Goal: Information Seeking & Learning: Learn about a topic

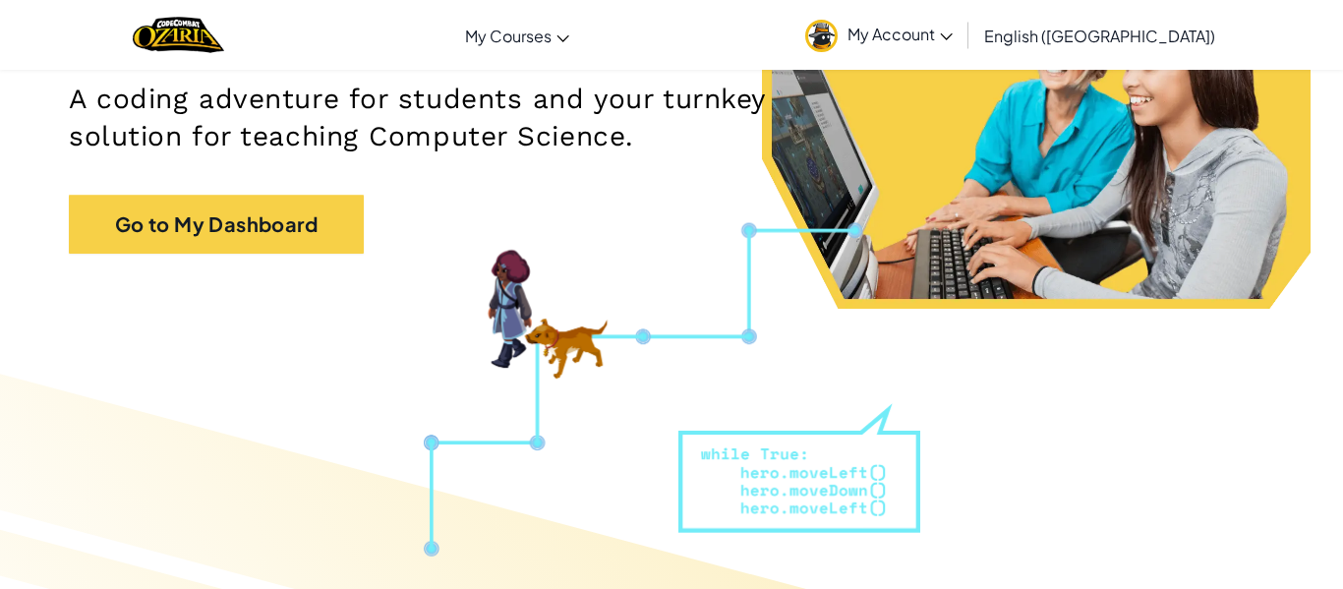
scroll to position [322, 0]
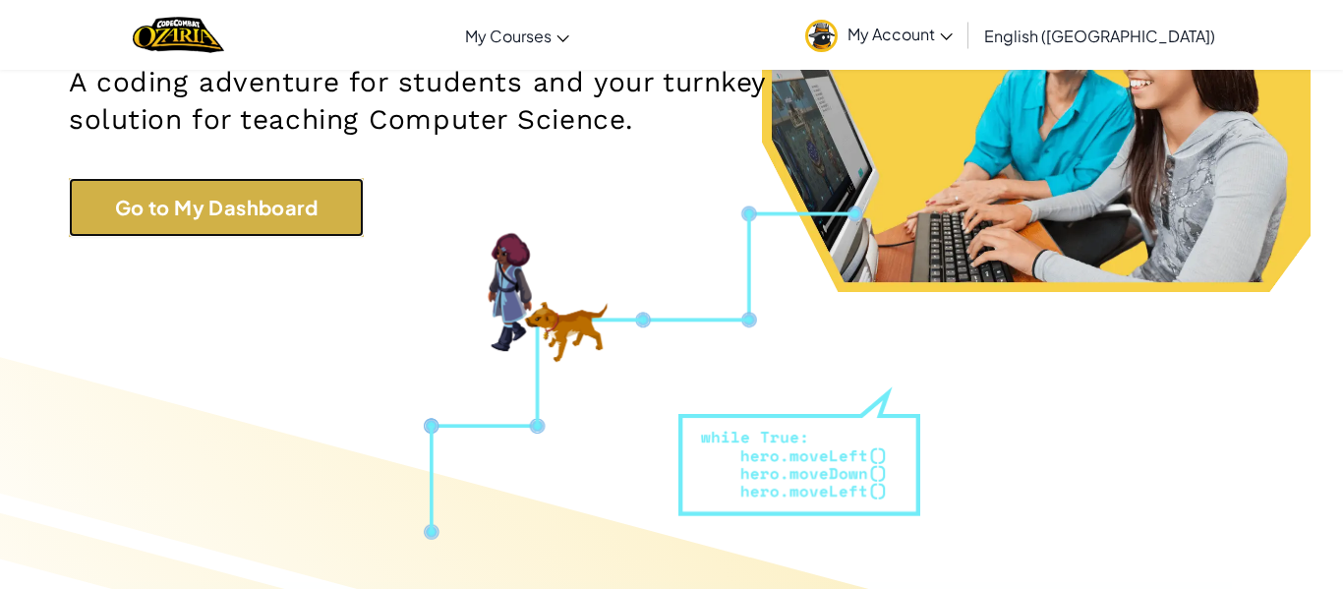
click at [174, 197] on link "Go to My Dashboard" at bounding box center [216, 207] width 295 height 59
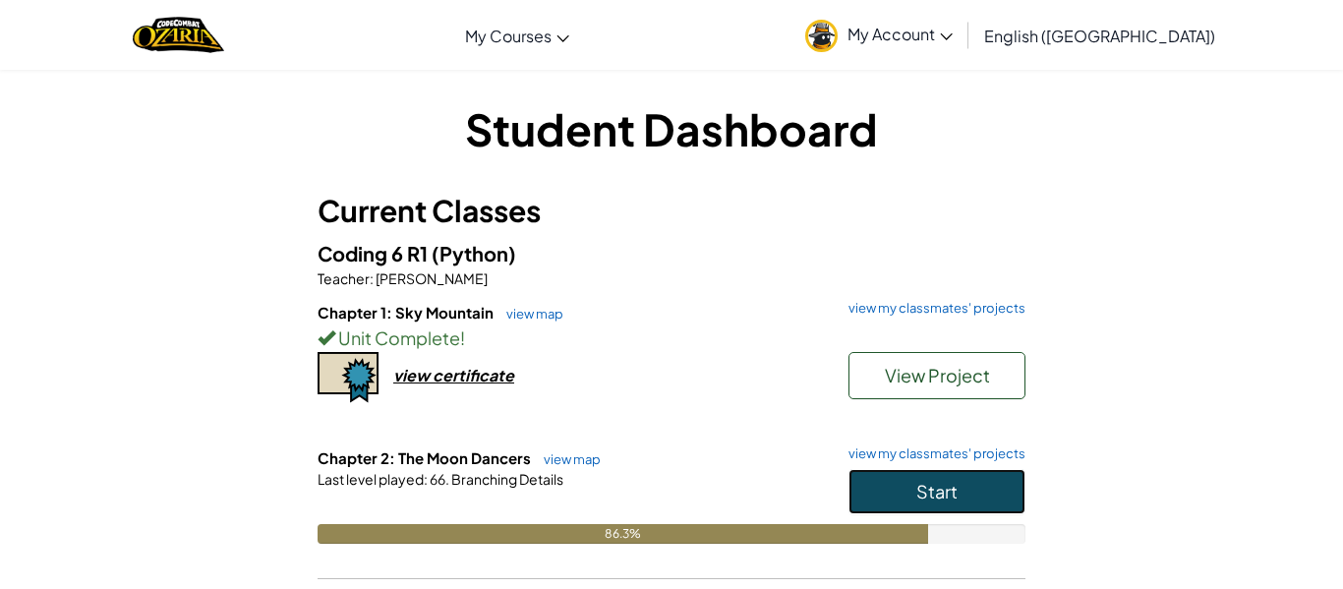
click at [970, 503] on button "Start" at bounding box center [936, 491] width 177 height 45
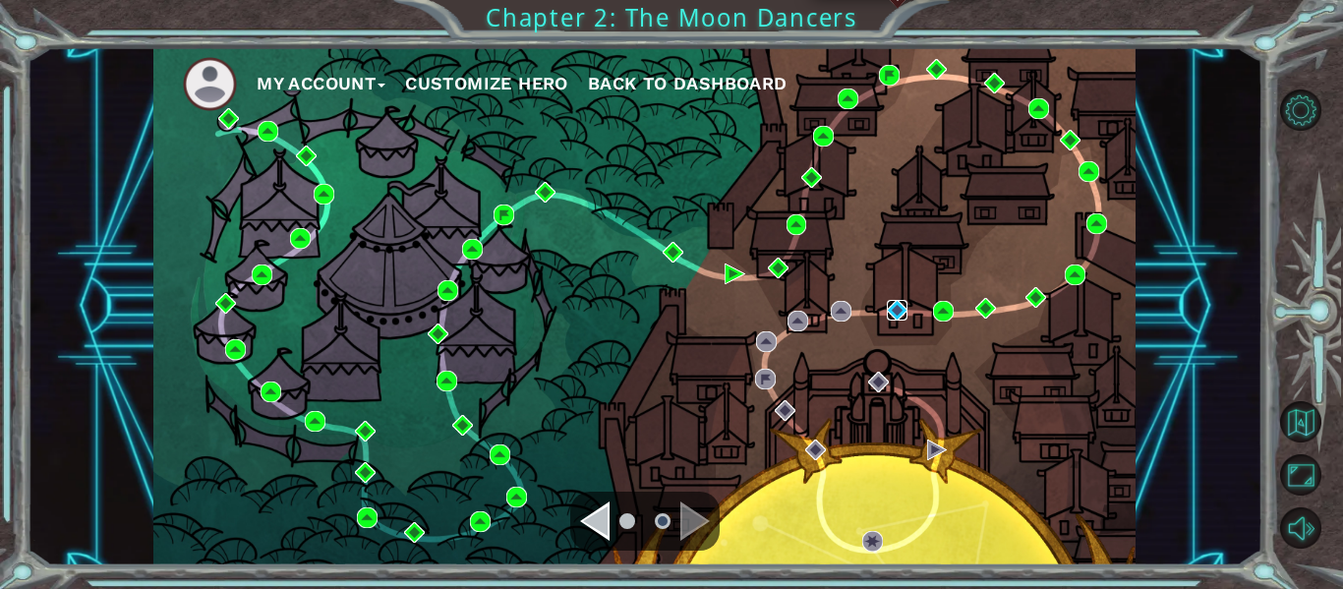
click at [898, 305] on img at bounding box center [897, 310] width 21 height 21
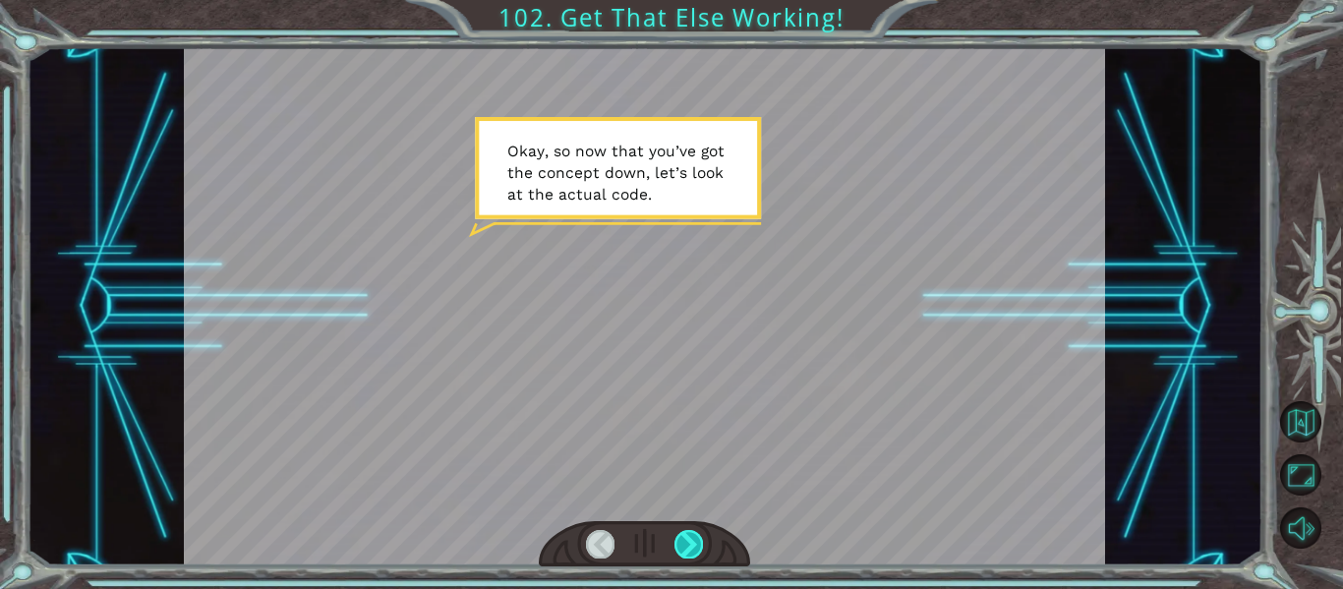
click at [685, 547] on div at bounding box center [688, 544] width 29 height 28
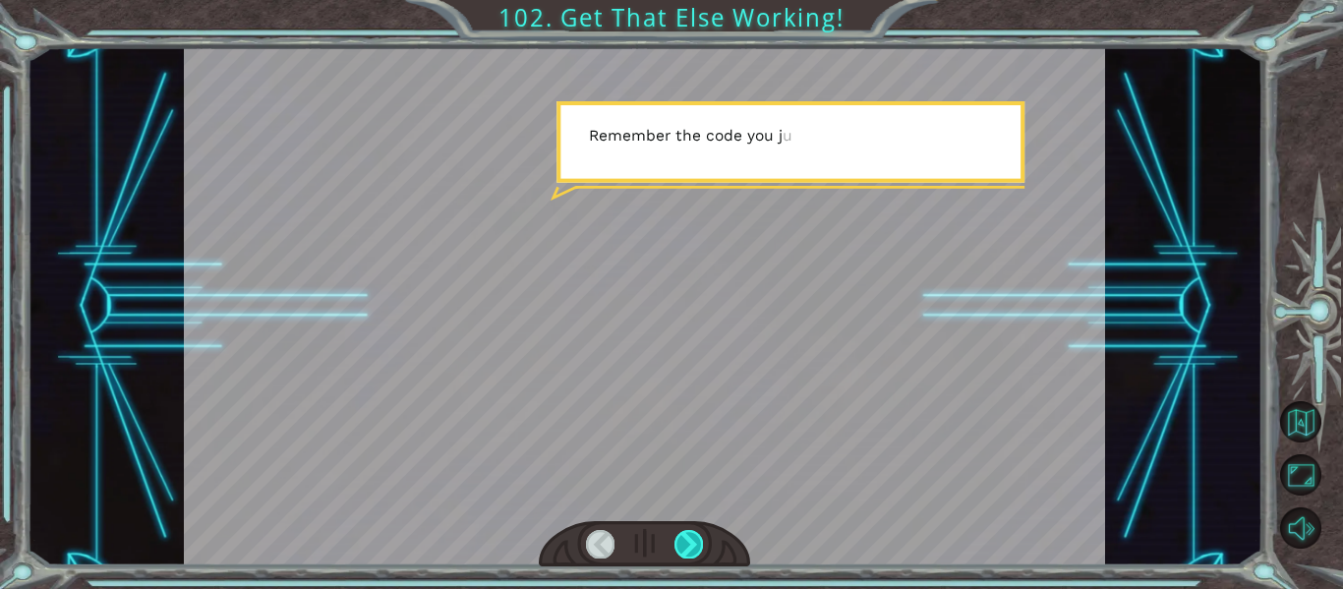
click at [685, 547] on div at bounding box center [688, 544] width 29 height 28
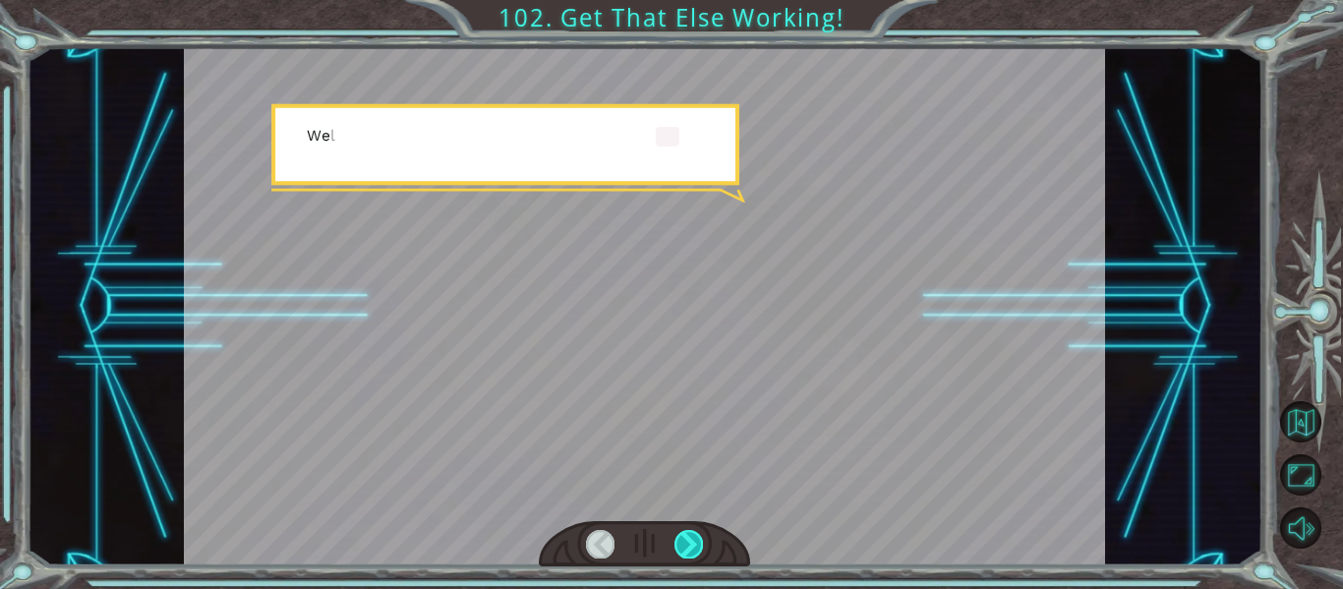
click at [685, 547] on div at bounding box center [688, 544] width 29 height 28
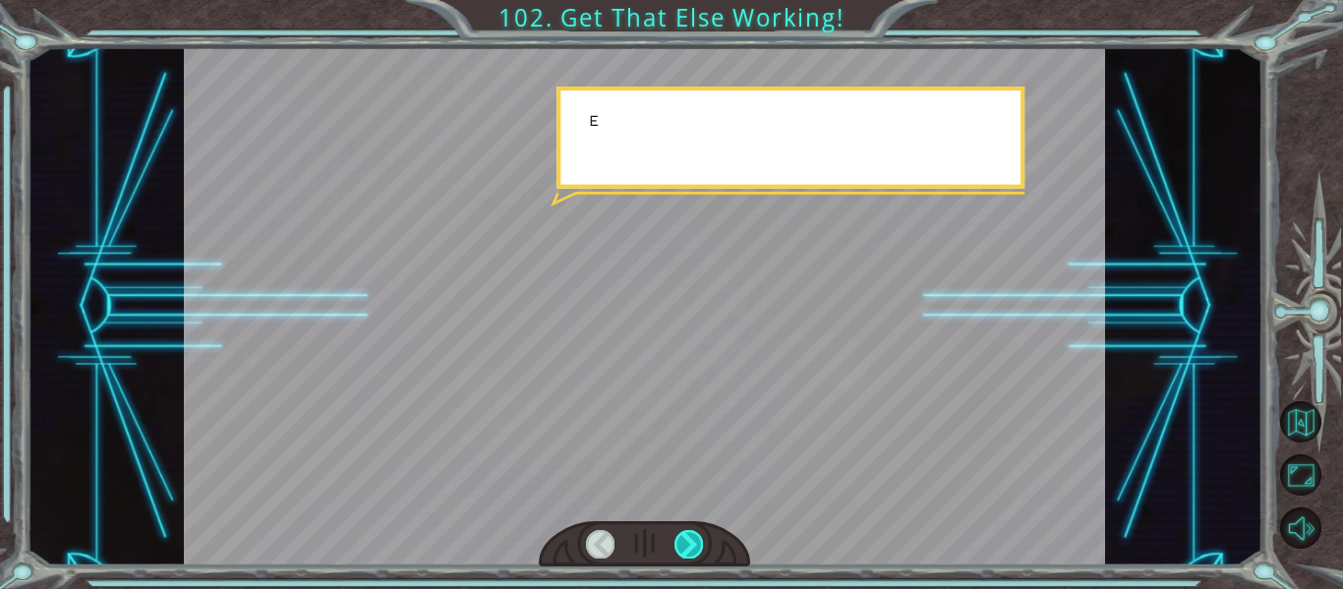
click at [685, 547] on div at bounding box center [688, 544] width 29 height 28
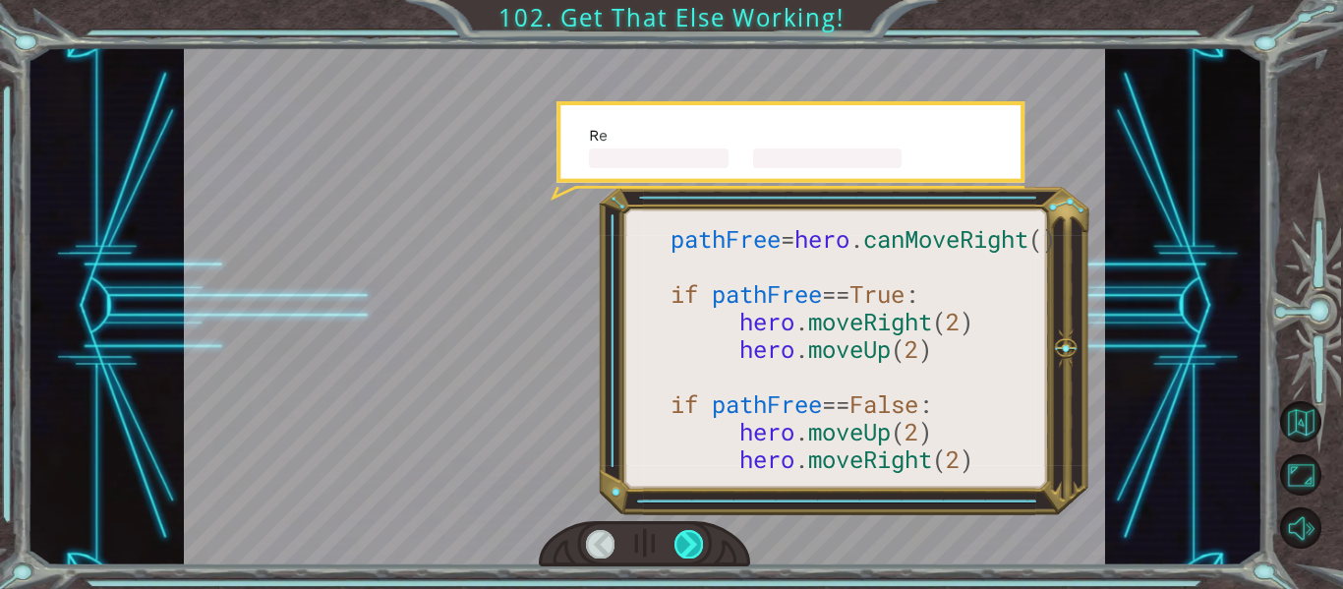
click at [685, 547] on div at bounding box center [688, 544] width 29 height 28
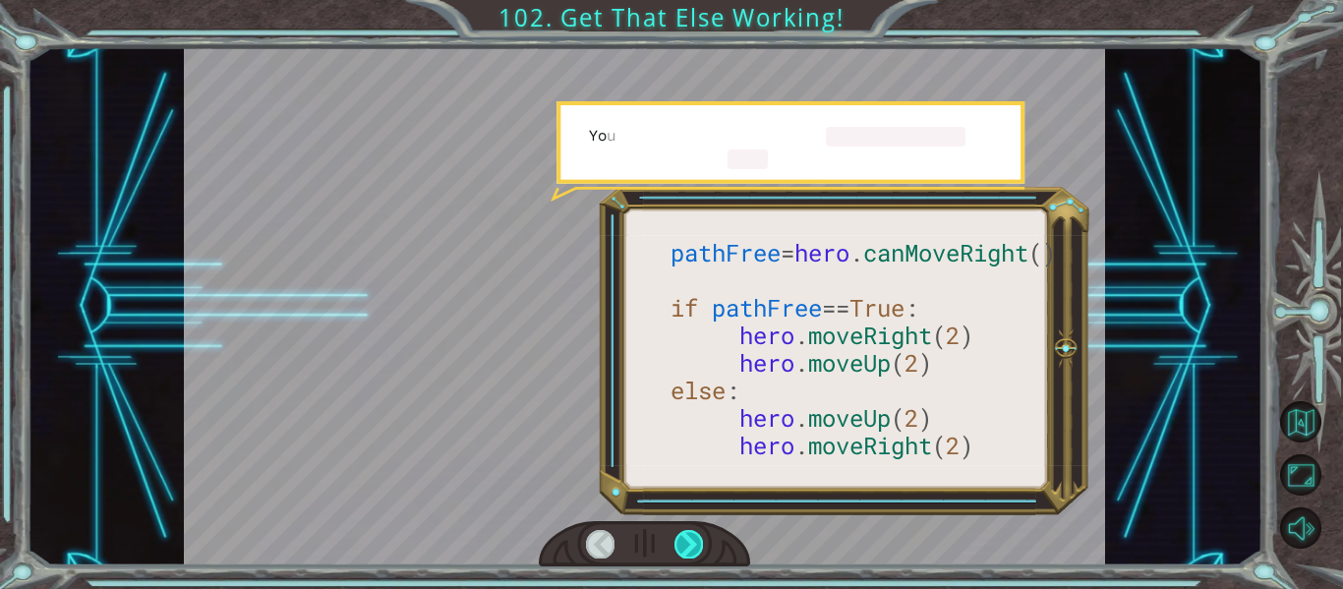
click at [685, 547] on div at bounding box center [688, 544] width 29 height 28
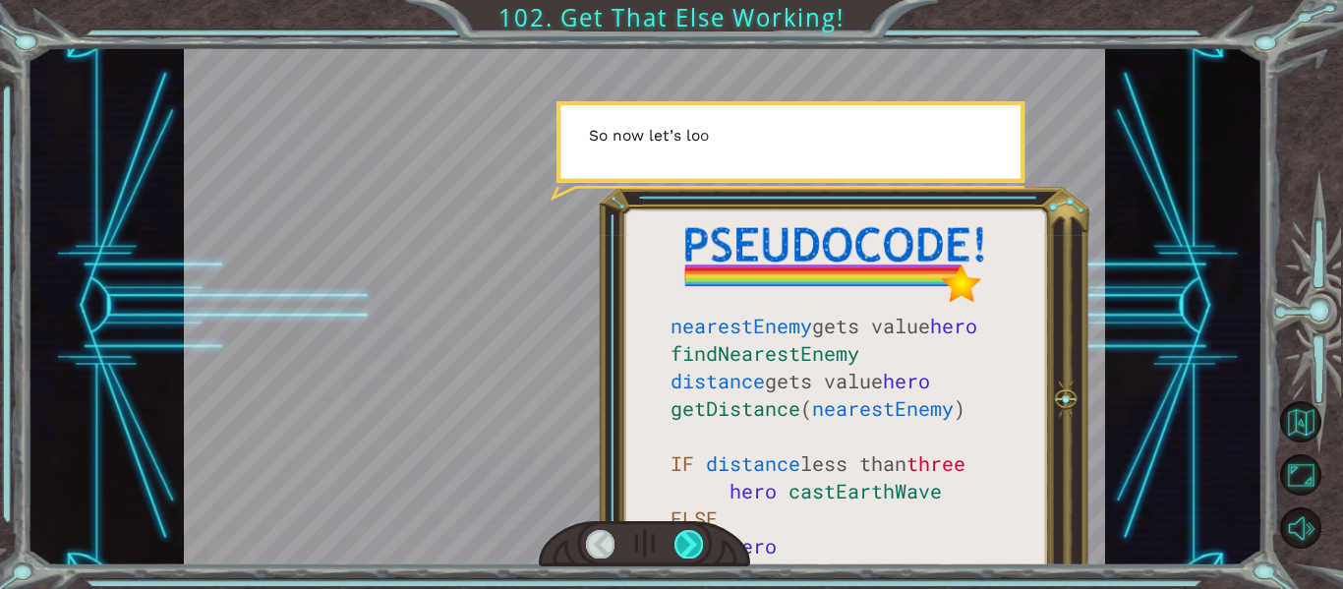
click at [685, 547] on div at bounding box center [688, 544] width 29 height 28
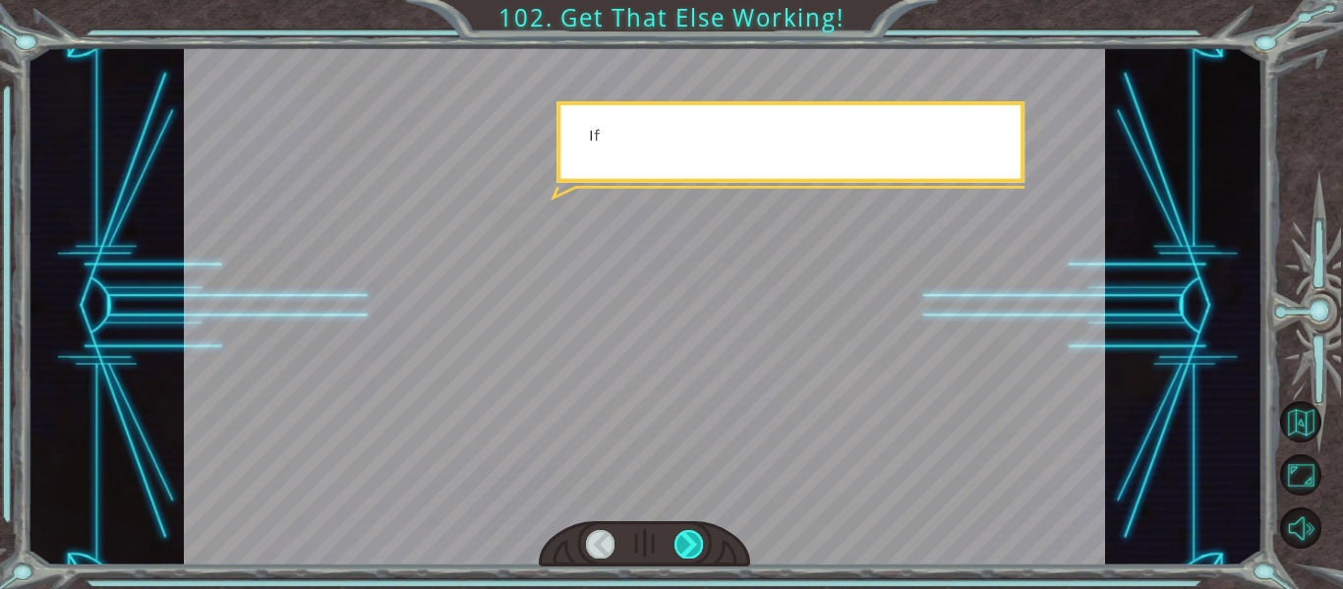
click at [685, 547] on div at bounding box center [688, 544] width 29 height 28
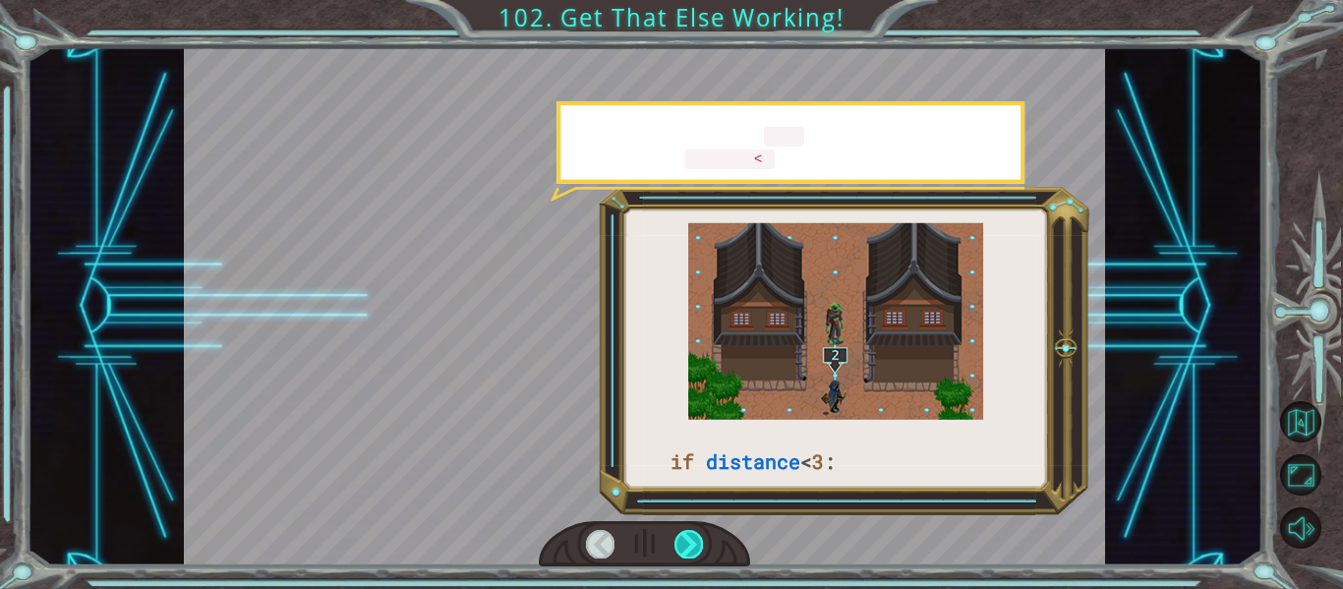
click at [685, 547] on div at bounding box center [688, 544] width 29 height 28
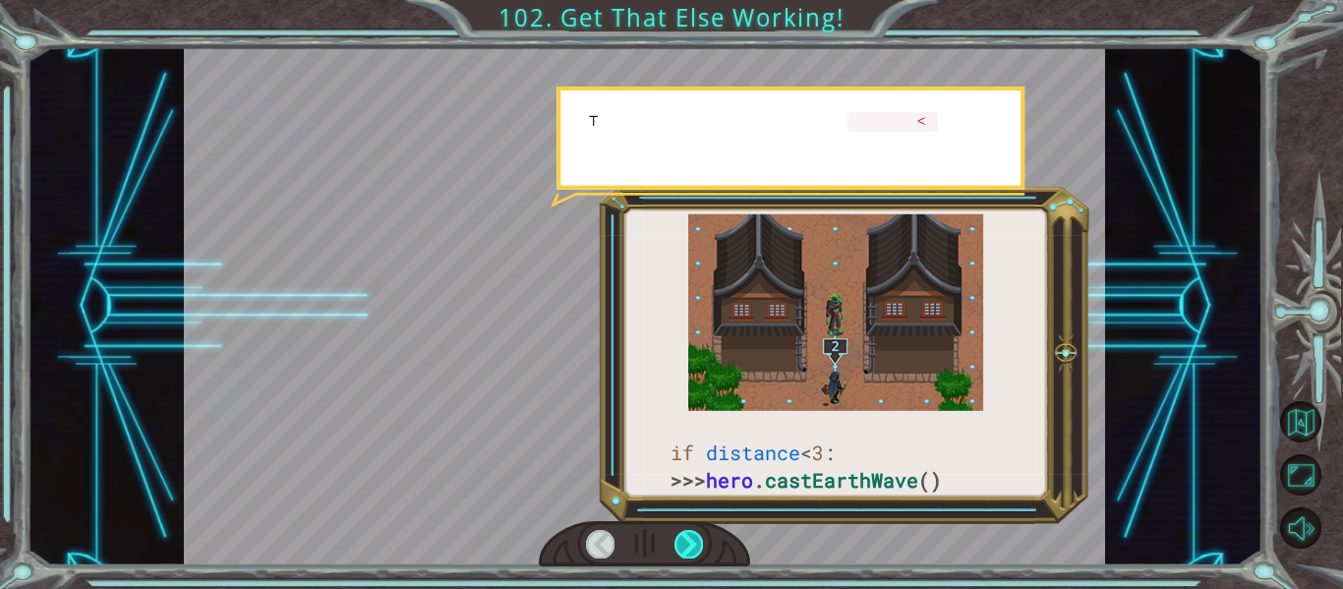
click at [685, 547] on div at bounding box center [688, 544] width 29 height 28
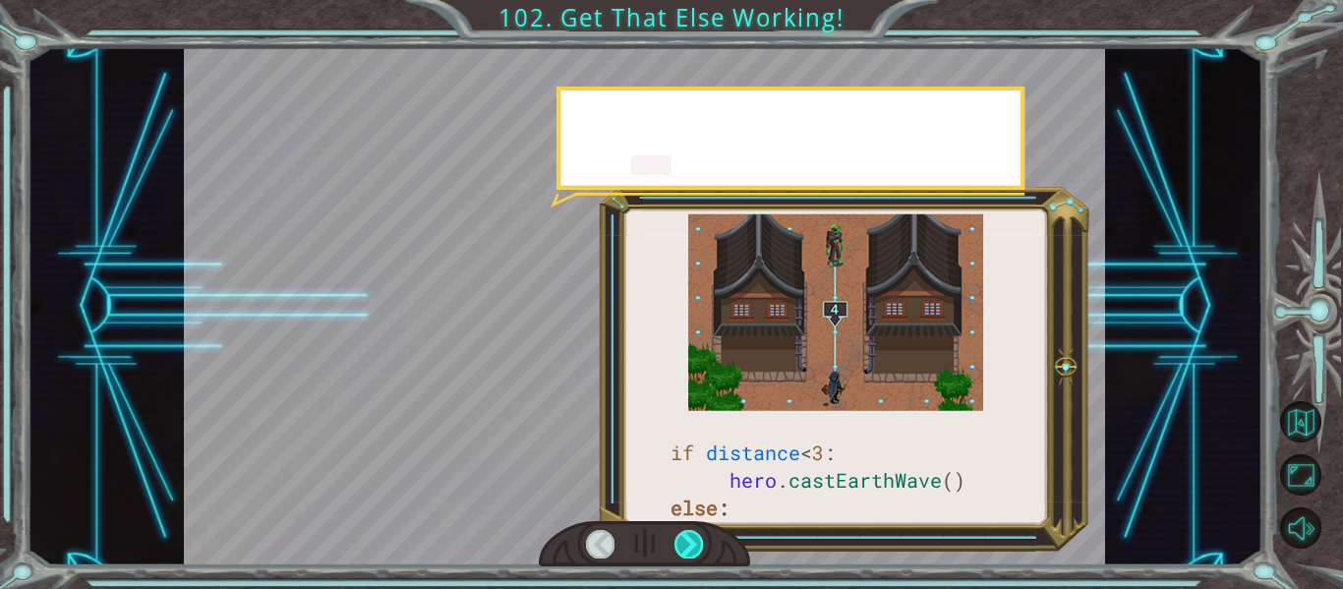
click at [685, 547] on div at bounding box center [688, 544] width 29 height 28
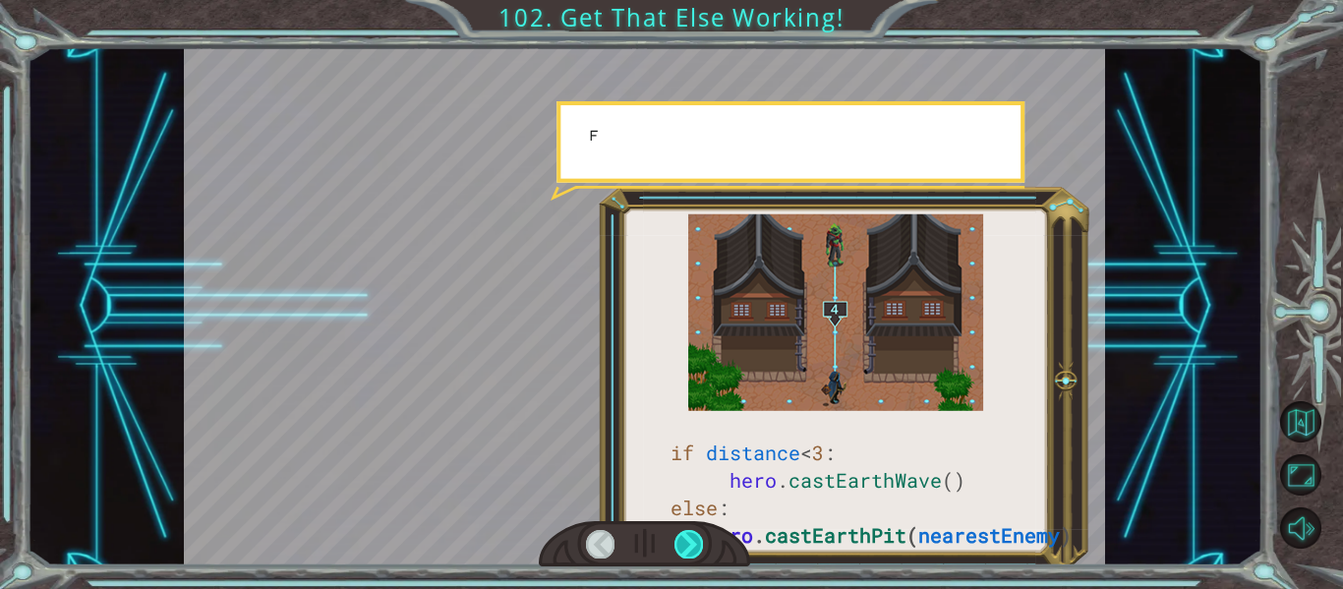
click at [685, 547] on div at bounding box center [688, 544] width 29 height 28
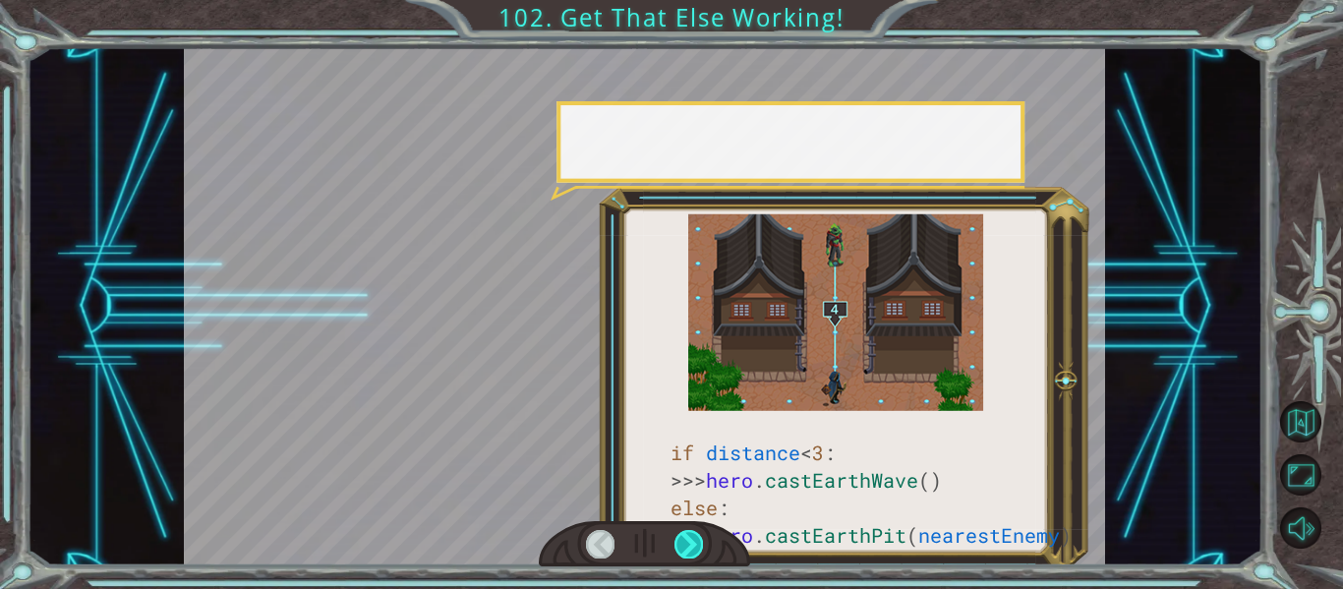
click at [685, 547] on div at bounding box center [688, 544] width 29 height 28
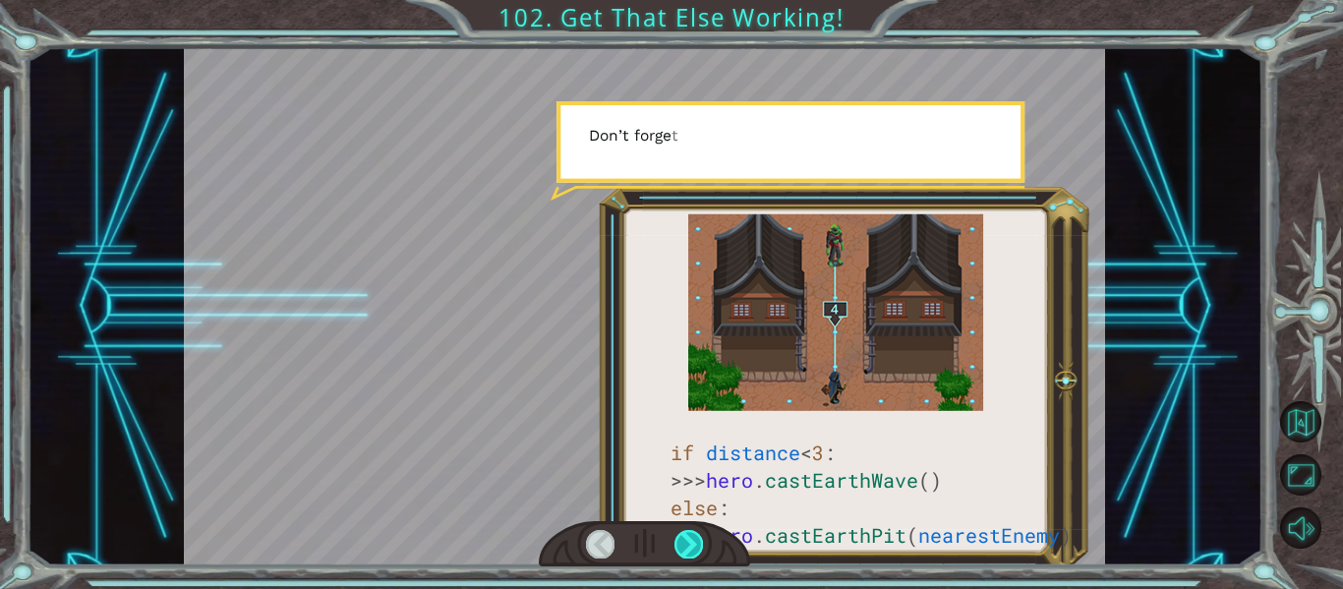
click at [685, 547] on div at bounding box center [688, 544] width 29 height 28
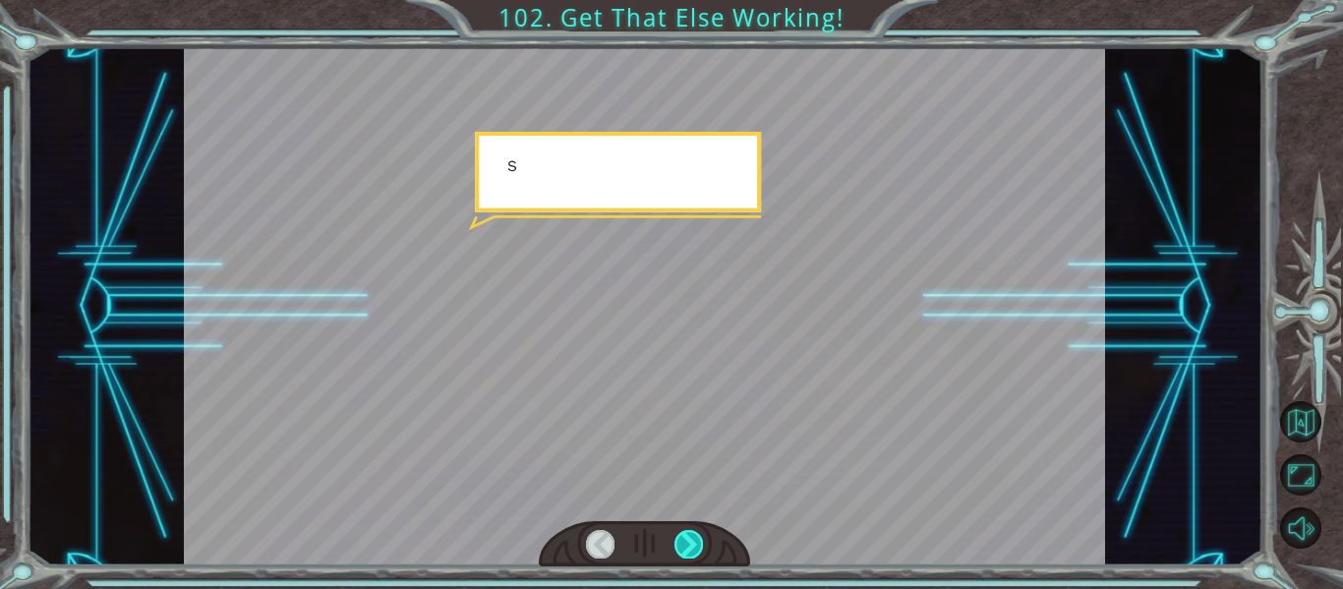
click at [685, 547] on div at bounding box center [688, 544] width 29 height 28
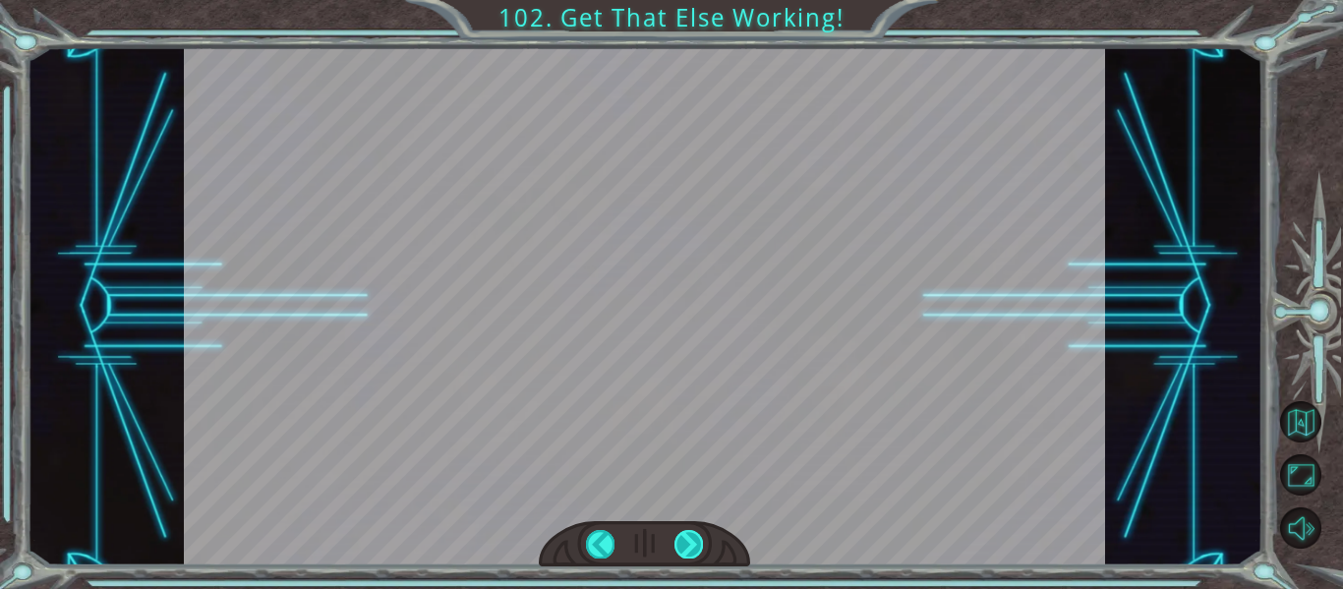
click at [685, 0] on div "if distance < 3 : >>> hero . castEarthWave () else : >>> hero . [GEOGRAPHIC_DAT…" at bounding box center [671, 0] width 1343 height 0
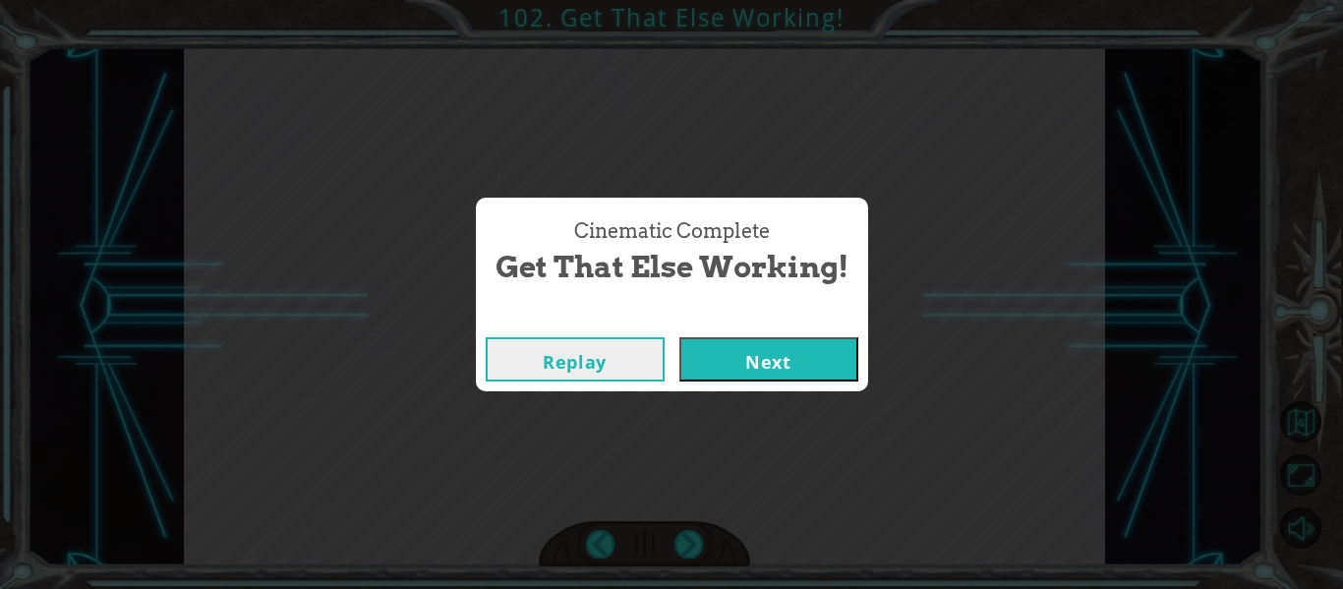
click at [685, 548] on div "Cinematic Complete Get That Else Working! Replay Next" at bounding box center [671, 294] width 1343 height 589
click at [717, 359] on button "Next" at bounding box center [768, 359] width 179 height 44
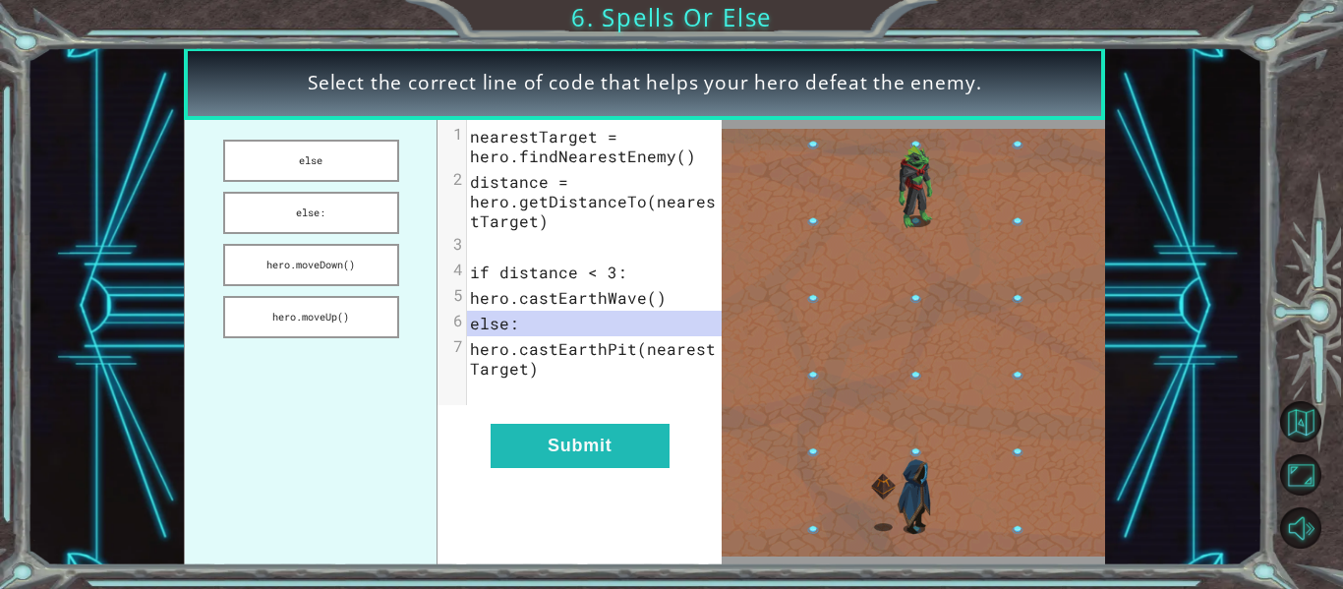
click at [505, 378] on span "hero.castEarthPit(nearestTarget)" at bounding box center [593, 358] width 246 height 40
click at [367, 179] on button "else" at bounding box center [311, 161] width 176 height 42
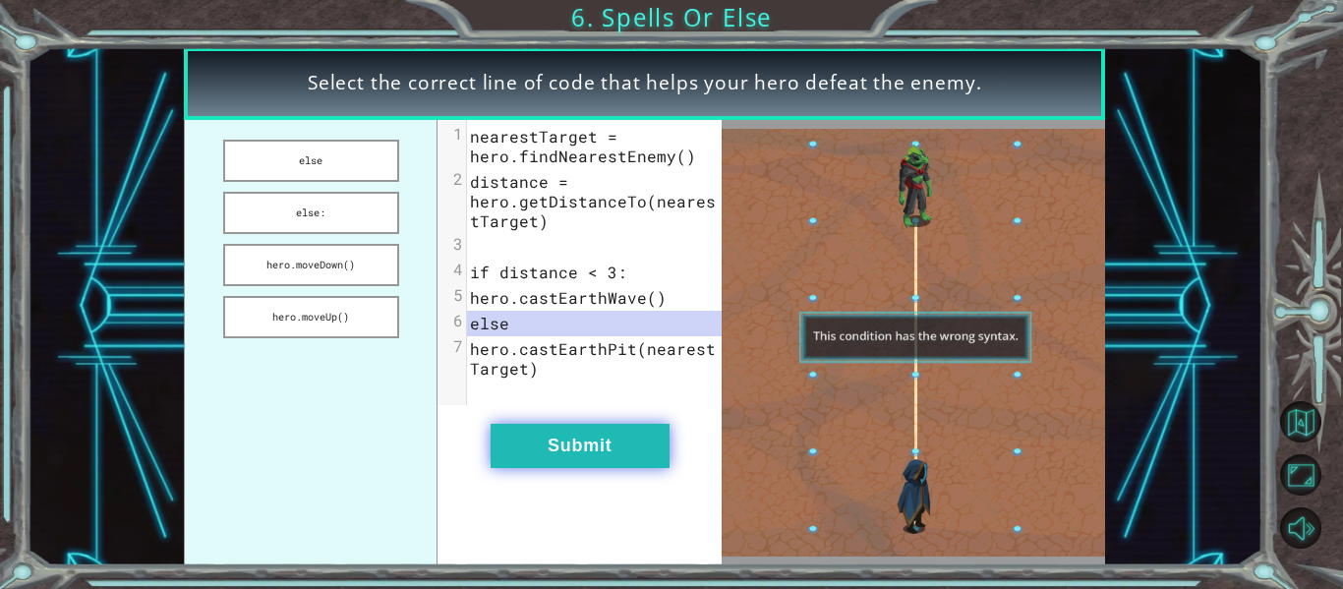
click at [539, 448] on button "Submit" at bounding box center [579, 446] width 179 height 44
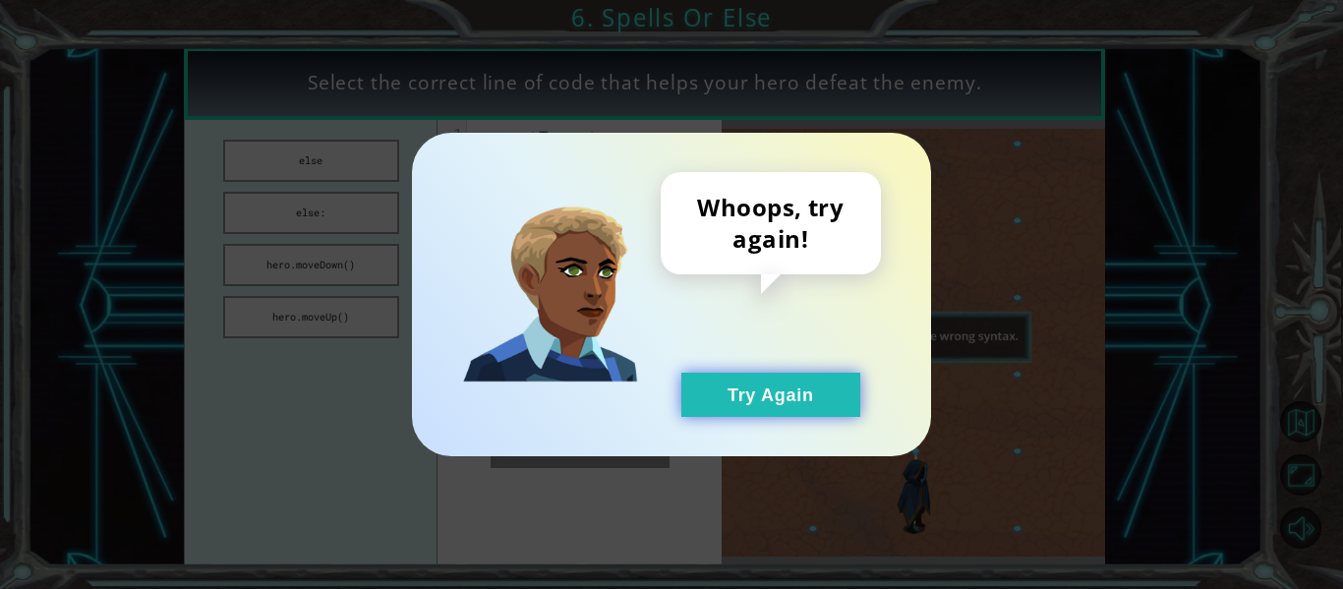
click at [701, 383] on button "Try Again" at bounding box center [770, 395] width 179 height 44
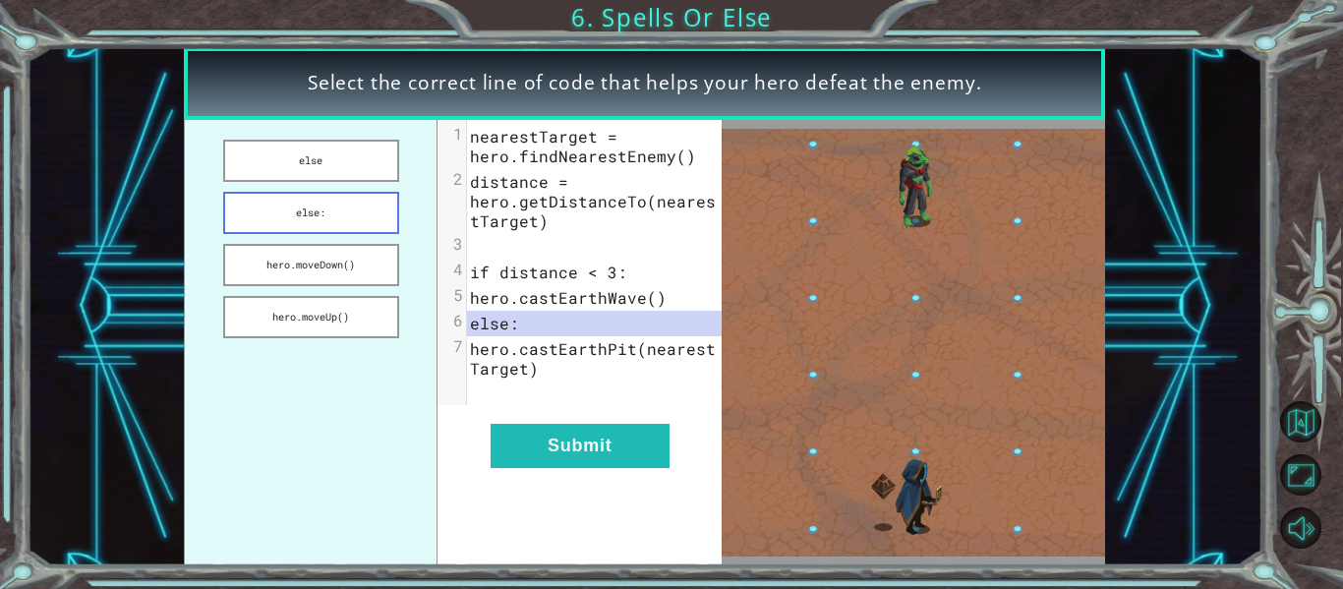
click at [386, 227] on button "else:" at bounding box center [311, 213] width 176 height 42
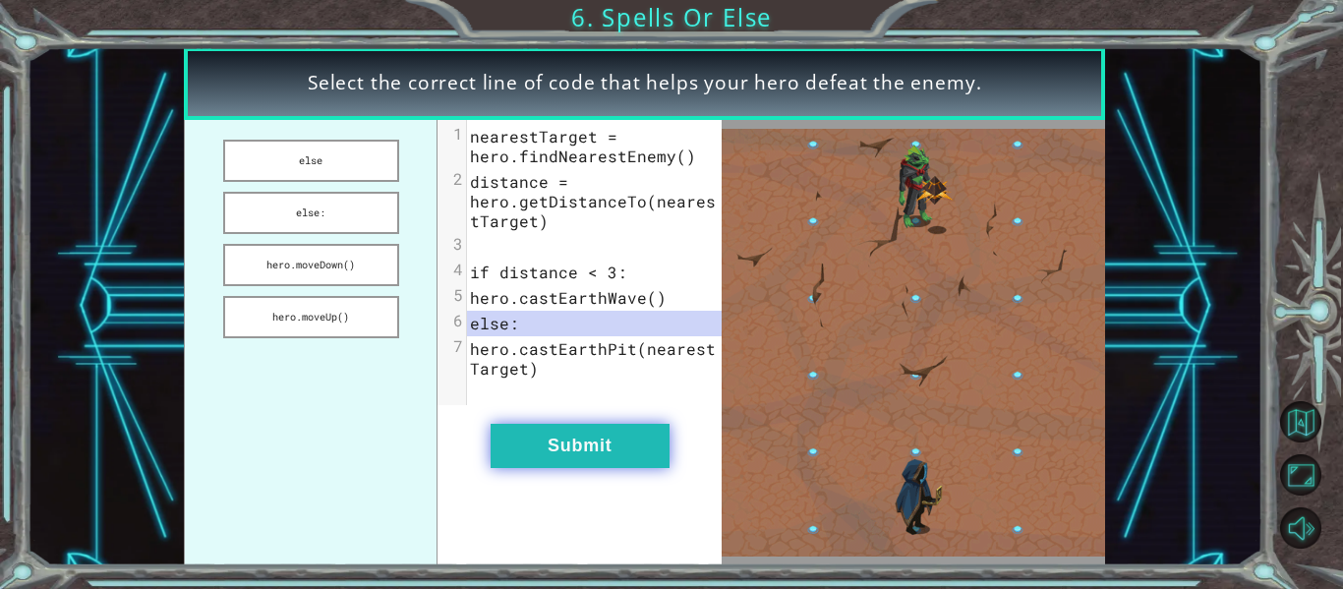
click at [551, 453] on button "Submit" at bounding box center [579, 446] width 179 height 44
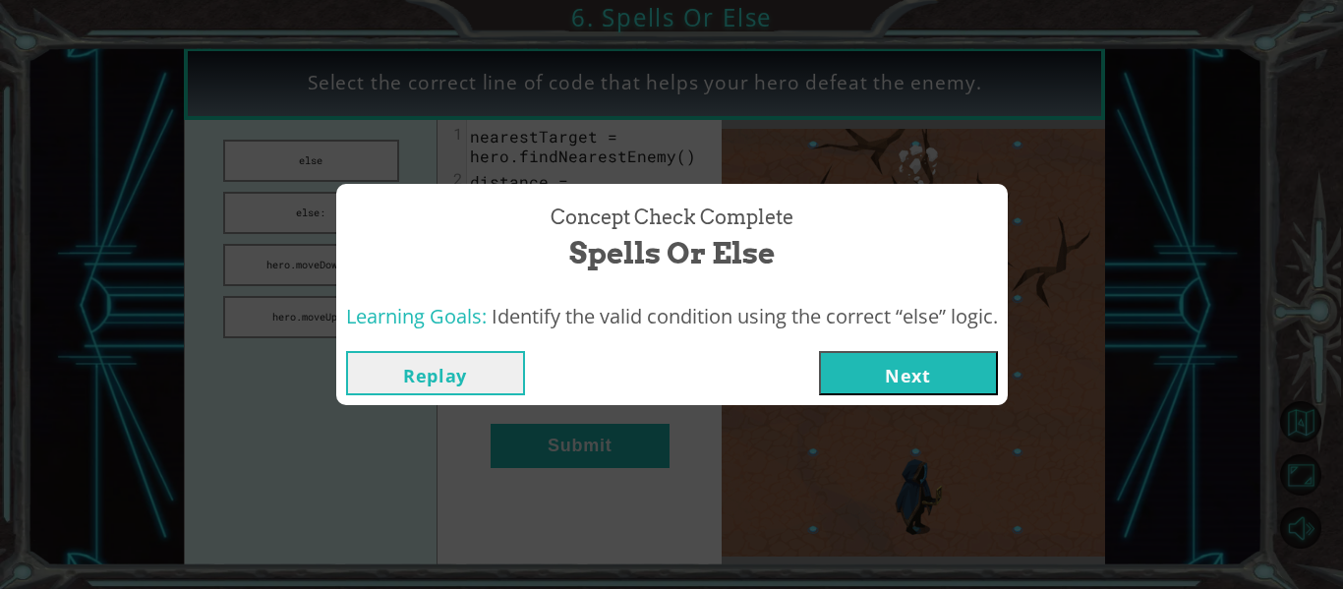
click at [839, 377] on button "Next" at bounding box center [908, 373] width 179 height 44
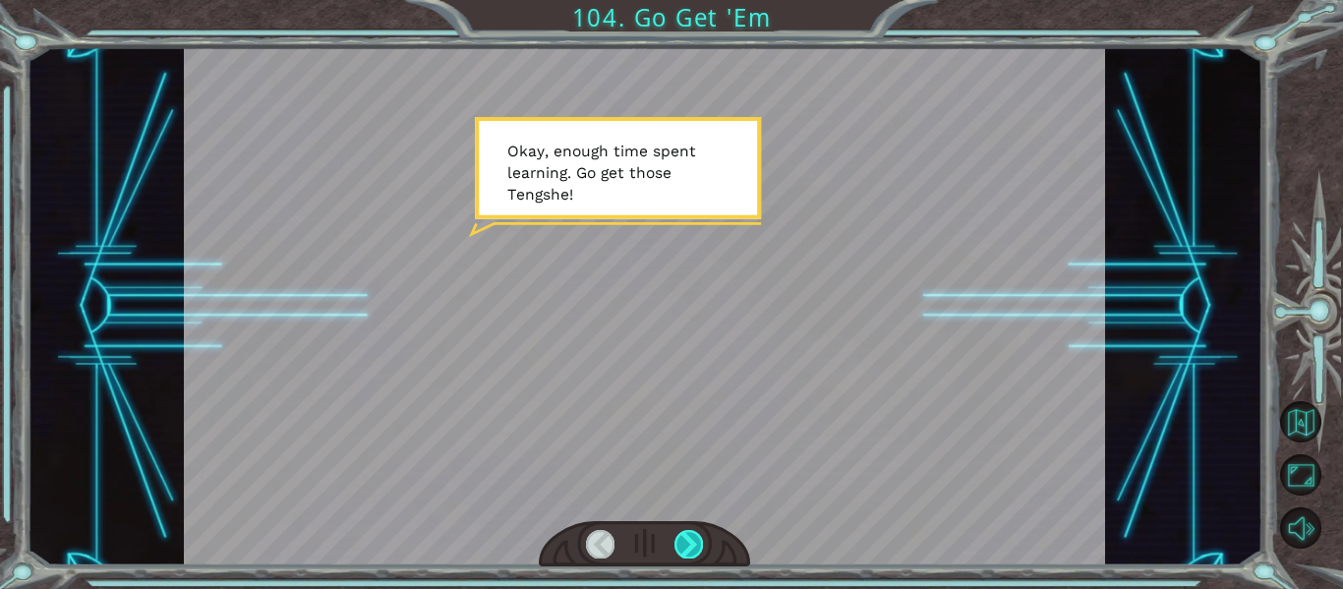
click at [679, 547] on div at bounding box center [688, 544] width 29 height 28
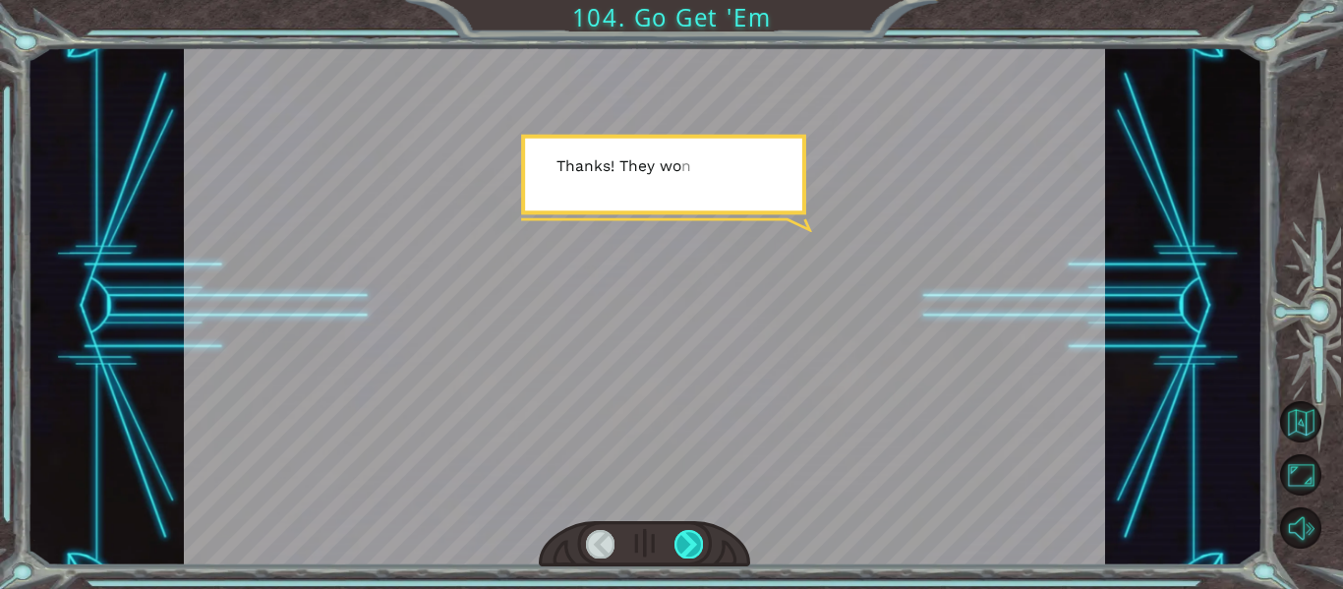
click at [679, 547] on div at bounding box center [688, 544] width 29 height 28
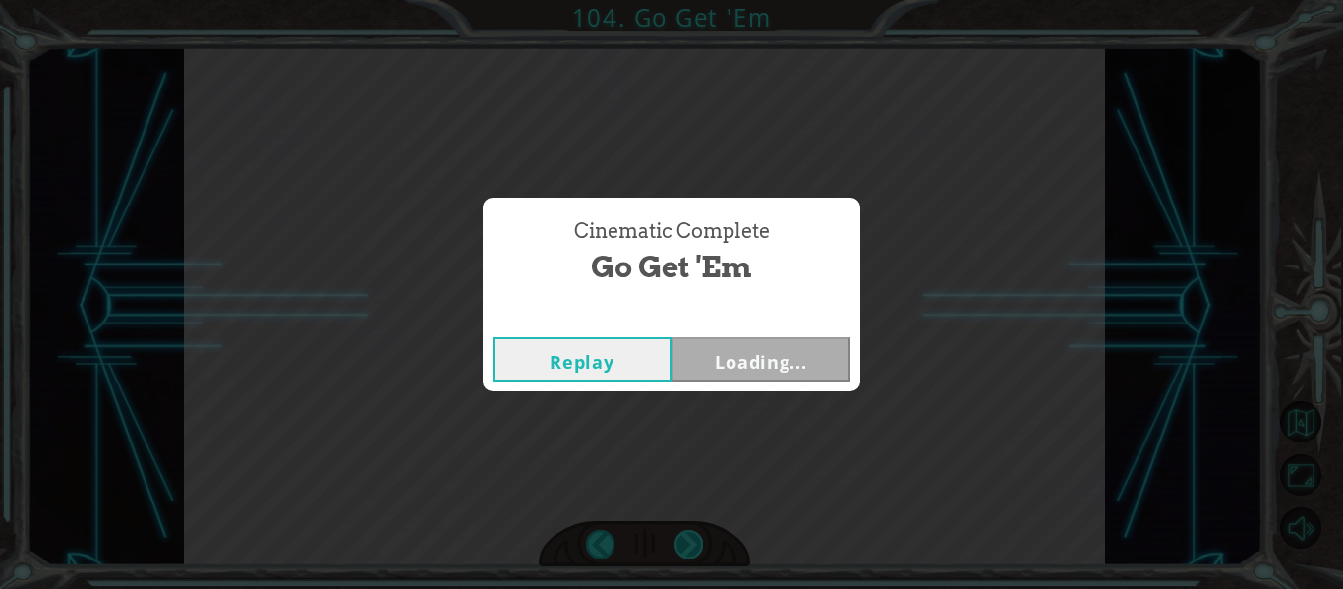
click at [679, 547] on div "Cinematic Complete Go Get 'Em Replay Loading..." at bounding box center [671, 294] width 1343 height 589
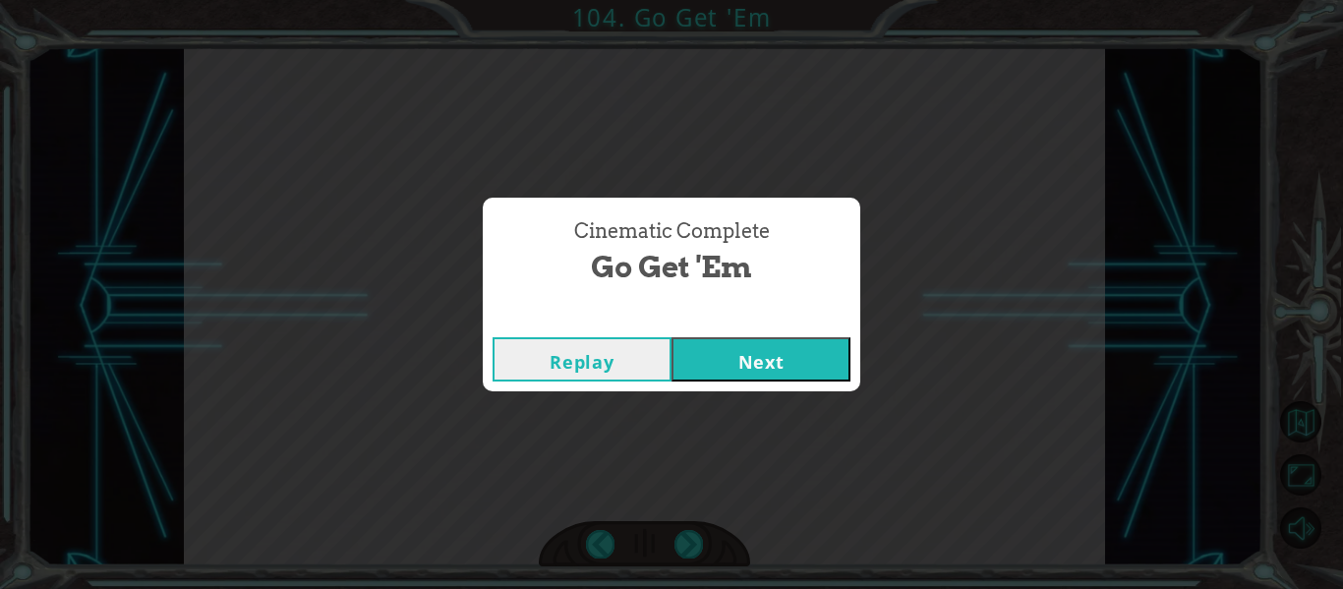
click at [686, 373] on button "Next" at bounding box center [760, 359] width 179 height 44
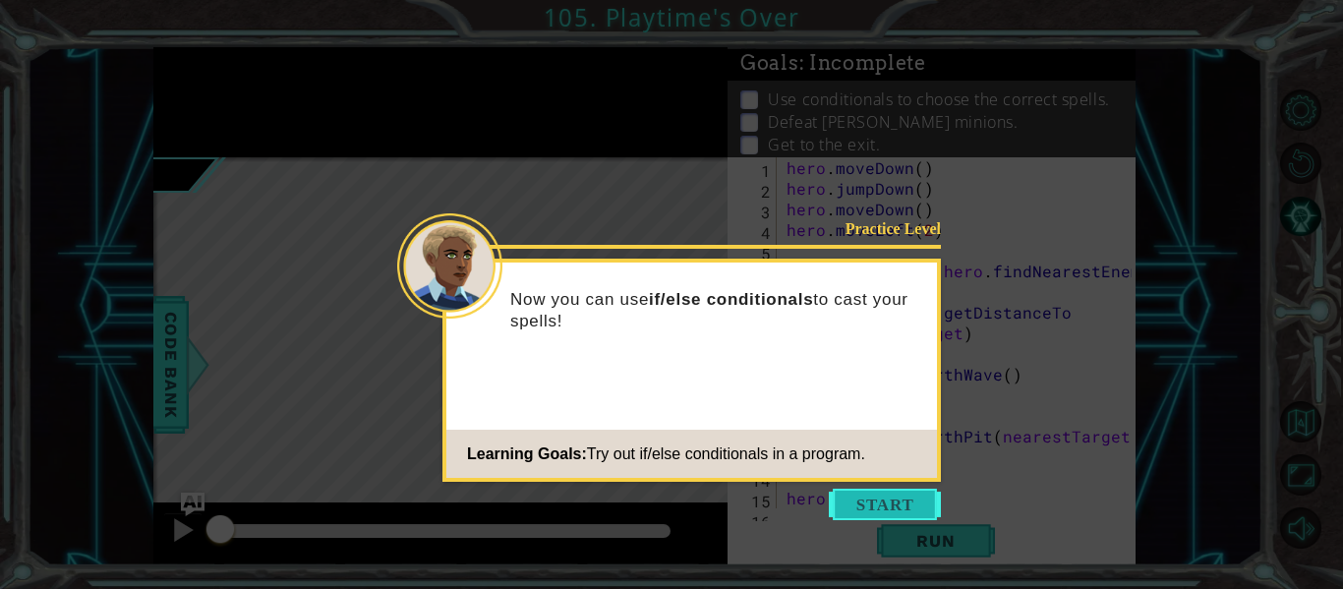
click at [856, 493] on button "Start" at bounding box center [885, 503] width 112 height 31
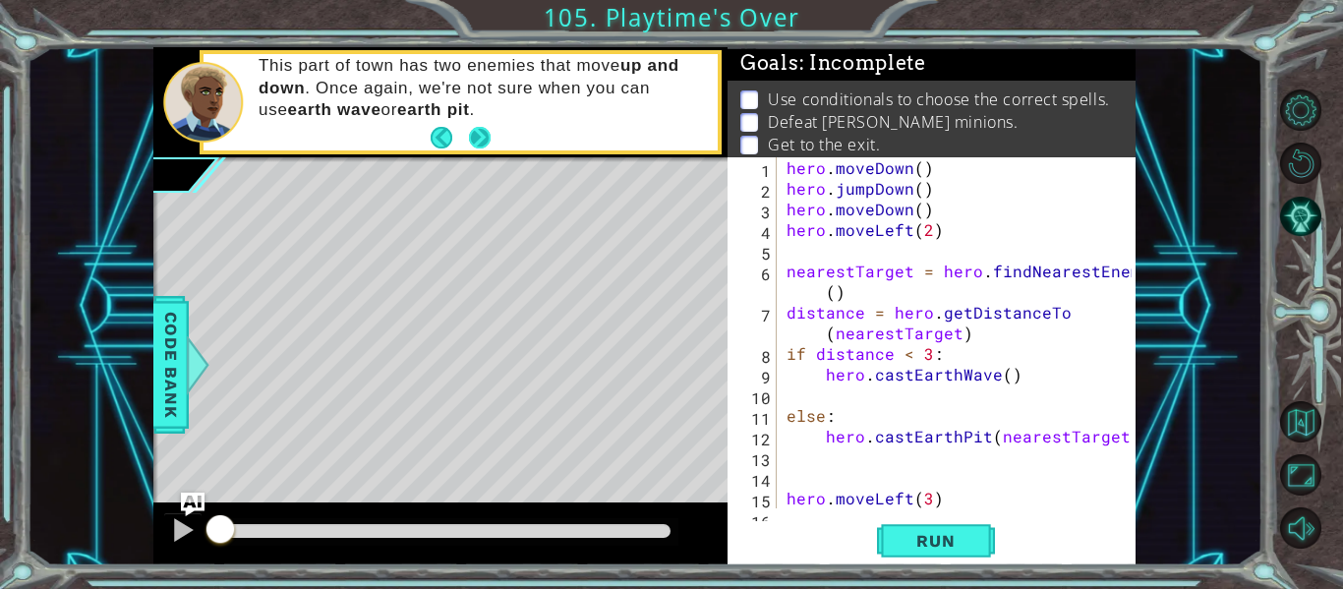
click at [488, 136] on button "Next" at bounding box center [480, 138] width 22 height 22
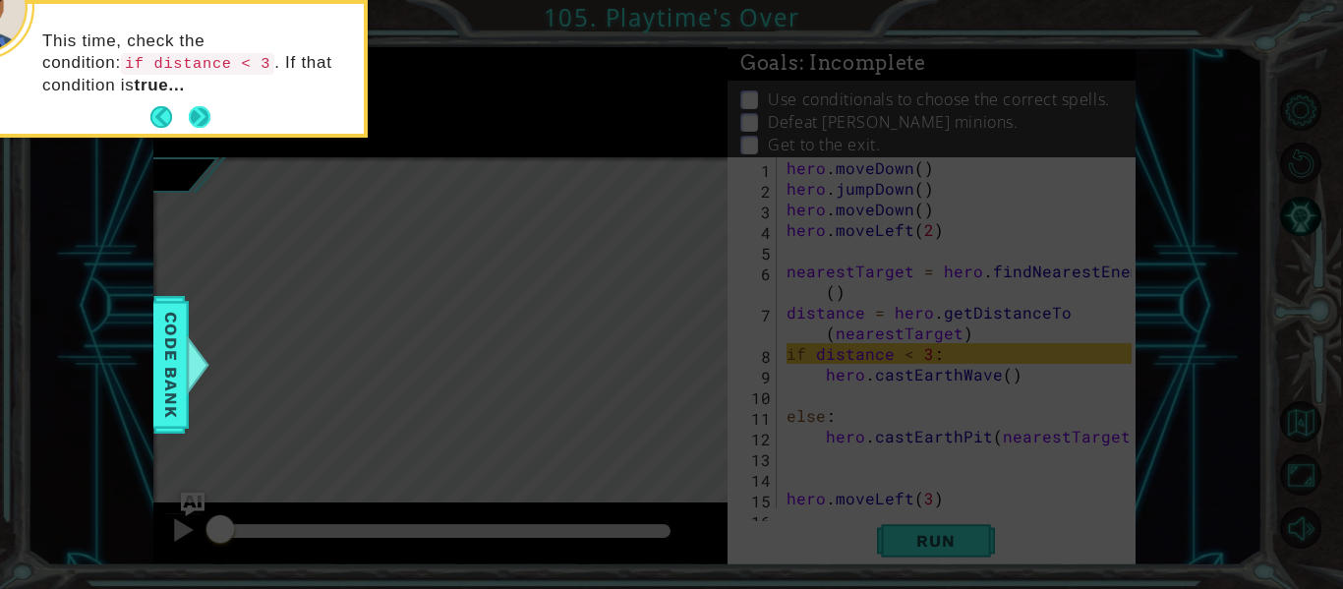
click at [206, 112] on button "Next" at bounding box center [200, 117] width 22 height 22
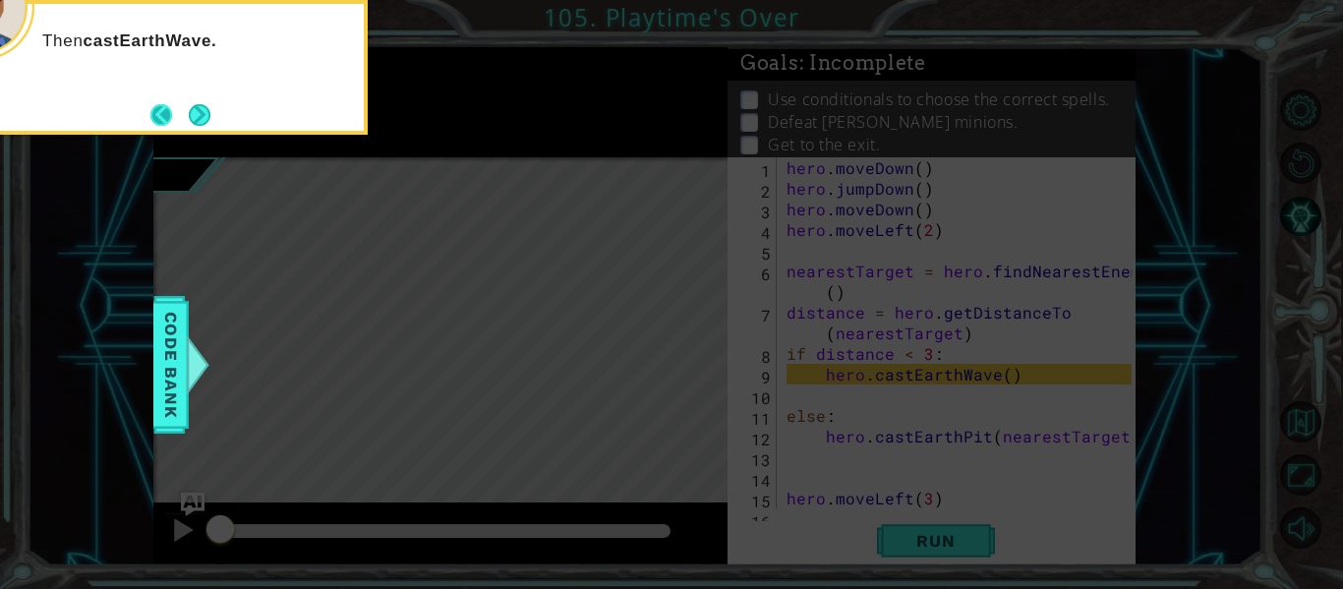
click at [183, 115] on button "Back" at bounding box center [169, 115] width 38 height 22
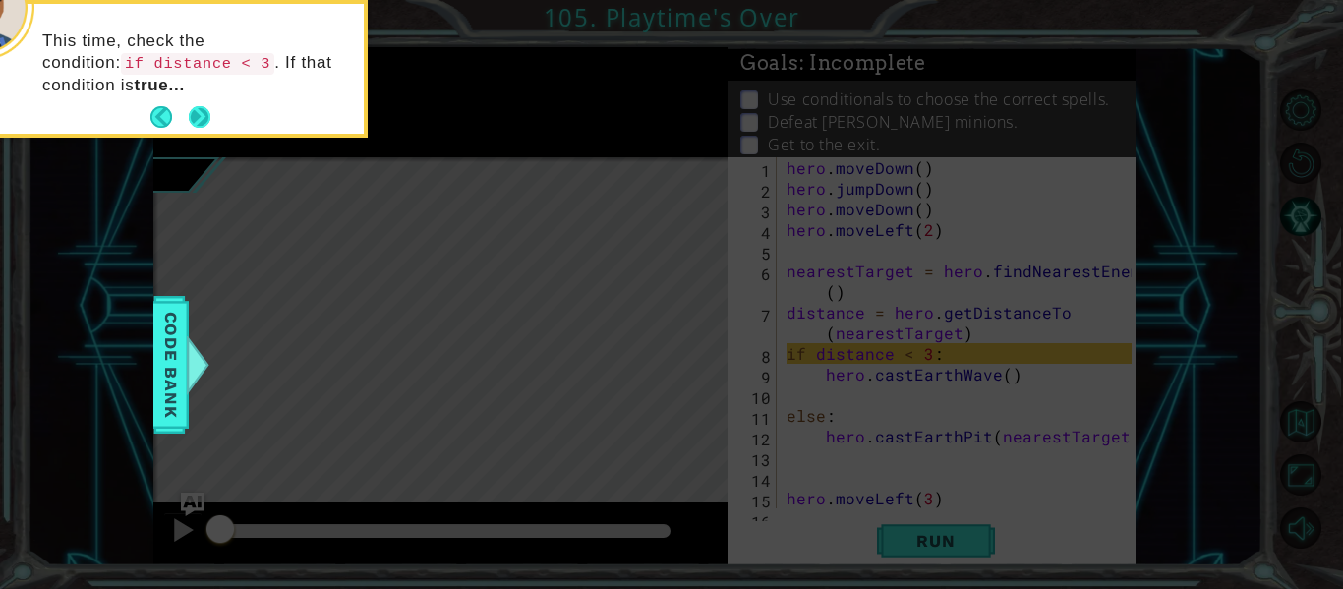
click at [189, 119] on button "Next" at bounding box center [200, 117] width 22 height 22
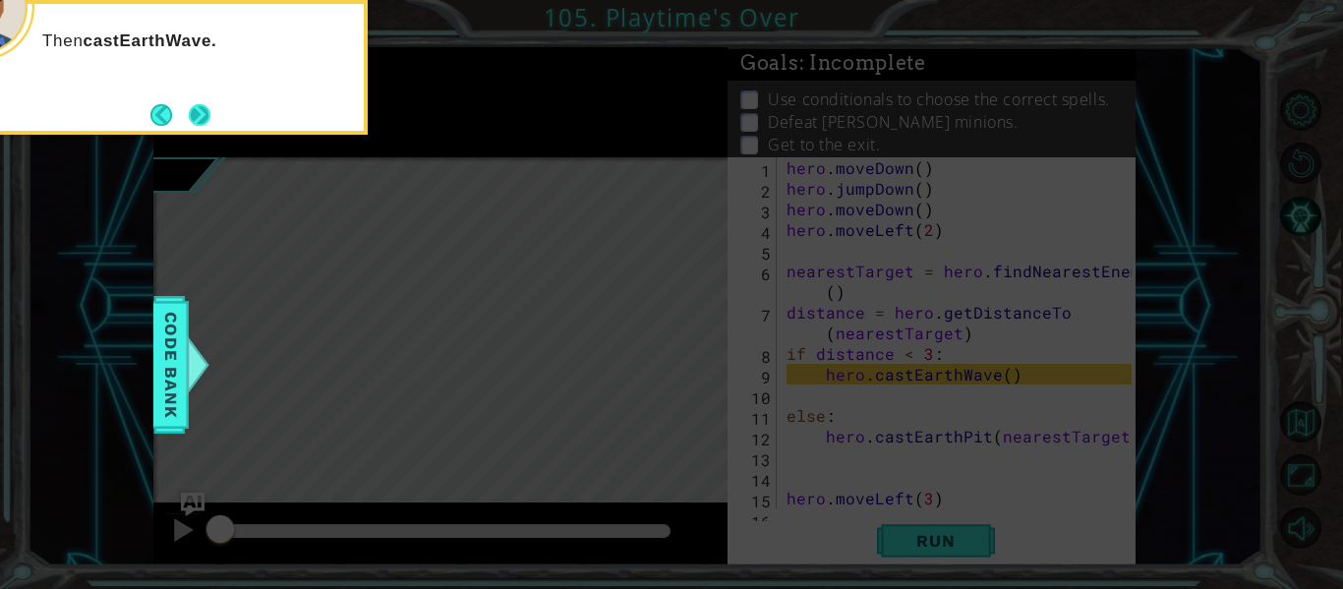
click at [189, 118] on button "Next" at bounding box center [200, 115] width 22 height 22
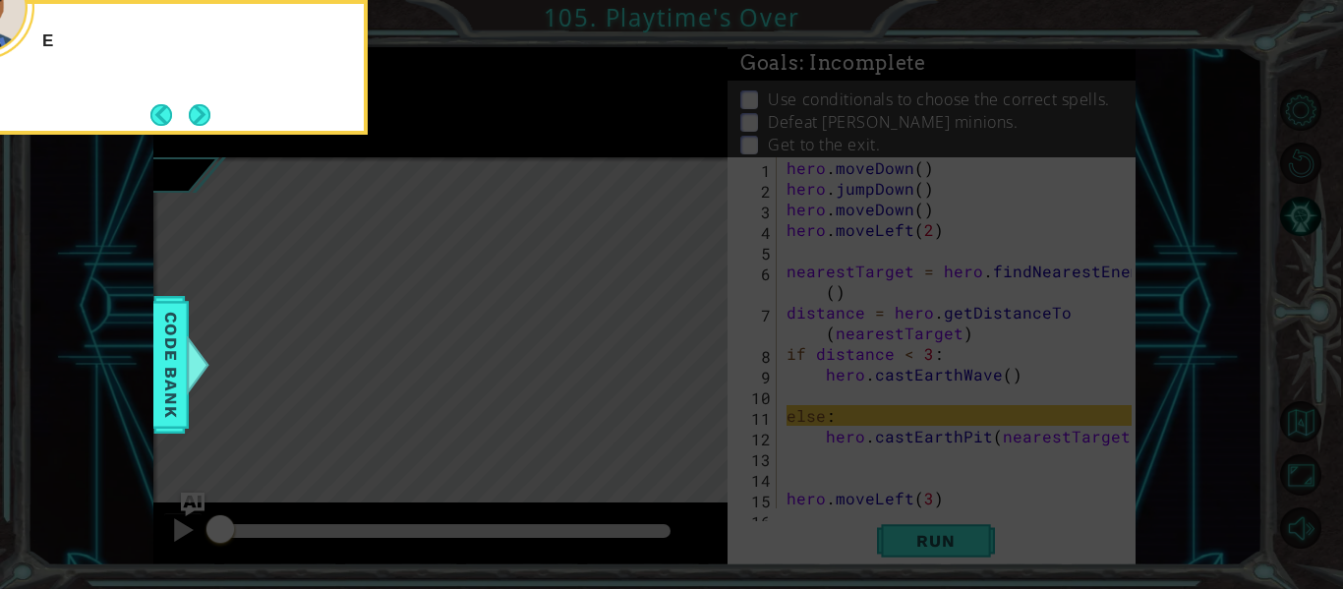
click at [189, 118] on button "Next" at bounding box center [200, 115] width 22 height 22
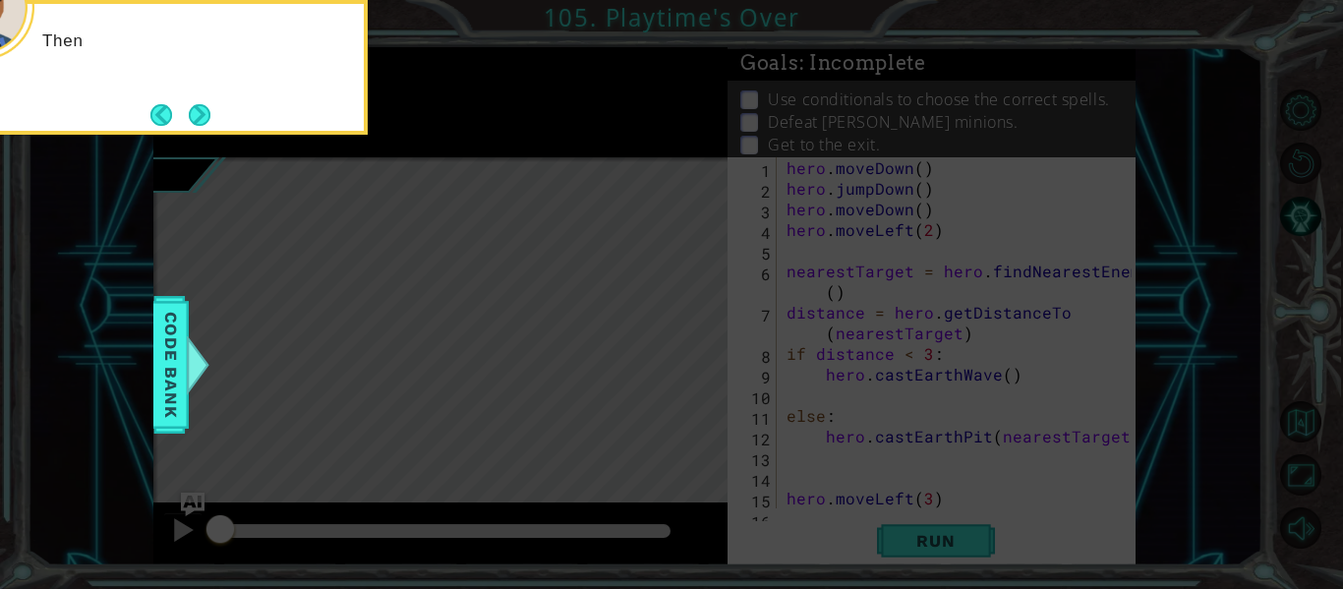
click at [189, 118] on button "Next" at bounding box center [200, 115] width 22 height 22
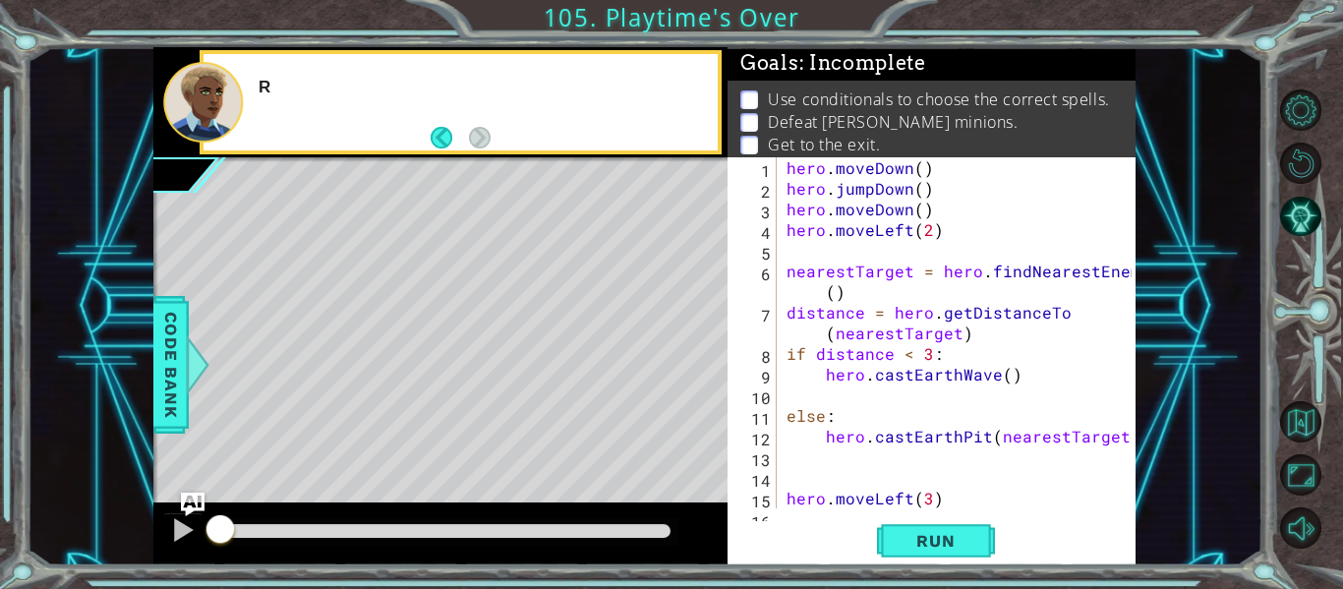
click at [188, 118] on div at bounding box center [203, 102] width 80 height 81
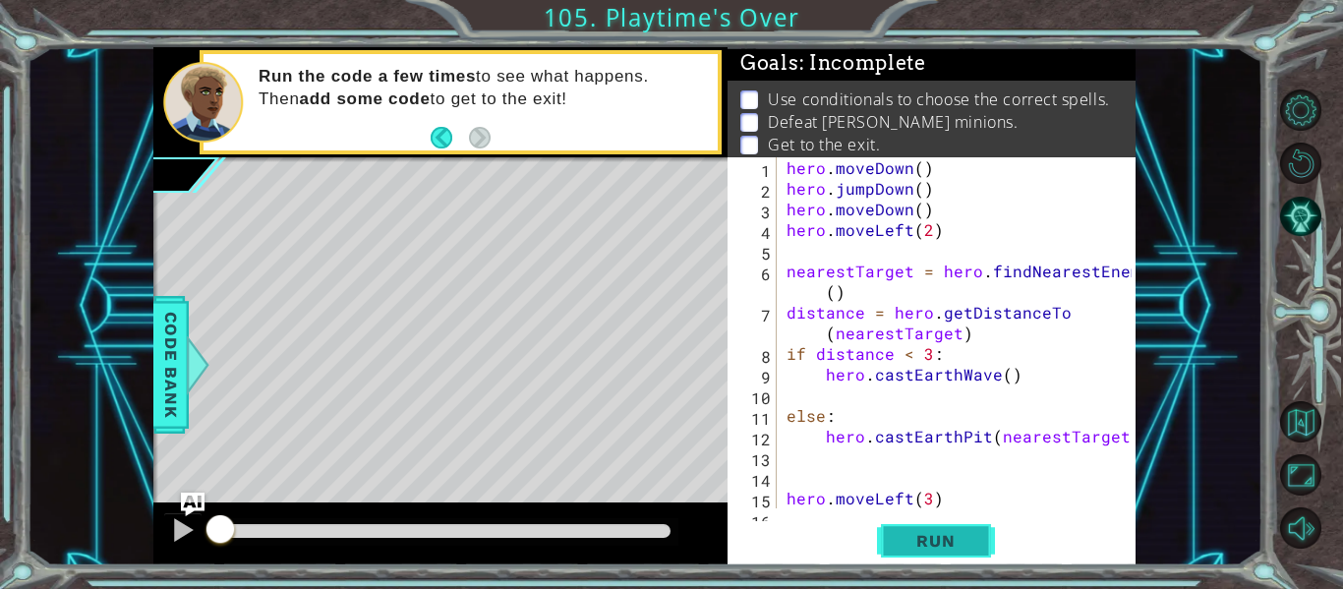
click at [920, 553] on button "Run" at bounding box center [936, 541] width 118 height 40
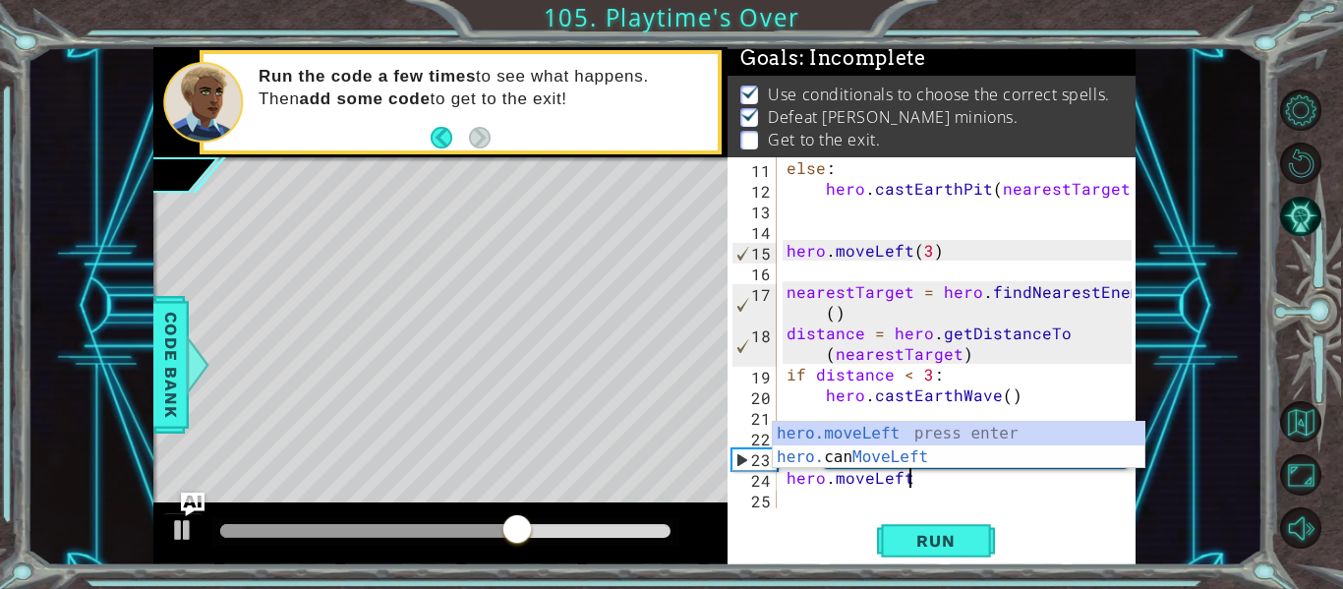
scroll to position [0, 7]
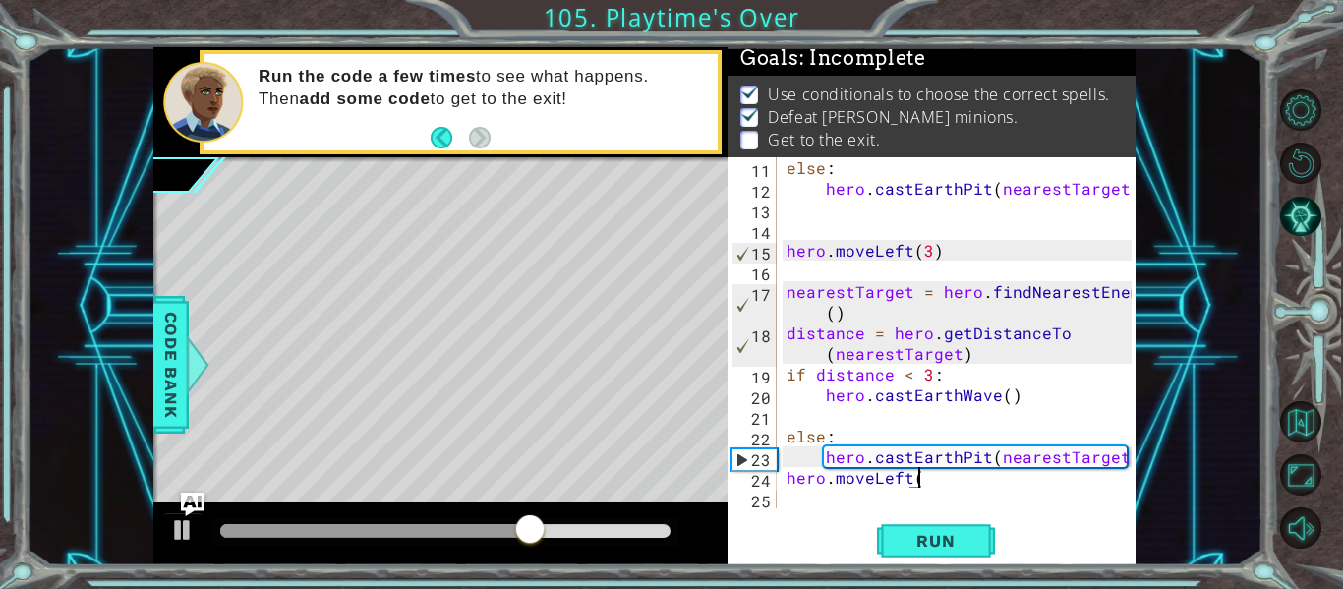
type textarea "hero.moveLeft()"
click at [804, 505] on div "else : hero . [GEOGRAPHIC_DATA] ( nearestTarget ) hero . moveLeft ( 3 ) nearest…" at bounding box center [961, 353] width 359 height 392
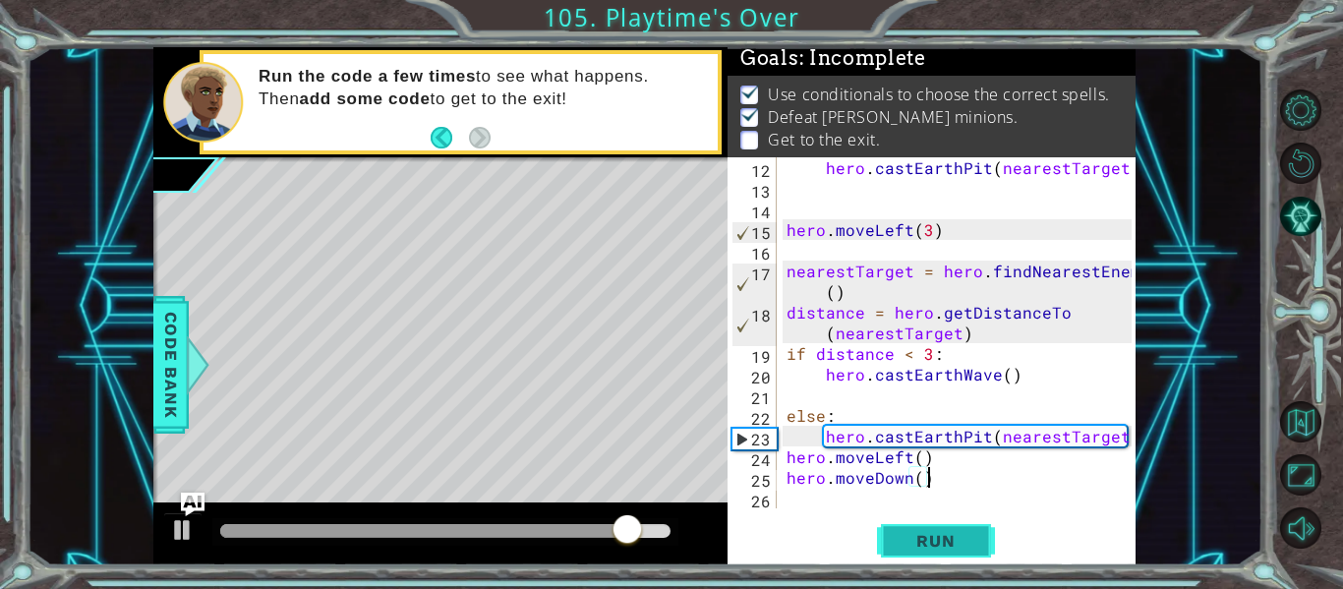
type textarea "hero.moveDown()"
click at [901, 549] on span "Run" at bounding box center [935, 541] width 78 height 20
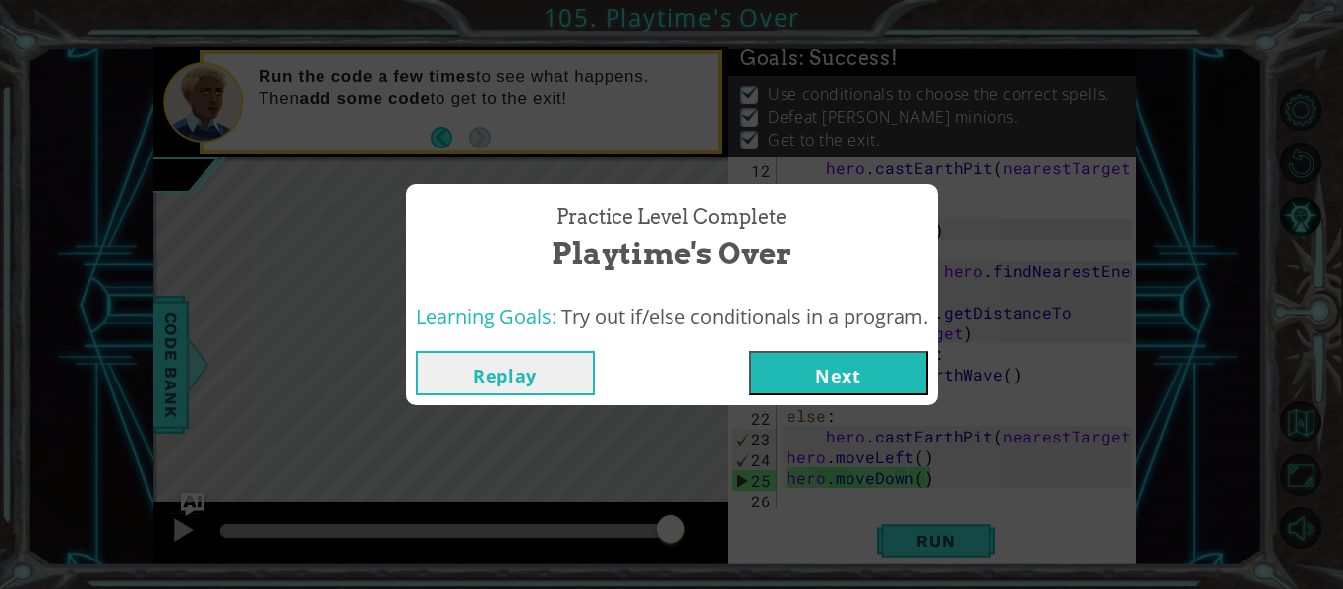
click at [828, 370] on button "Next" at bounding box center [838, 373] width 179 height 44
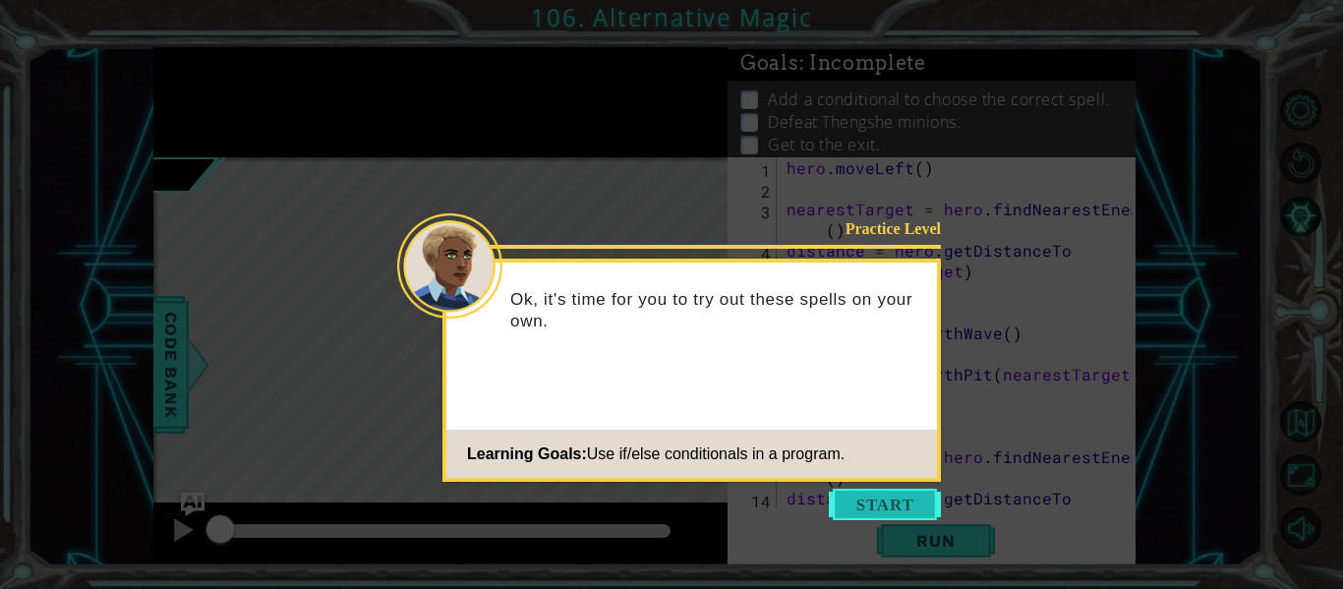
click at [836, 500] on button "Start" at bounding box center [885, 503] width 112 height 31
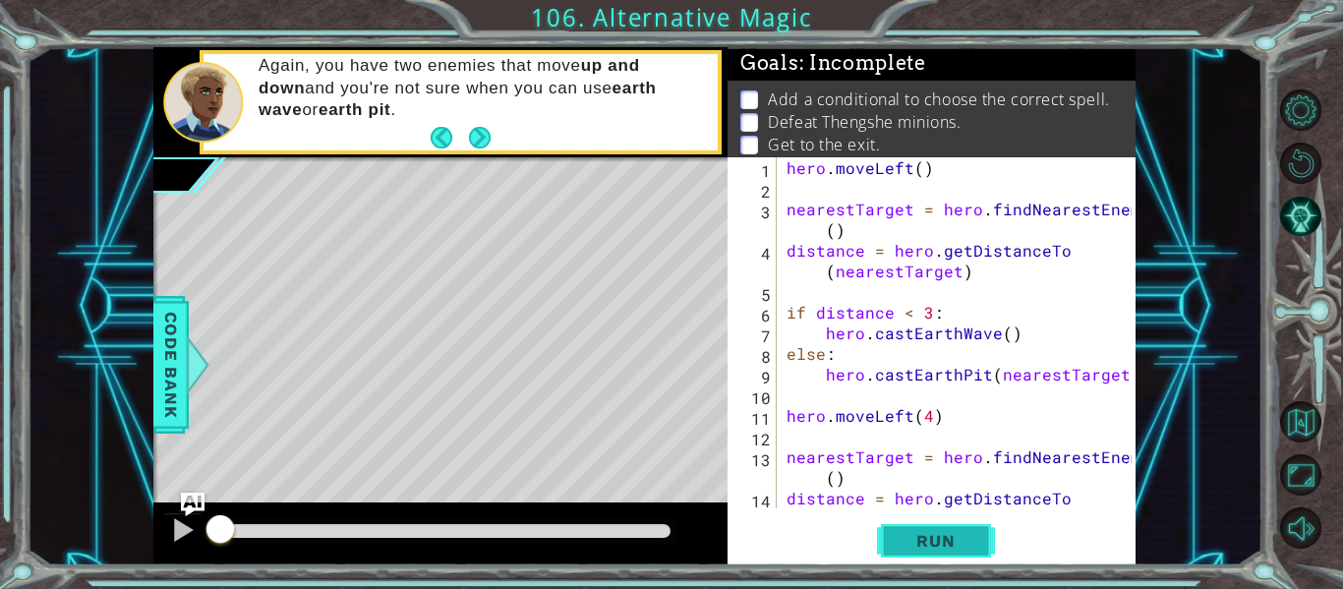
click at [928, 544] on span "Run" at bounding box center [935, 541] width 78 height 20
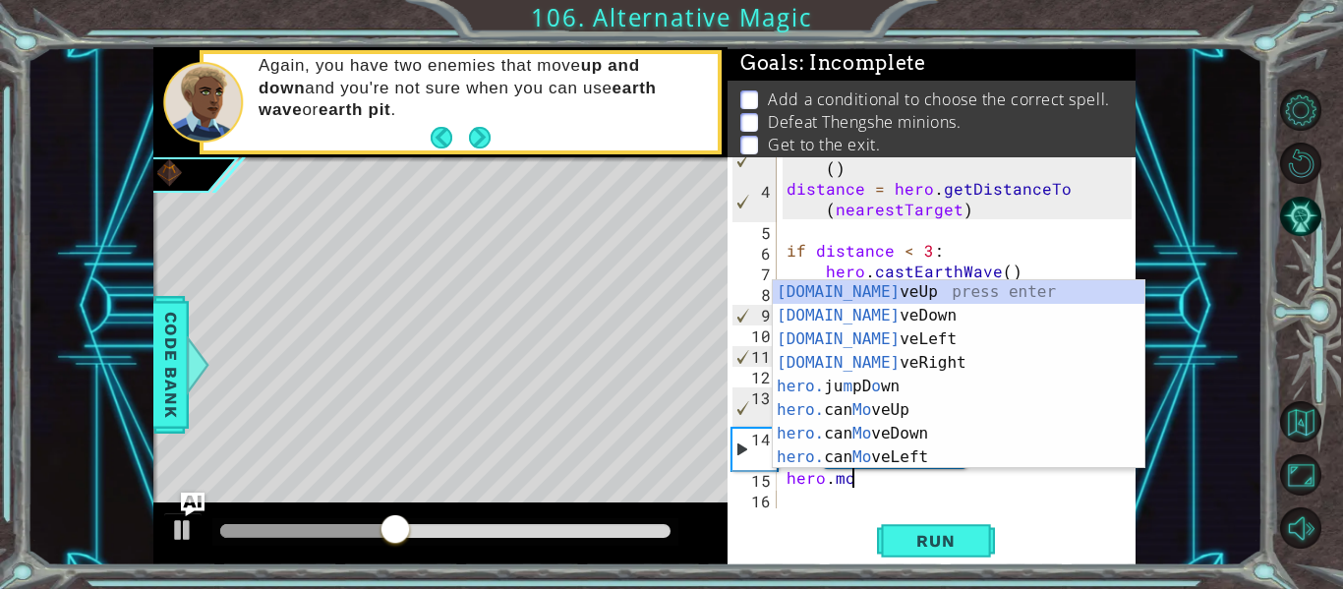
scroll to position [0, 4]
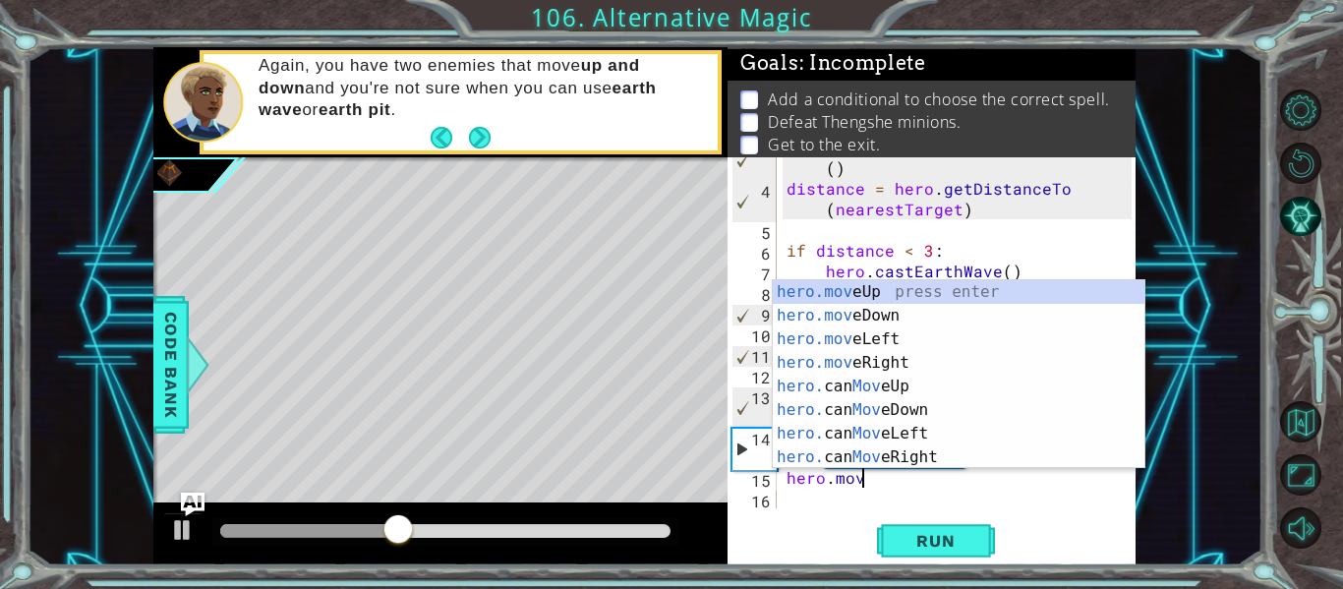
type textarea "hero.move"
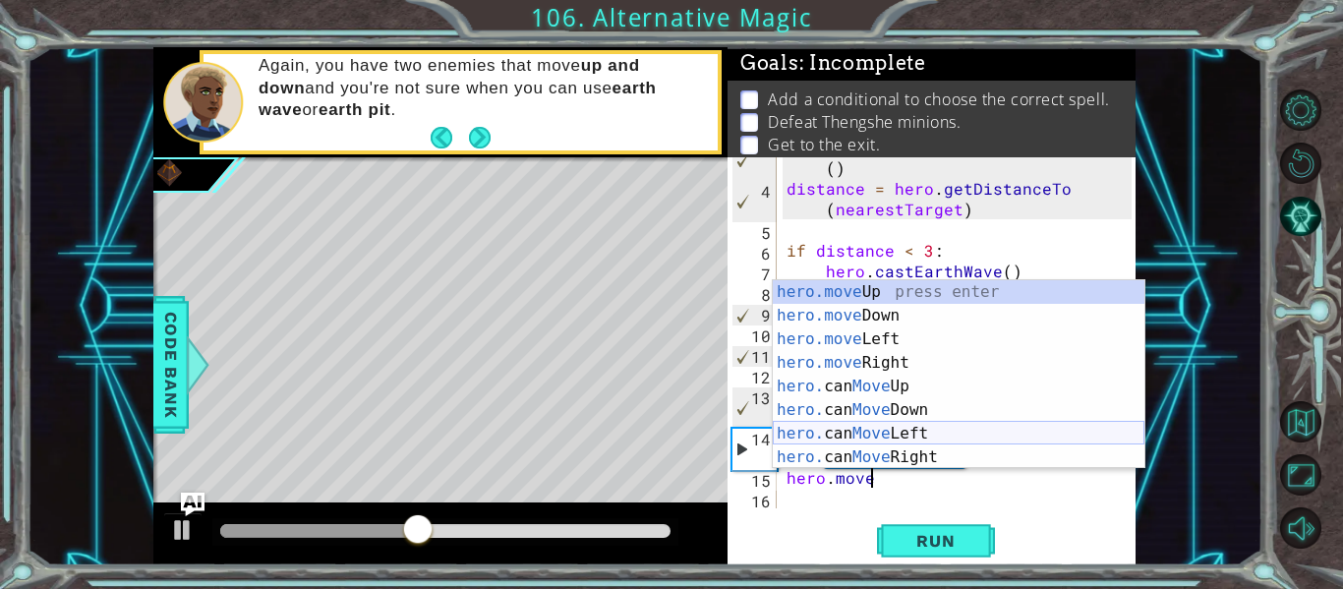
click at [907, 429] on div "hero.move Up press enter hero.move Down press enter hero.move Left press enter …" at bounding box center [959, 398] width 372 height 236
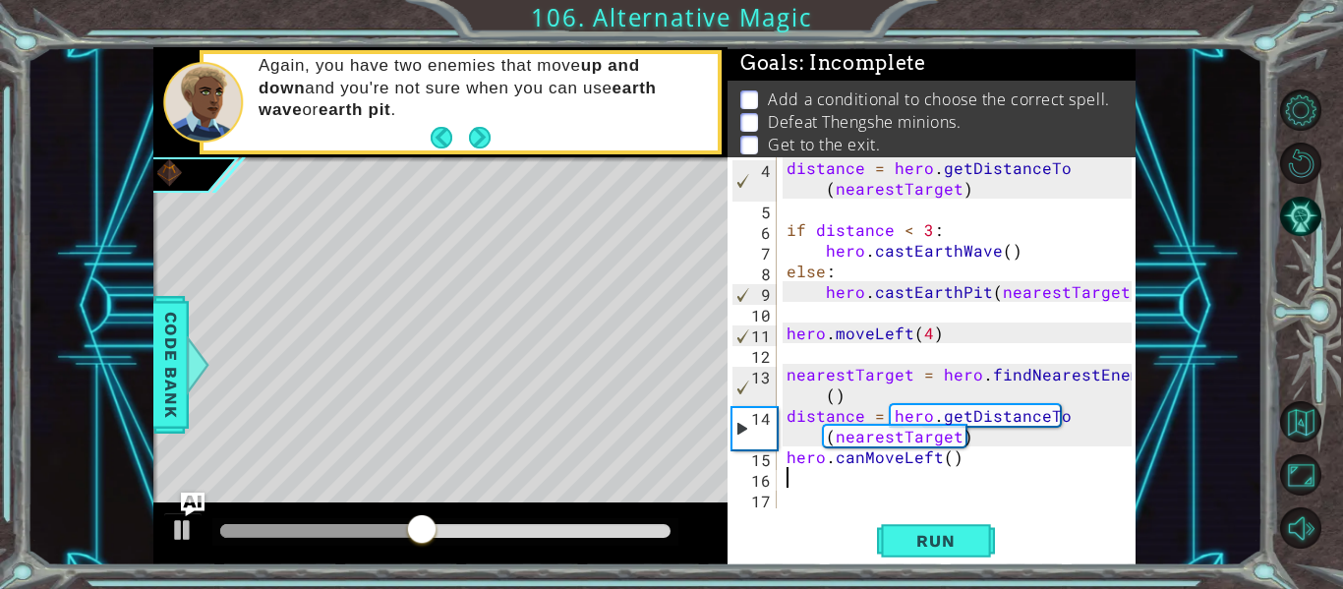
scroll to position [83, 0]
click at [912, 536] on span "Run" at bounding box center [935, 541] width 78 height 20
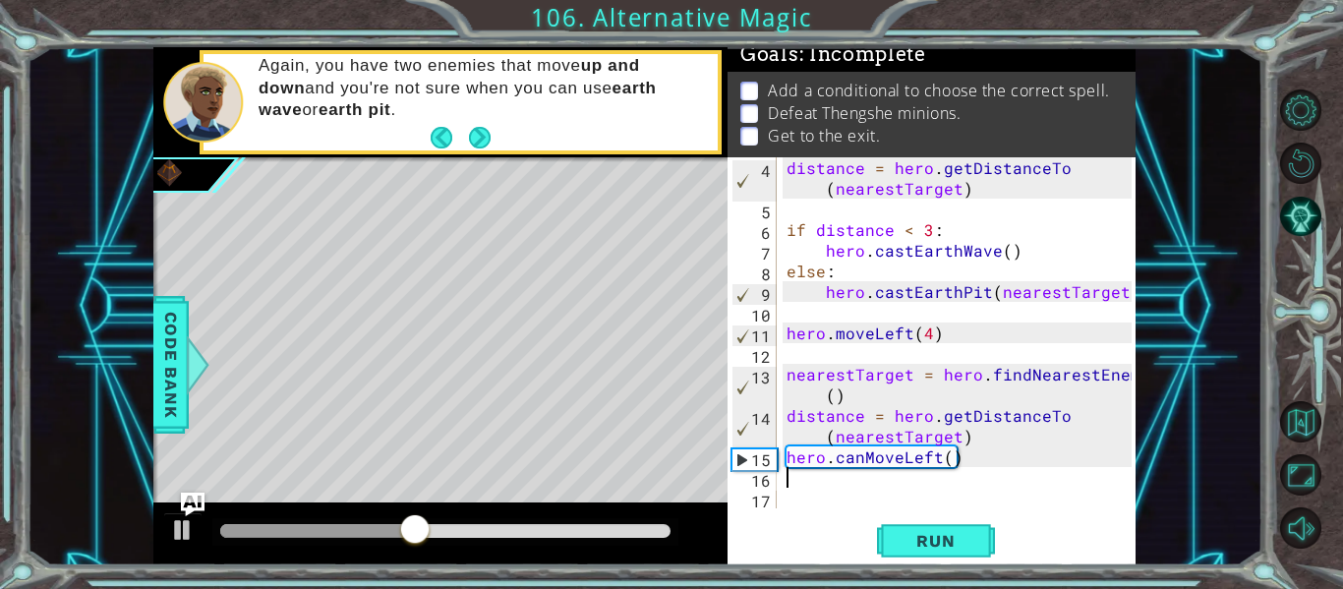
click at [861, 461] on div "distance = hero . getDistanceTo ( nearestTarget ) if distance < 3 : hero . cast…" at bounding box center [961, 363] width 359 height 413
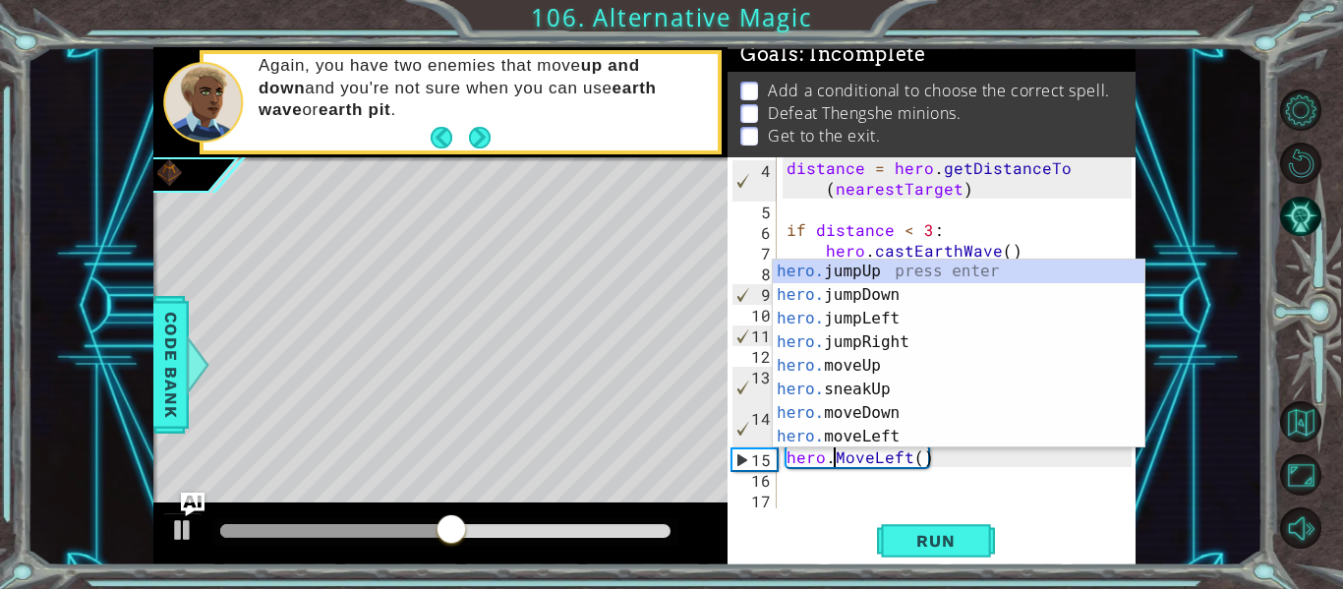
click at [846, 460] on div "distance = hero . getDistanceTo ( nearestTarget ) if distance < 3 : hero . cast…" at bounding box center [961, 363] width 359 height 413
type textarea "hero.moveLeft()"
click at [891, 542] on button "Run" at bounding box center [936, 541] width 118 height 40
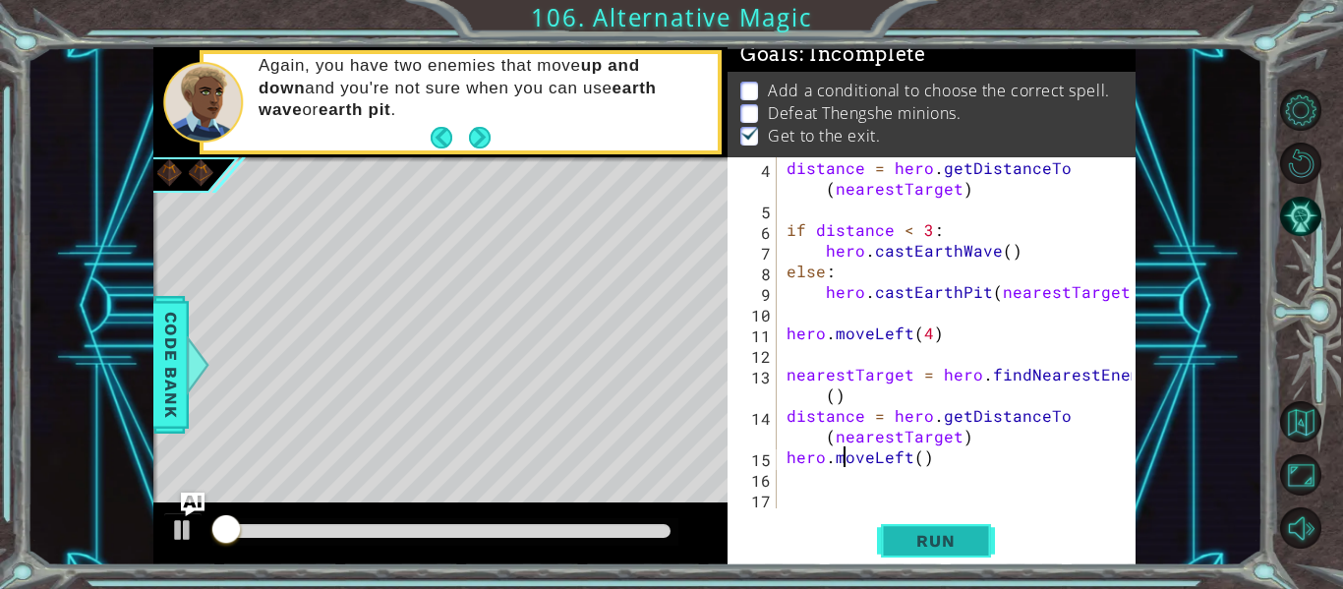
scroll to position [5, 0]
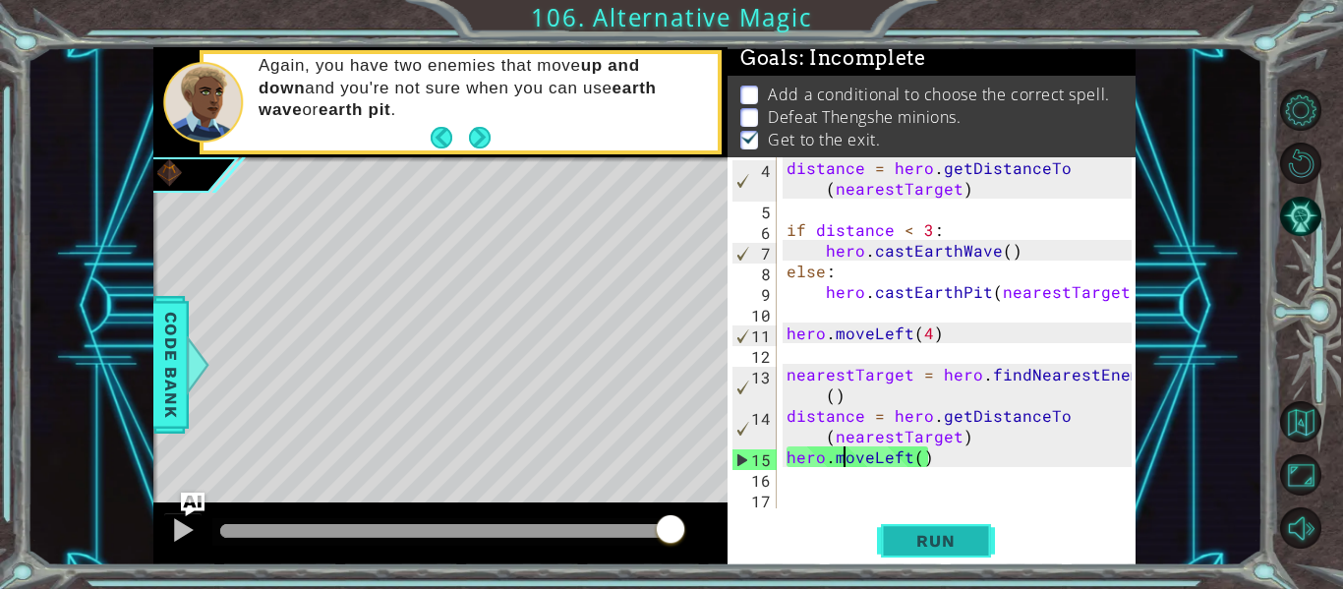
click at [893, 545] on button "Run" at bounding box center [936, 541] width 118 height 40
click at [943, 471] on div "distance = hero . getDistanceTo ( nearestTarget ) if distance < 3 : hero . cast…" at bounding box center [961, 363] width 359 height 413
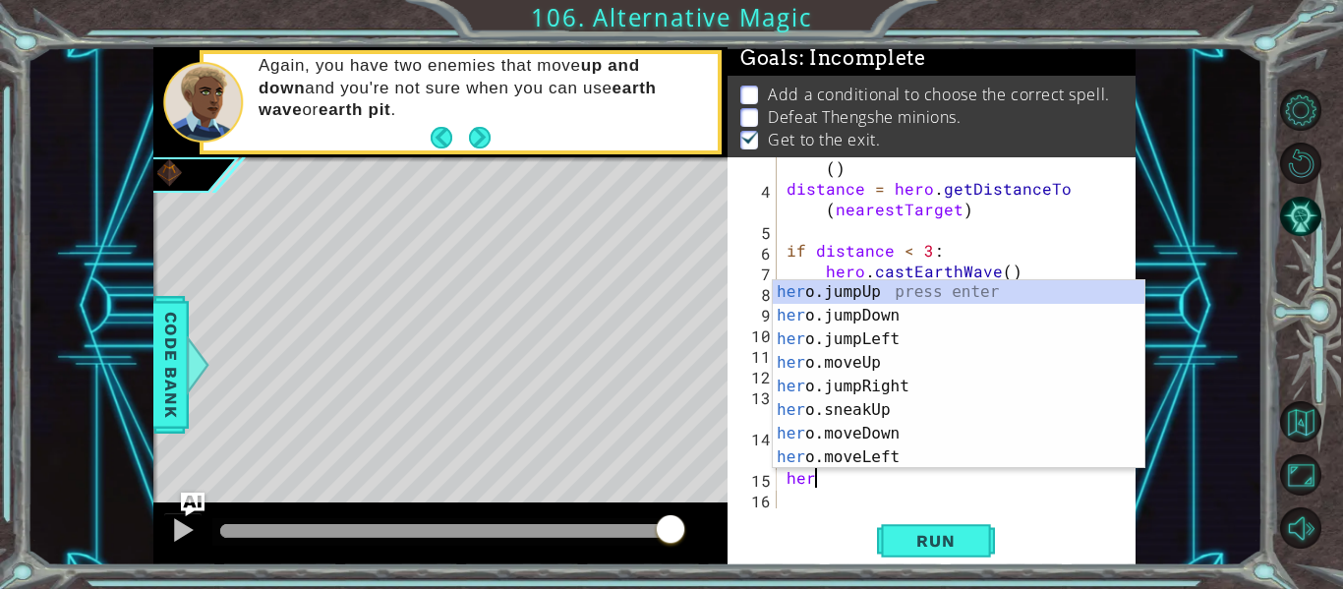
type textarea "h"
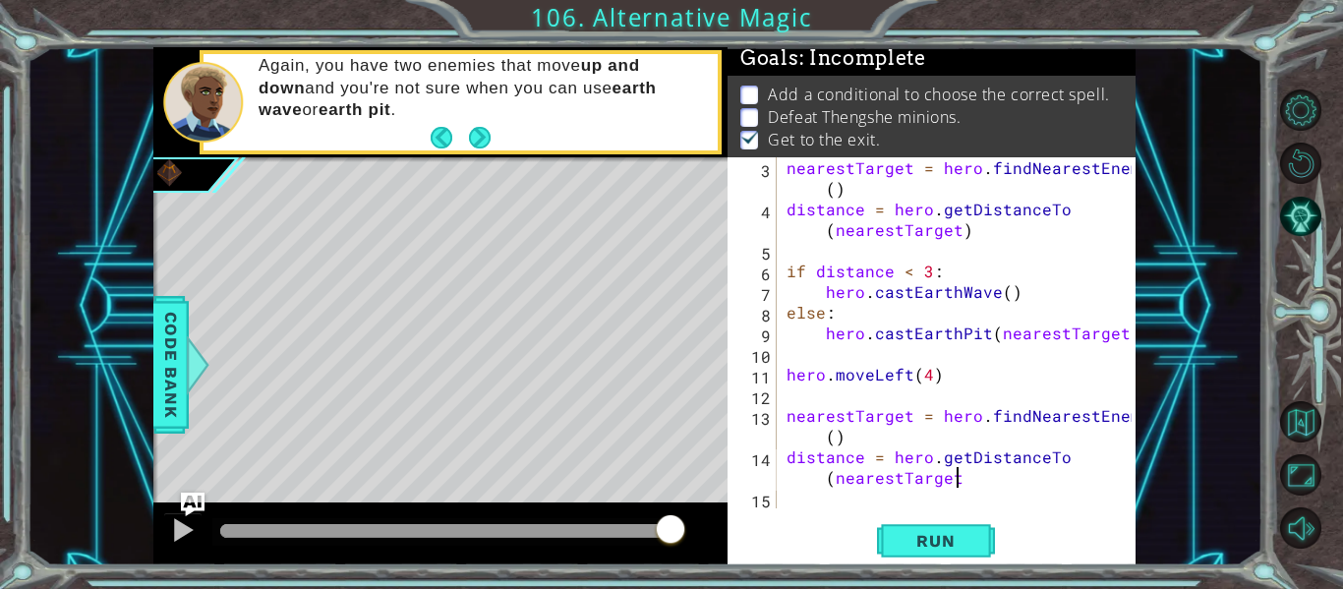
scroll to position [0, 25]
type textarea "distance = hero.getDistanceTo(nearestTarget)"
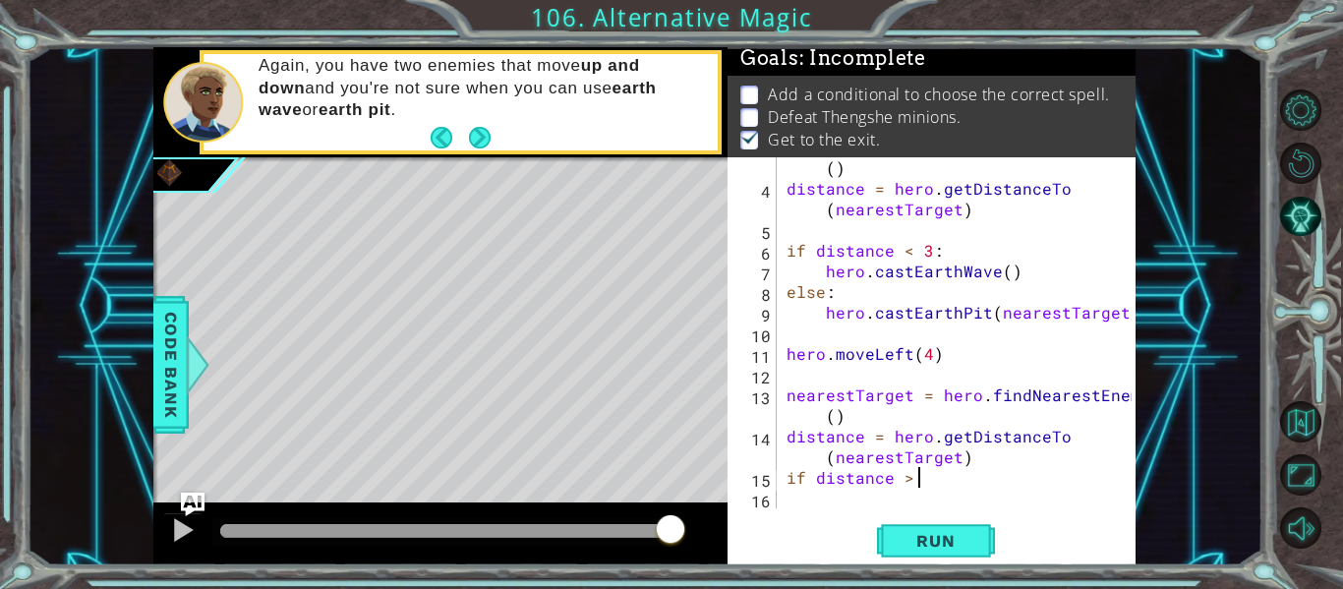
scroll to position [0, 8]
type textarea "if distance > 3:"
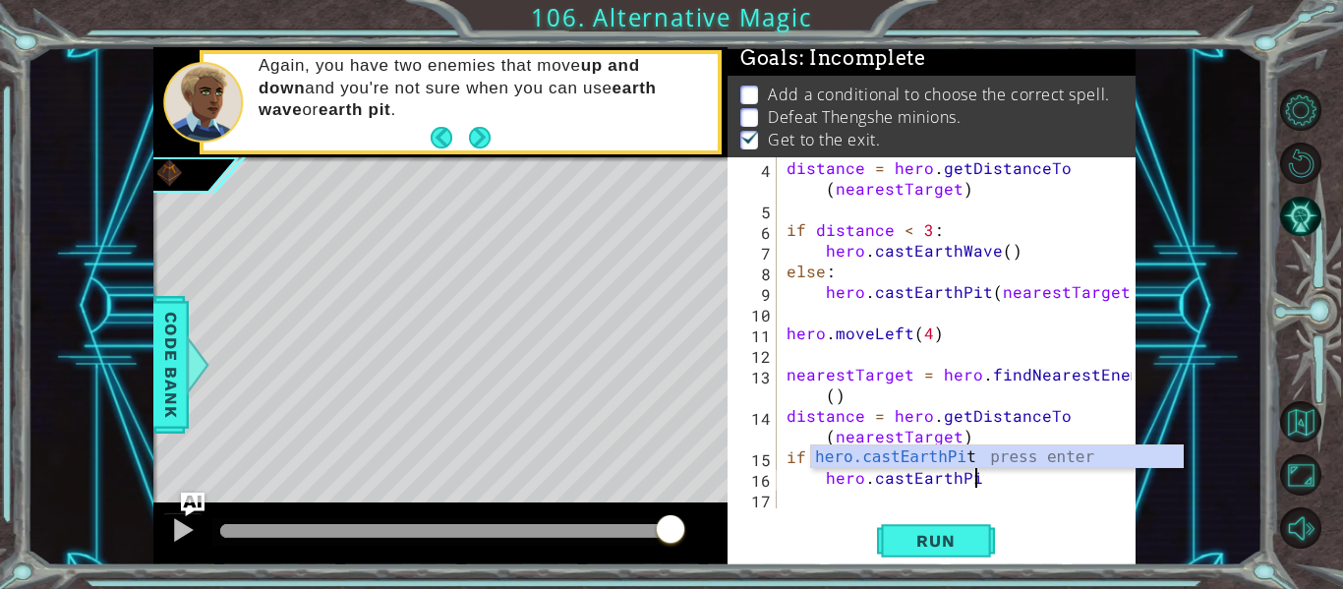
scroll to position [0, 12]
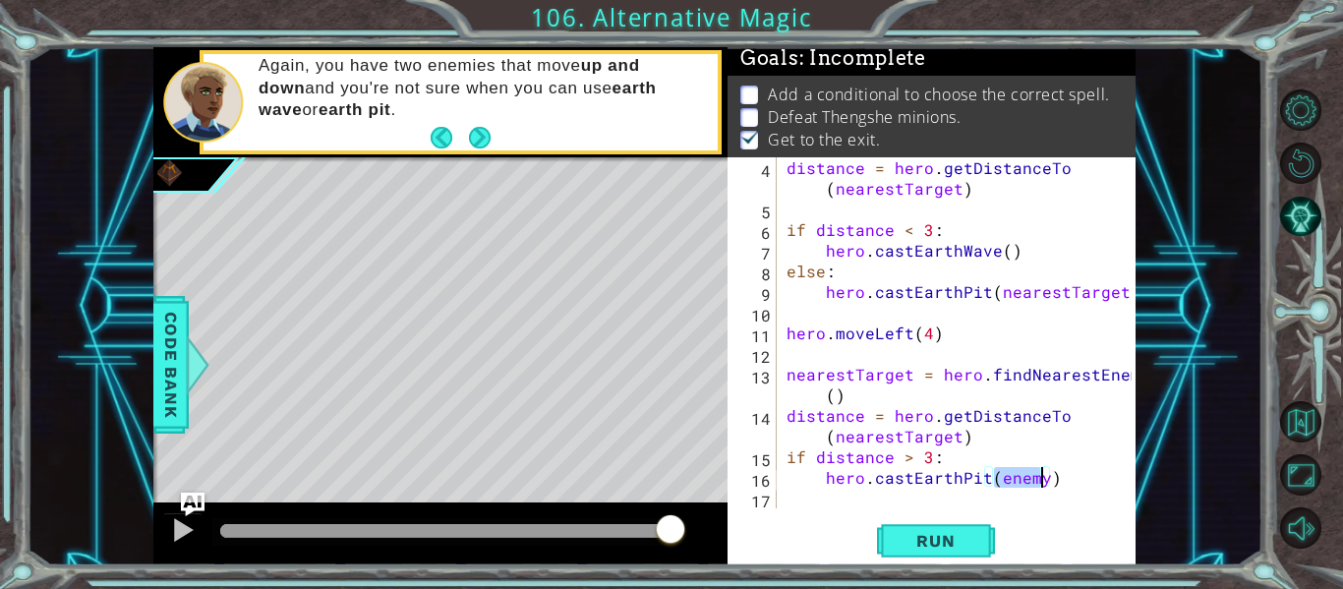
type textarea "hero.castEarthPit(enemy)"
click at [870, 508] on div "hero.castEarthPit(enemy) 4 5 6 7 8 9 10 11 12 13 14 15 16 17 distance = hero . …" at bounding box center [931, 361] width 408 height 408
click at [871, 499] on div "distance = hero . getDistanceTo ( nearestTarget ) if distance < 3 : hero . cast…" at bounding box center [961, 363] width 359 height 413
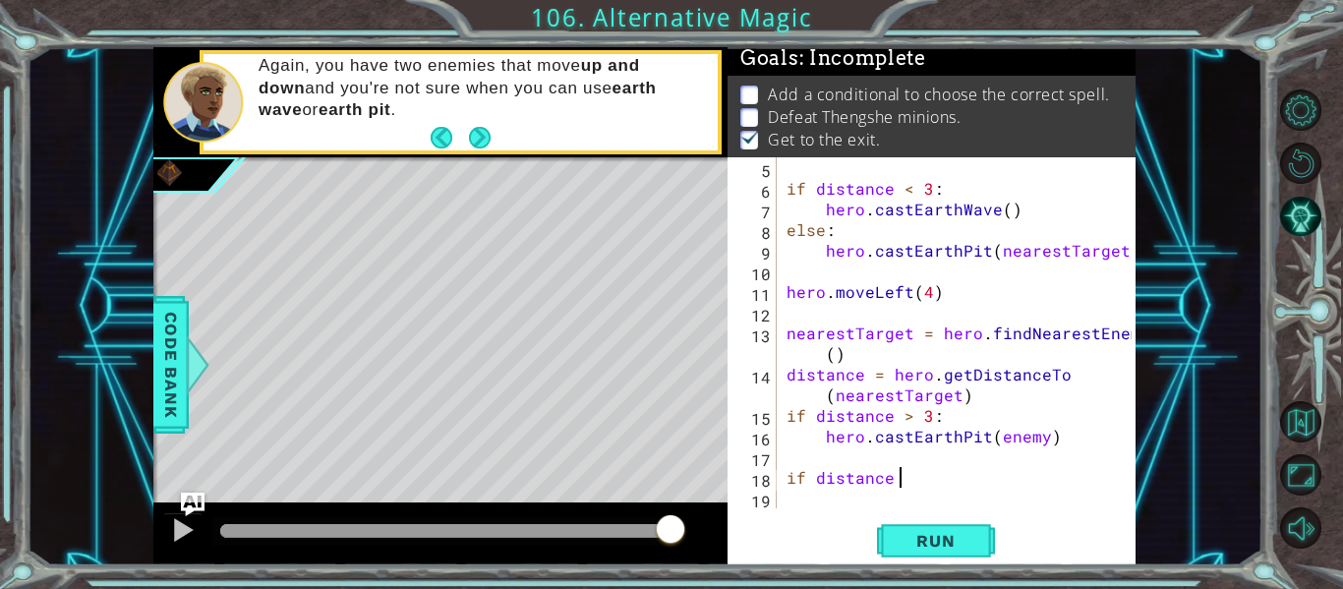
scroll to position [0, 7]
type textarea "if distance < 3:"
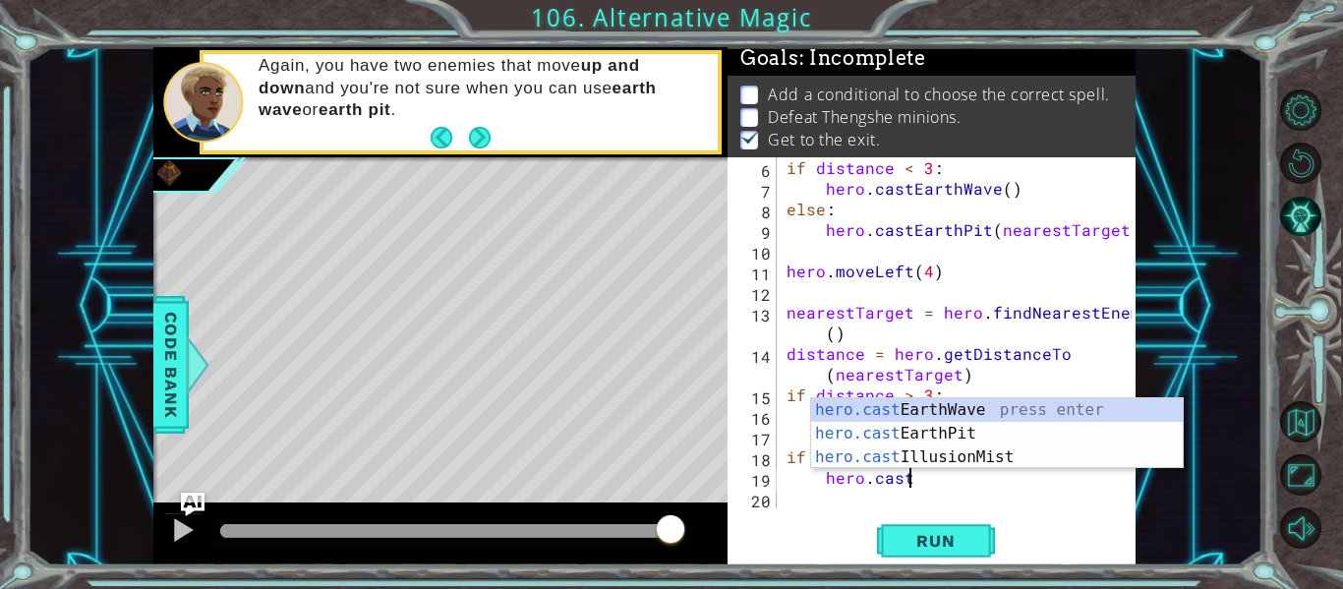
type textarea "hero.castE"
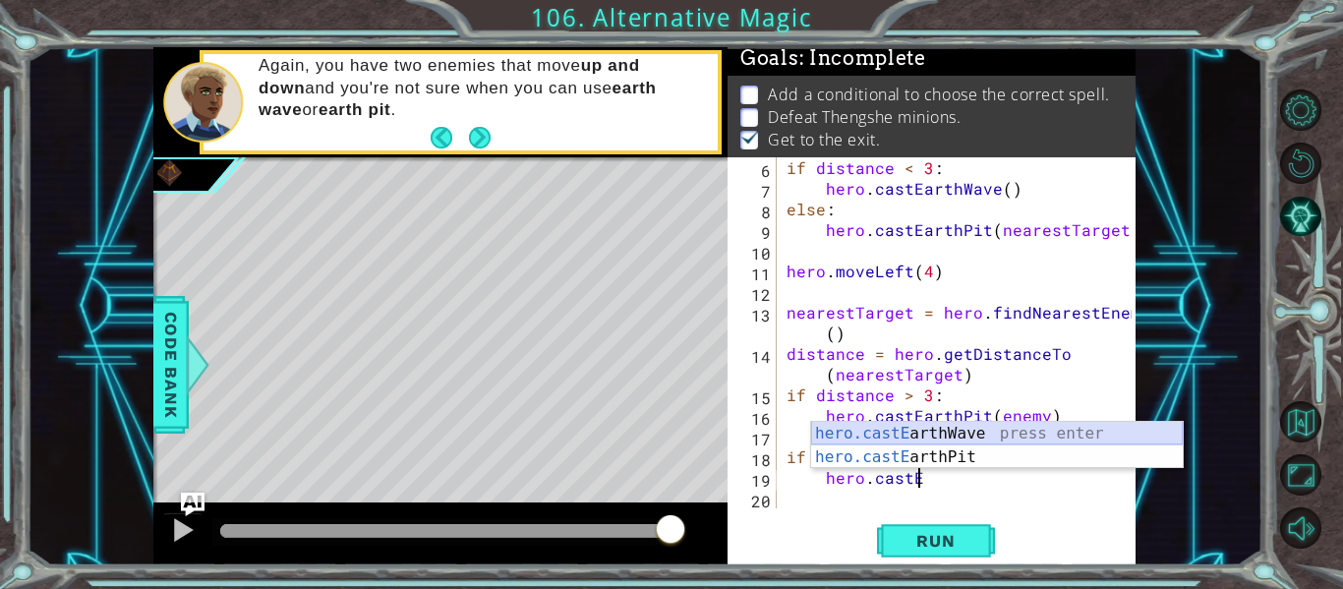
click at [867, 438] on div "hero.castE arthWave press enter hero.castE arthPit press enter" at bounding box center [997, 469] width 372 height 94
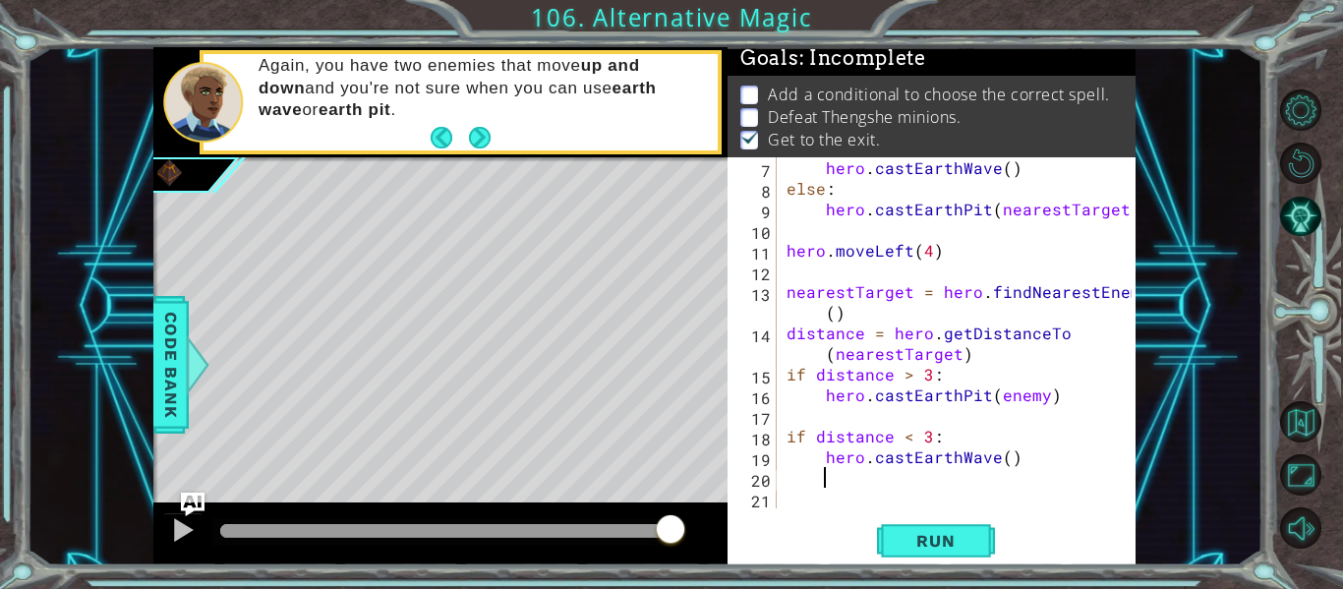
scroll to position [165, 0]
click at [1000, 458] on div "hero . castEarthWave ( ) else : hero . [GEOGRAPHIC_DATA] ( nearestTarget ) hero…" at bounding box center [961, 353] width 359 height 392
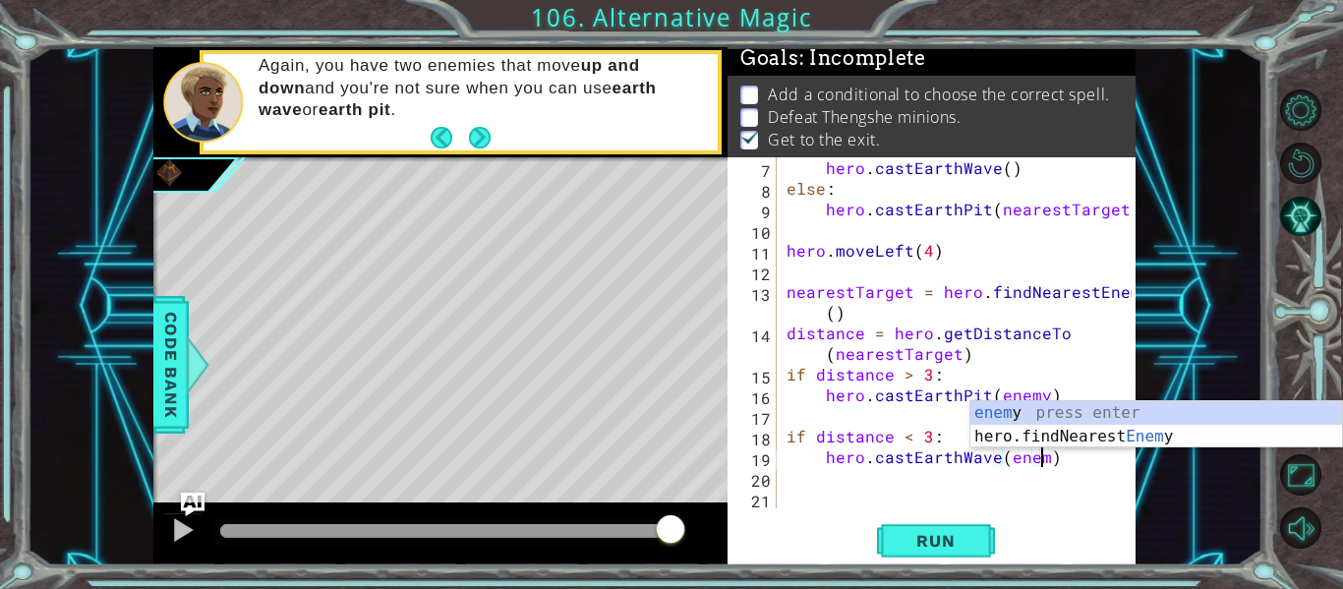
scroll to position [0, 16]
click at [976, 535] on button "Run" at bounding box center [936, 541] width 118 height 40
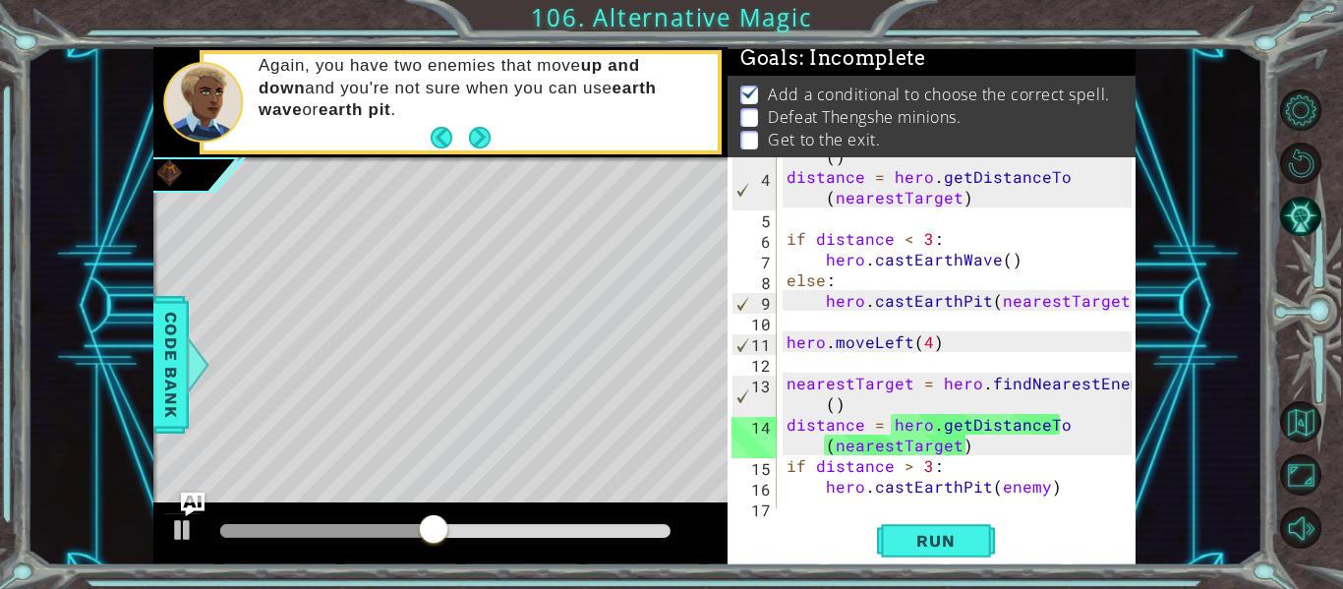
scroll to position [75, 0]
click at [974, 453] on div "nearestTarget = hero . findNearestEnemy ( ) distance = hero . getDistanceTo ( n…" at bounding box center [961, 330] width 359 height 413
type textarea "distance = hero.getDistanceTo(nearestTarget)"
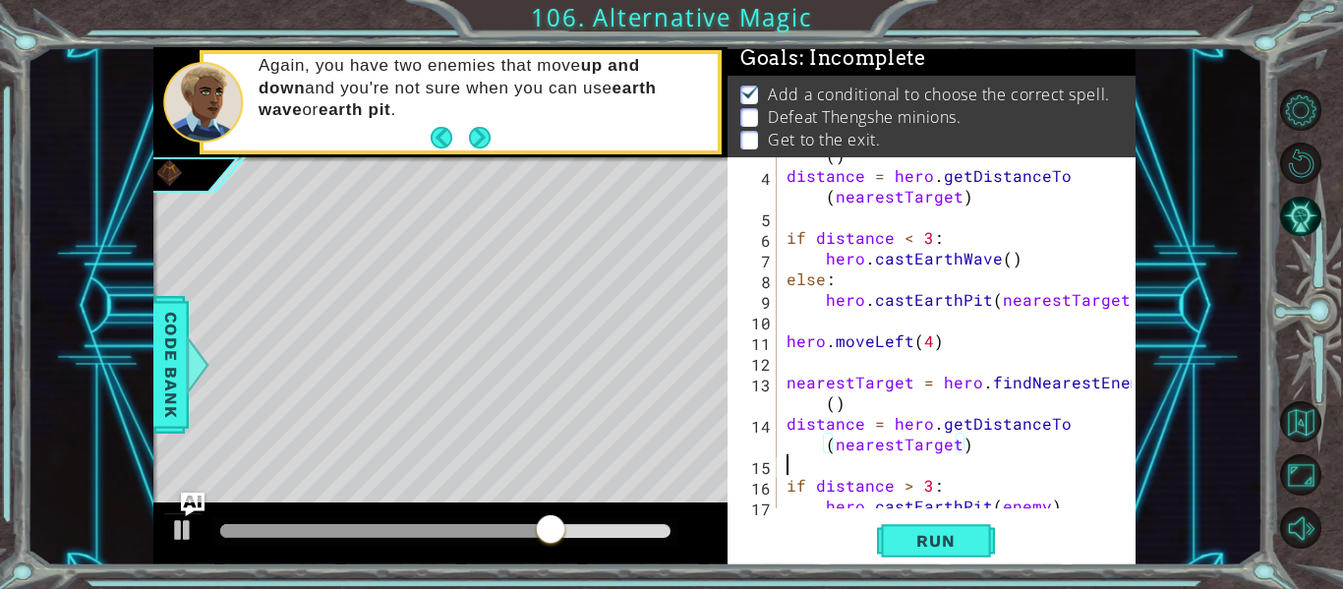
scroll to position [0, 0]
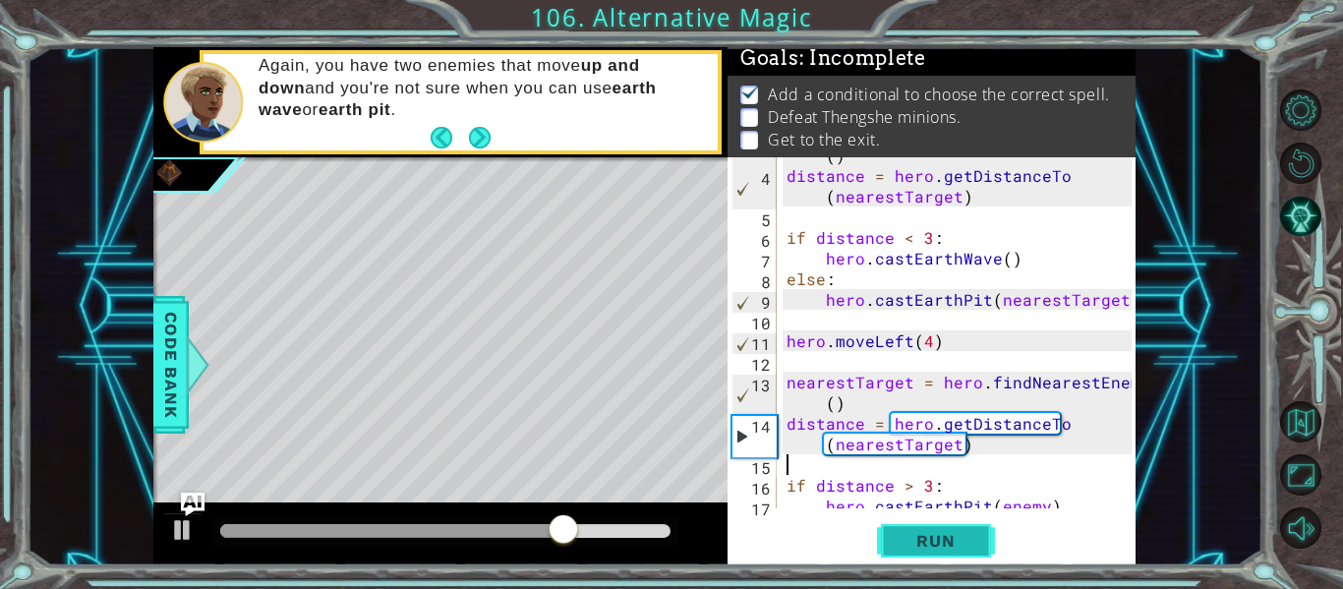
click at [952, 536] on span "Run" at bounding box center [935, 541] width 78 height 20
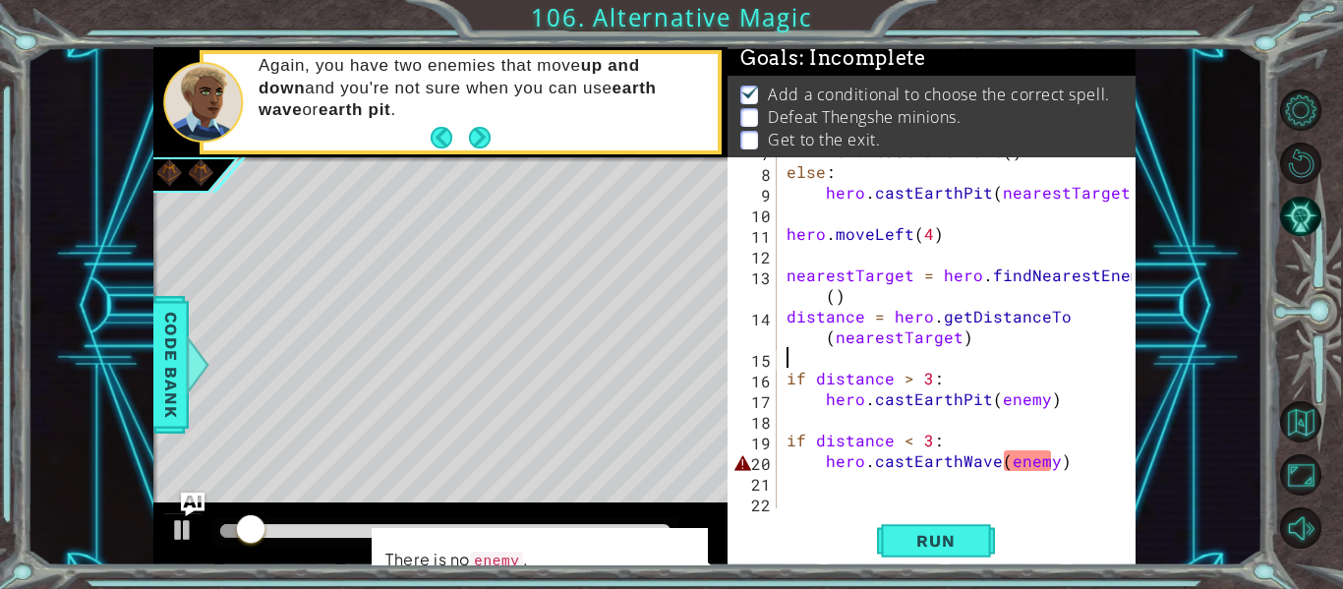
scroll to position [186, 0]
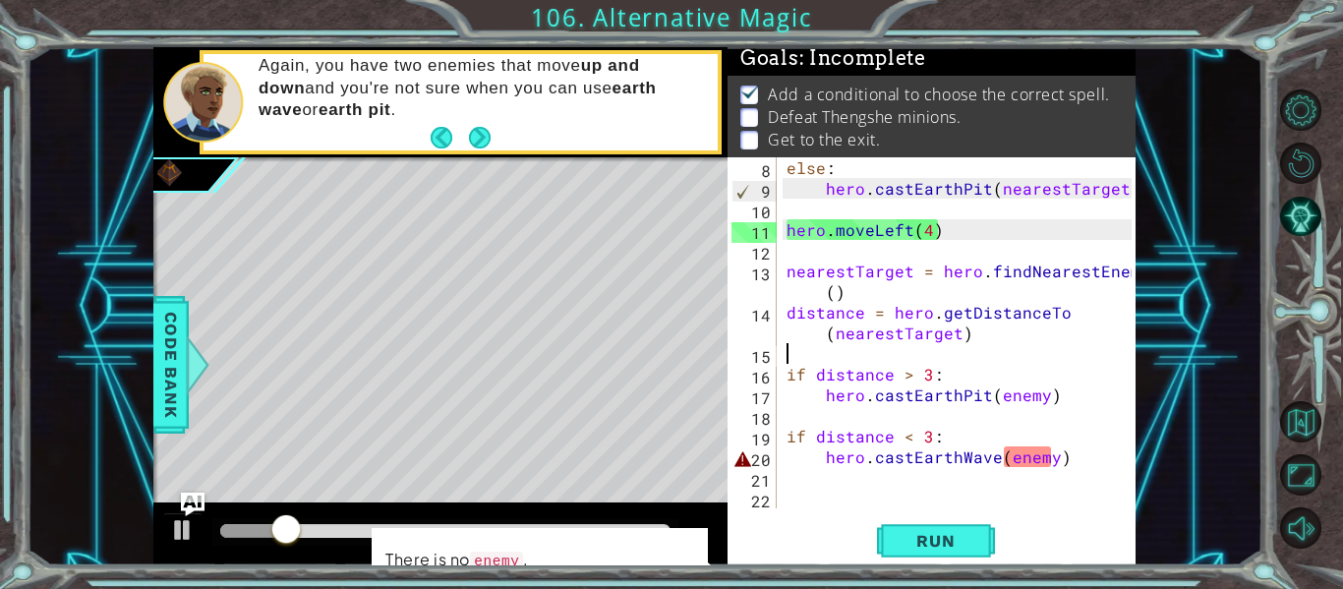
click at [1060, 462] on div "else : hero . [GEOGRAPHIC_DATA] ( nearestTarget ) hero . moveLeft ( 4 ) nearest…" at bounding box center [961, 353] width 359 height 392
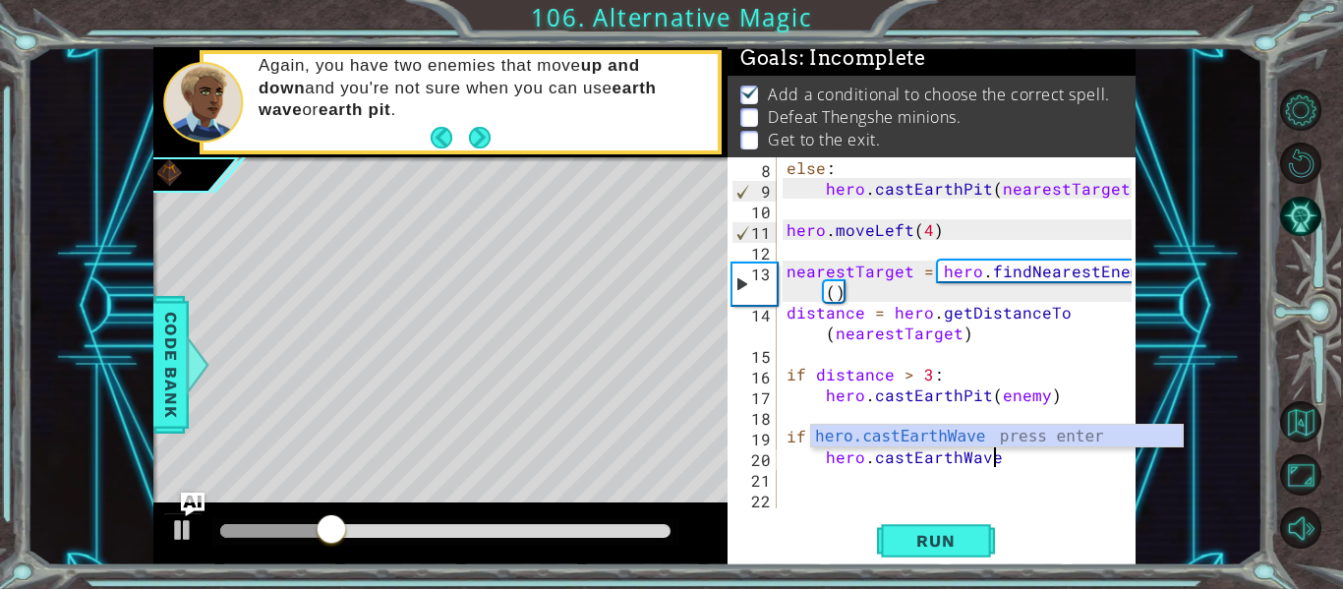
type textarea "hero.castEarthWav"
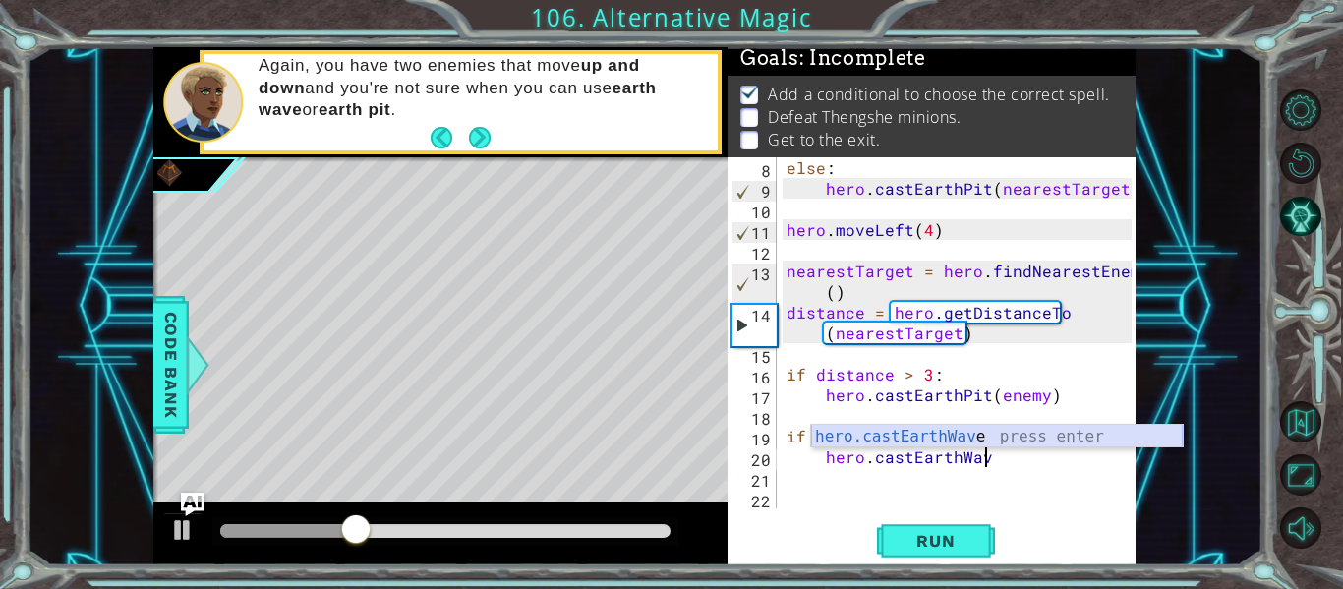
click at [1034, 433] on div "hero.castEarthWav e press enter" at bounding box center [997, 460] width 372 height 71
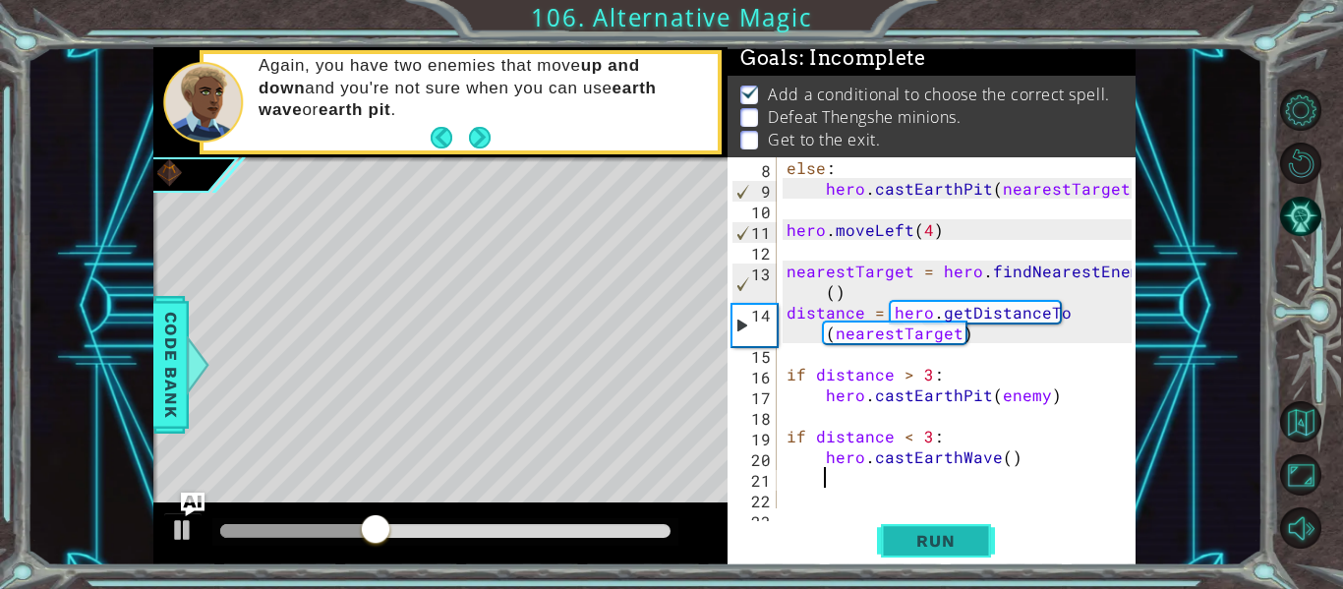
click at [990, 544] on button "Run" at bounding box center [936, 541] width 118 height 40
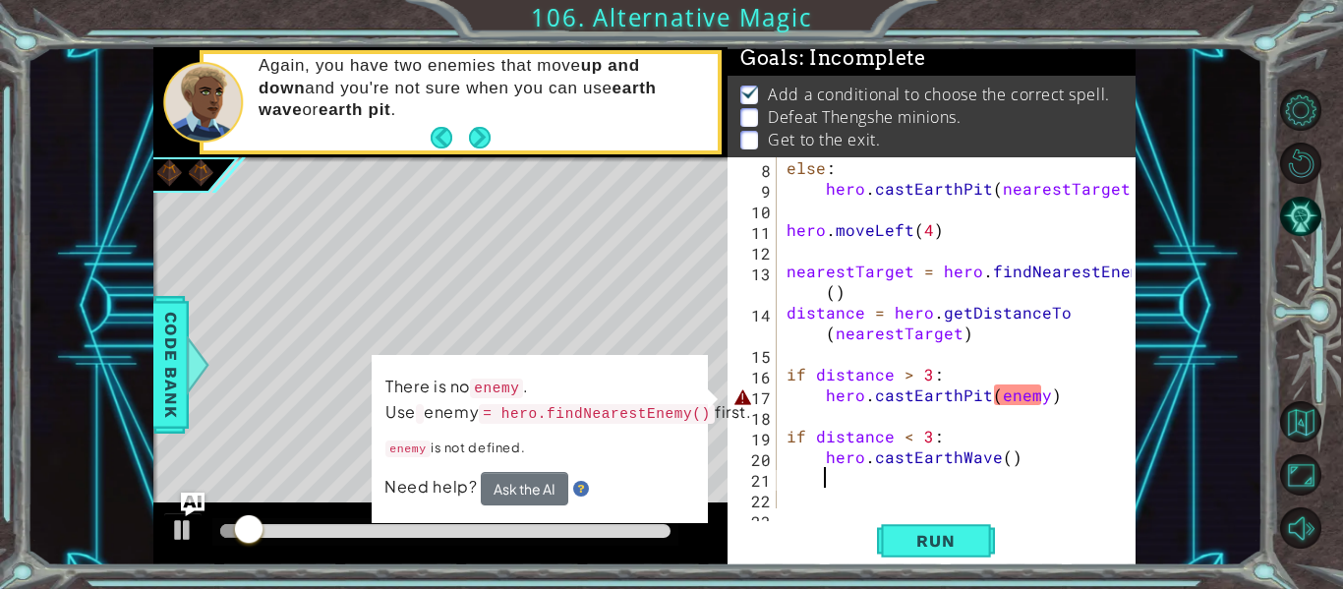
click at [1044, 399] on div "else : hero . [GEOGRAPHIC_DATA] ( nearestTarget ) hero . moveLeft ( 4 ) nearest…" at bounding box center [961, 353] width 359 height 392
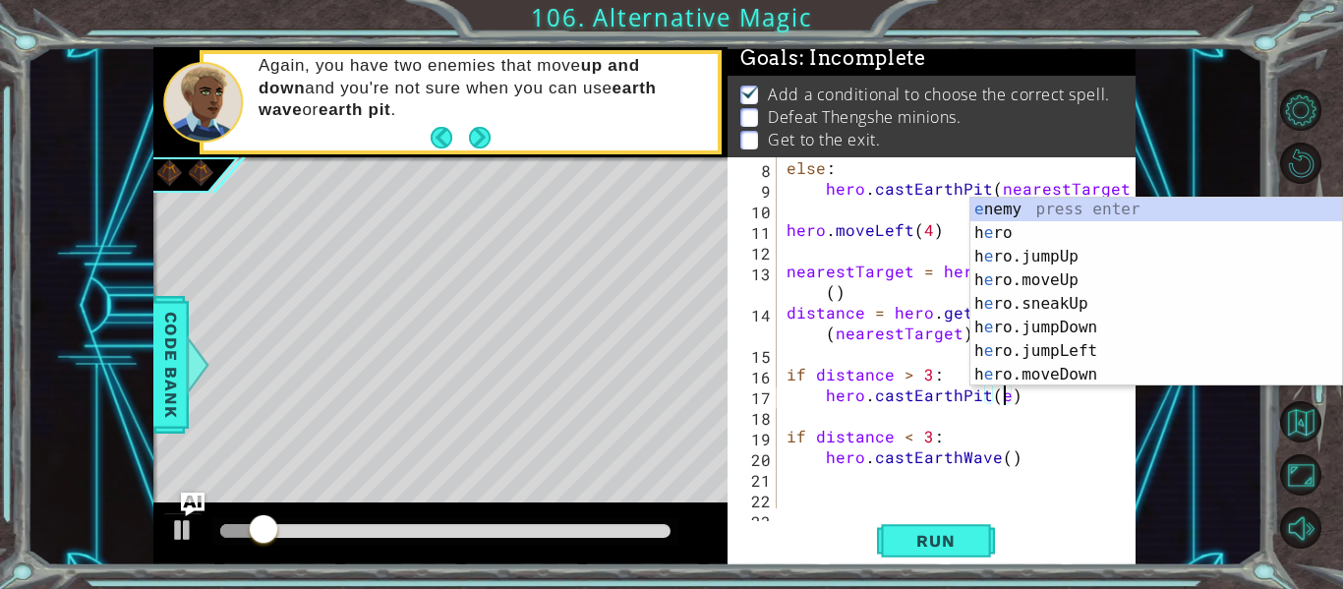
type textarea "hero.castEarthPit()"
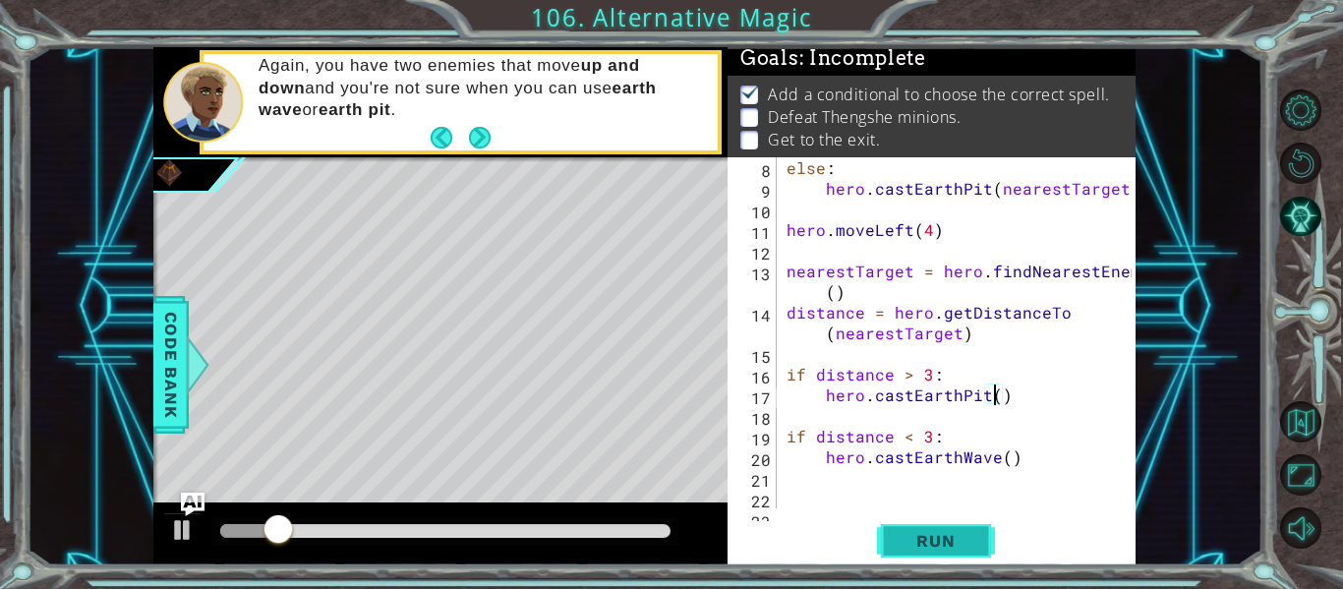
click at [963, 546] on span "Run" at bounding box center [935, 541] width 78 height 20
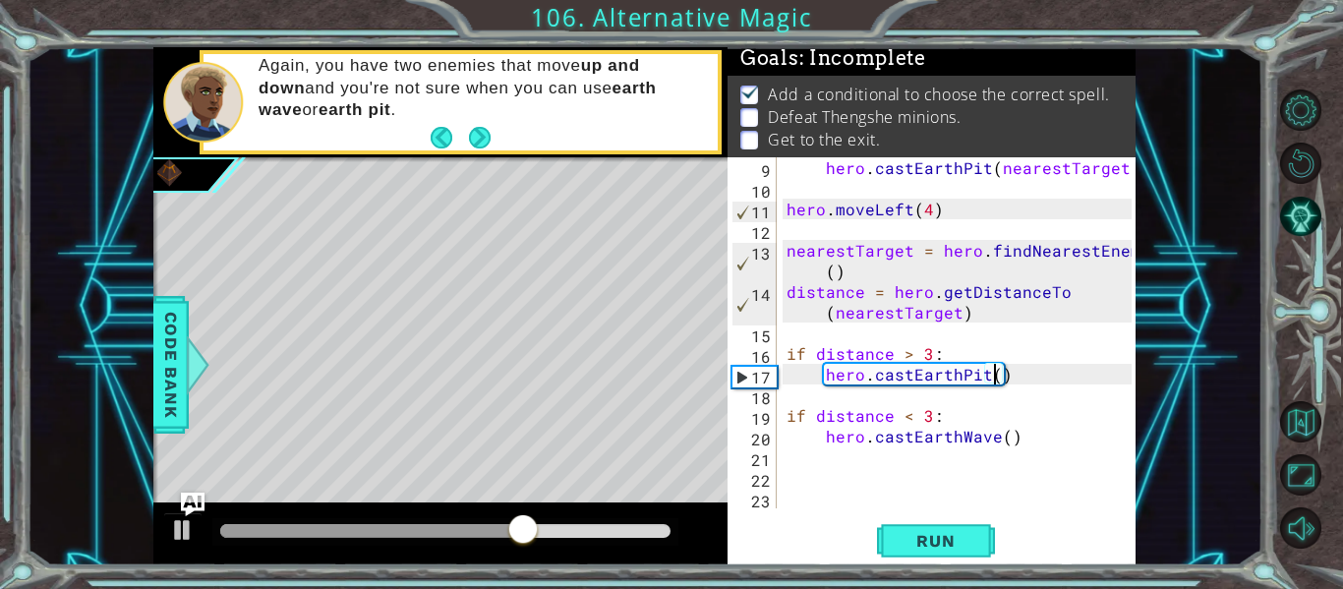
scroll to position [206, 0]
click at [884, 540] on button "Run" at bounding box center [936, 541] width 118 height 40
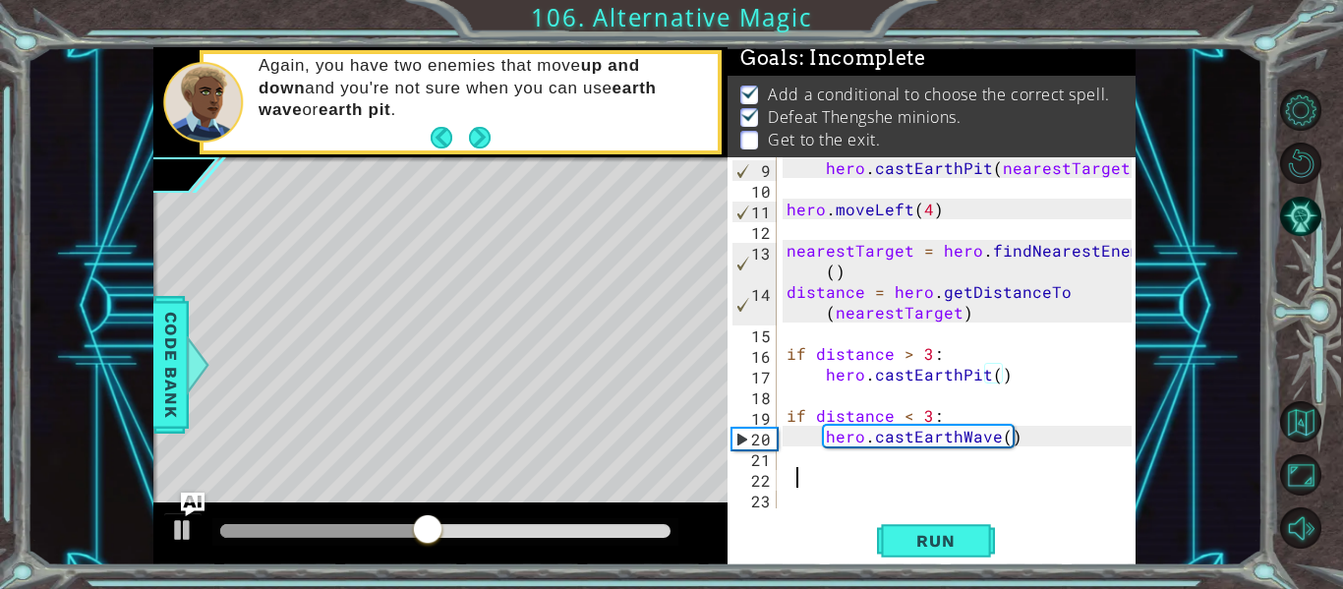
click at [791, 470] on div "hero . [GEOGRAPHIC_DATA] ( nearestTarget ) hero . moveLeft ( 4 ) nearestTarget …" at bounding box center [961, 353] width 359 height 392
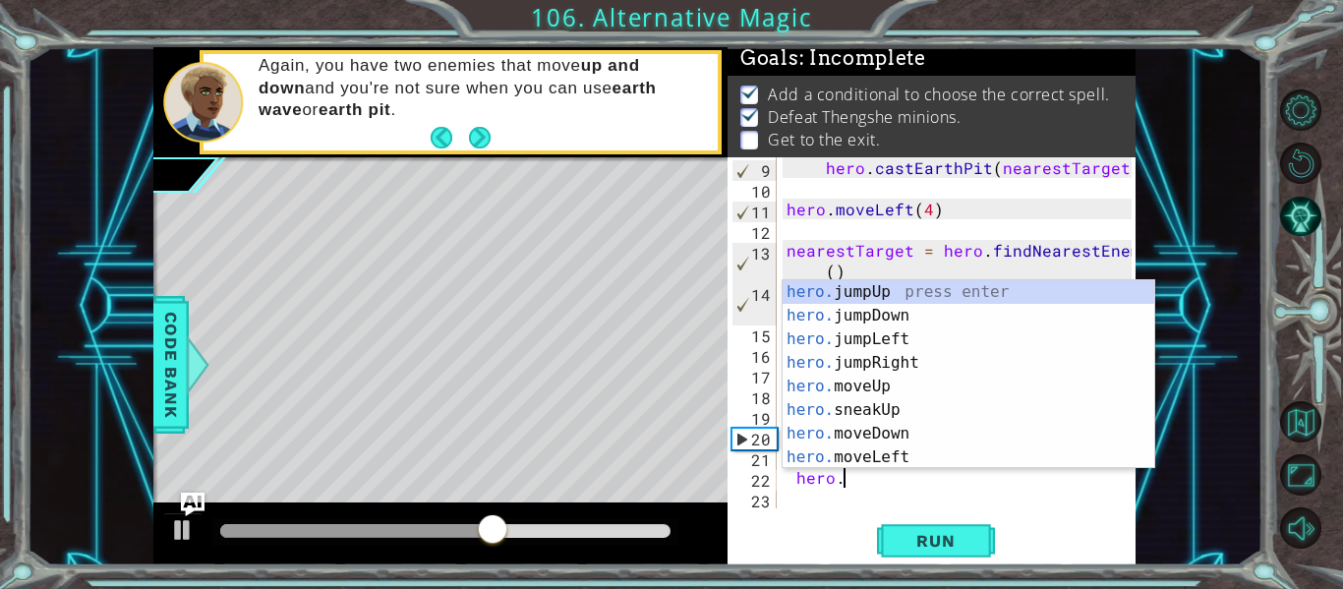
scroll to position [0, 5]
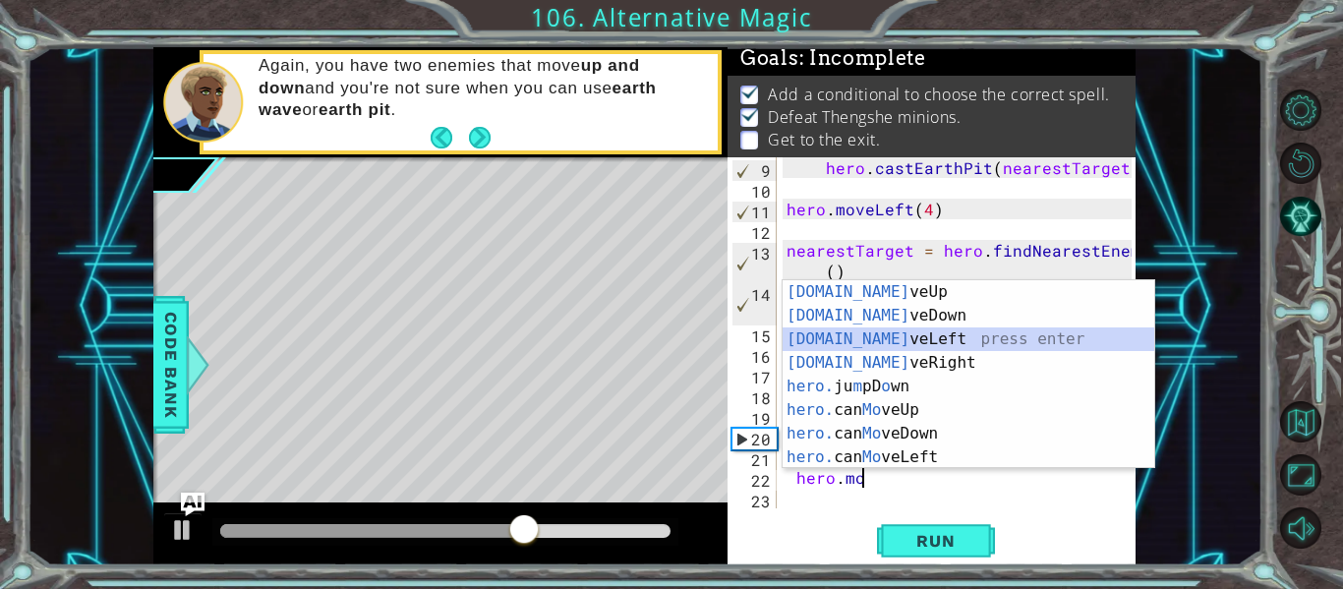
click at [833, 330] on div "[DOMAIN_NAME] veUp press enter [DOMAIN_NAME] veDown press enter [DOMAIN_NAME] v…" at bounding box center [968, 398] width 372 height 236
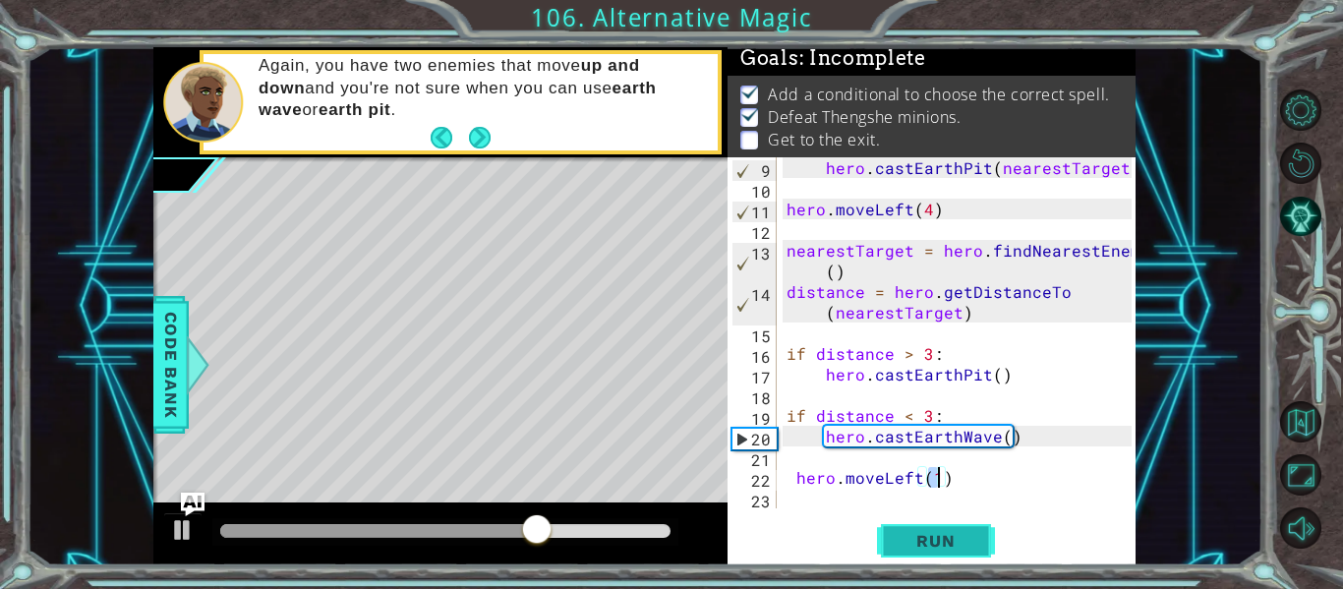
click at [894, 533] on button "Run" at bounding box center [936, 541] width 118 height 40
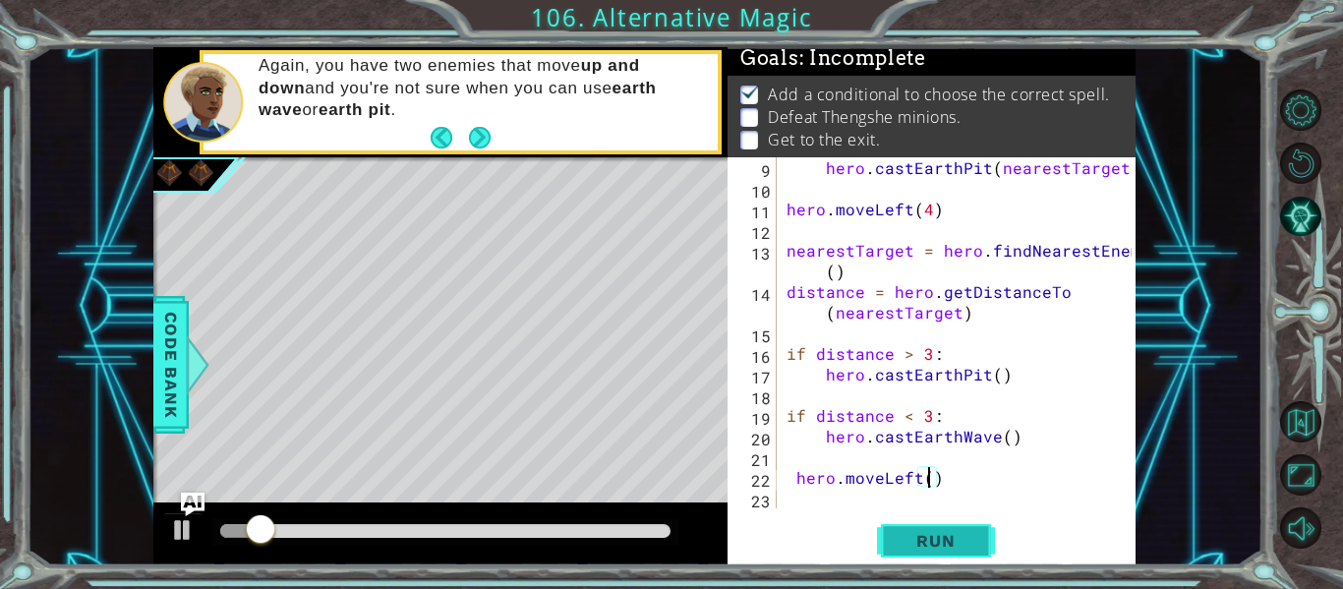
click at [921, 527] on button "Run" at bounding box center [936, 541] width 118 height 40
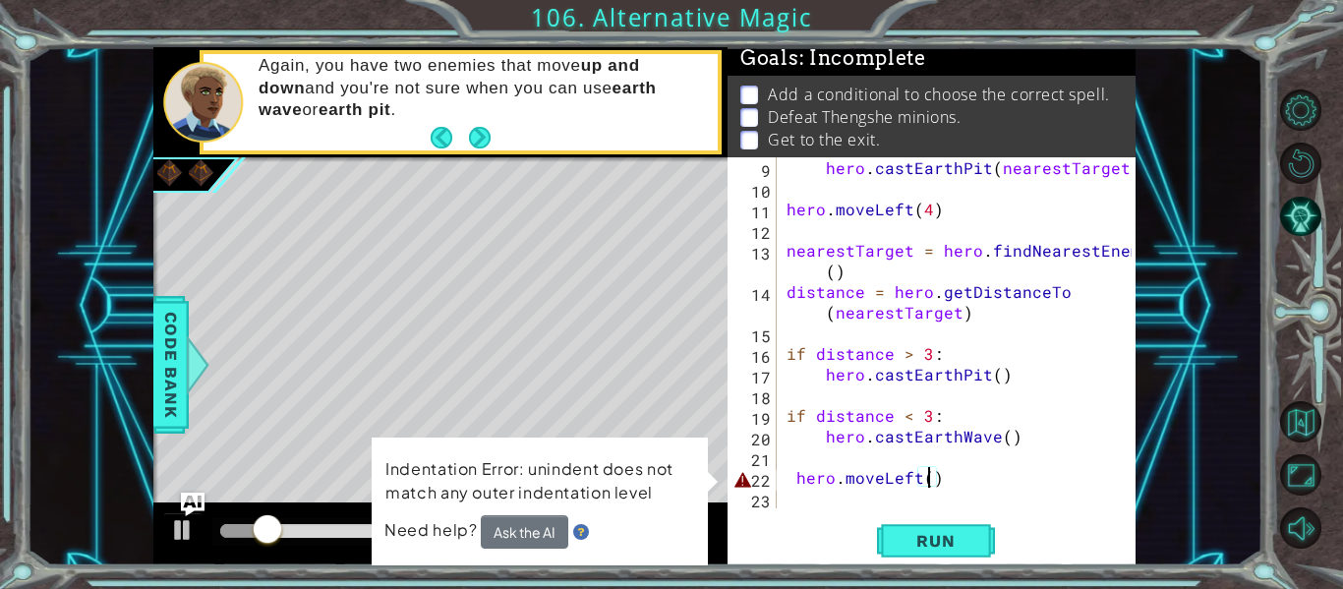
click at [791, 478] on div "hero . [GEOGRAPHIC_DATA] ( nearestTarget ) hero . moveLeft ( 4 ) nearestTarget …" at bounding box center [961, 353] width 359 height 392
type textarea "hero.moveLeft()"
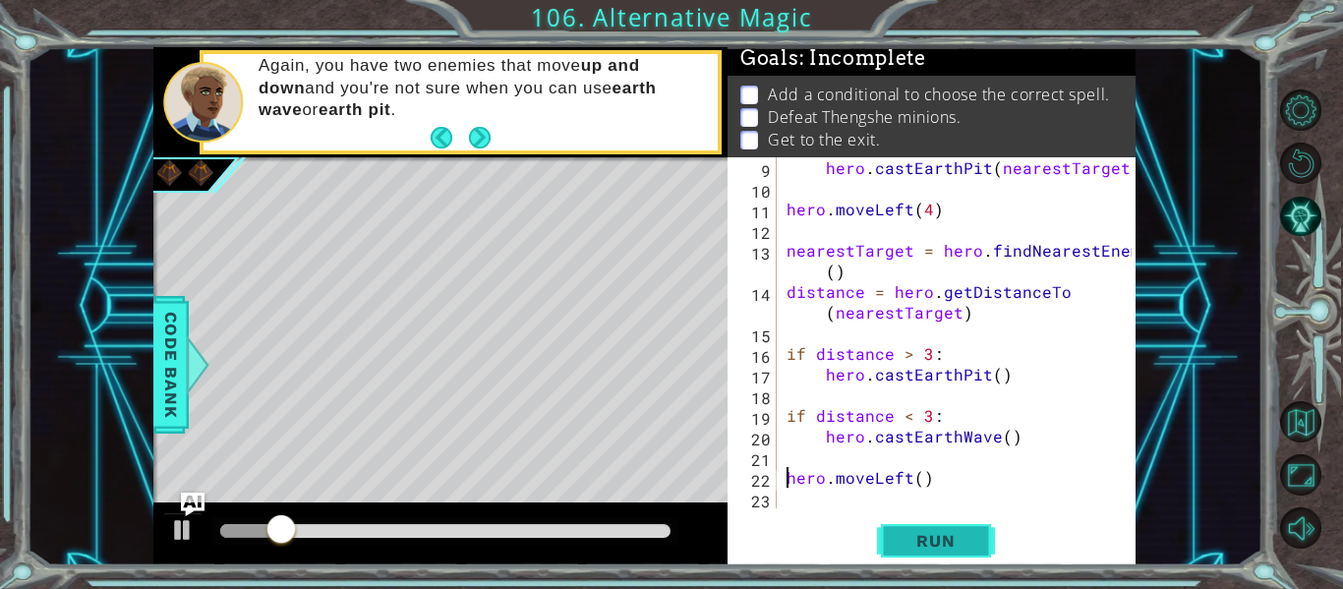
click at [945, 547] on span "Run" at bounding box center [935, 541] width 78 height 20
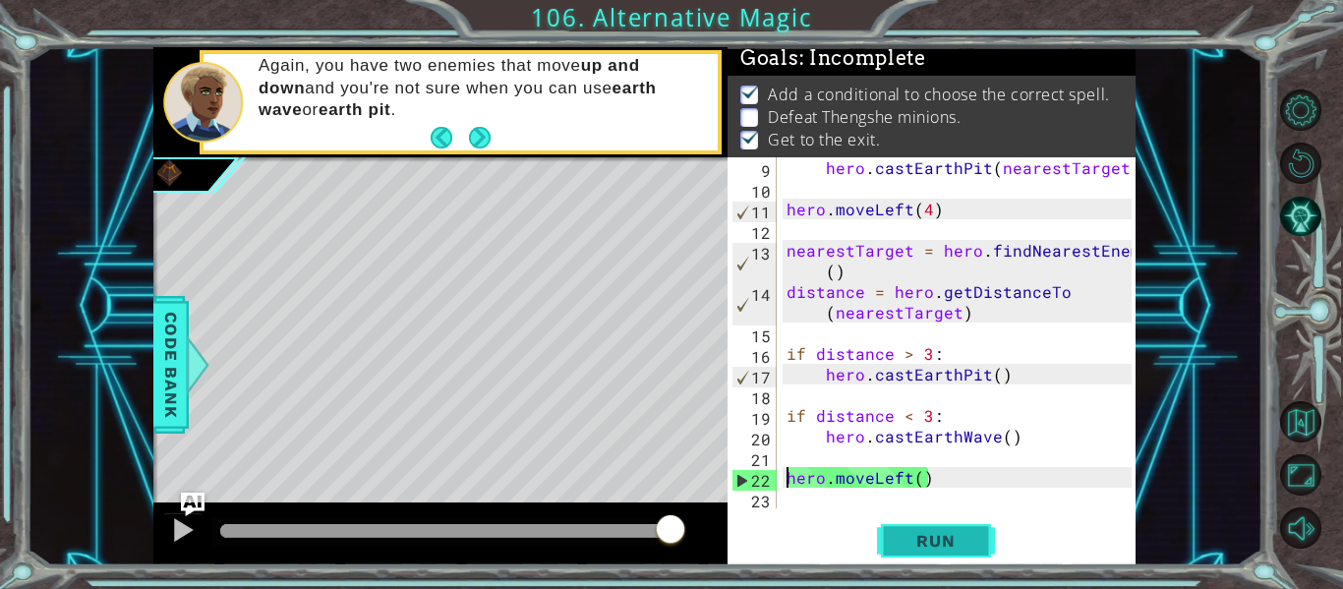
click at [945, 547] on span "Run" at bounding box center [935, 541] width 78 height 20
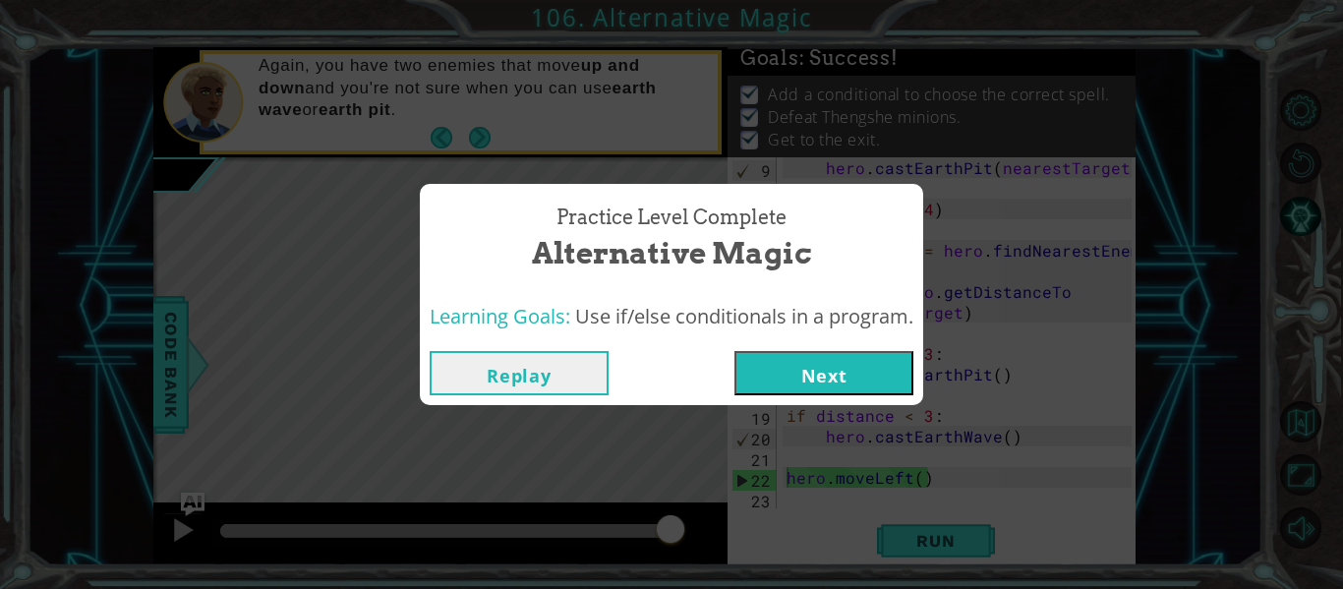
click at [867, 380] on button "Next" at bounding box center [823, 373] width 179 height 44
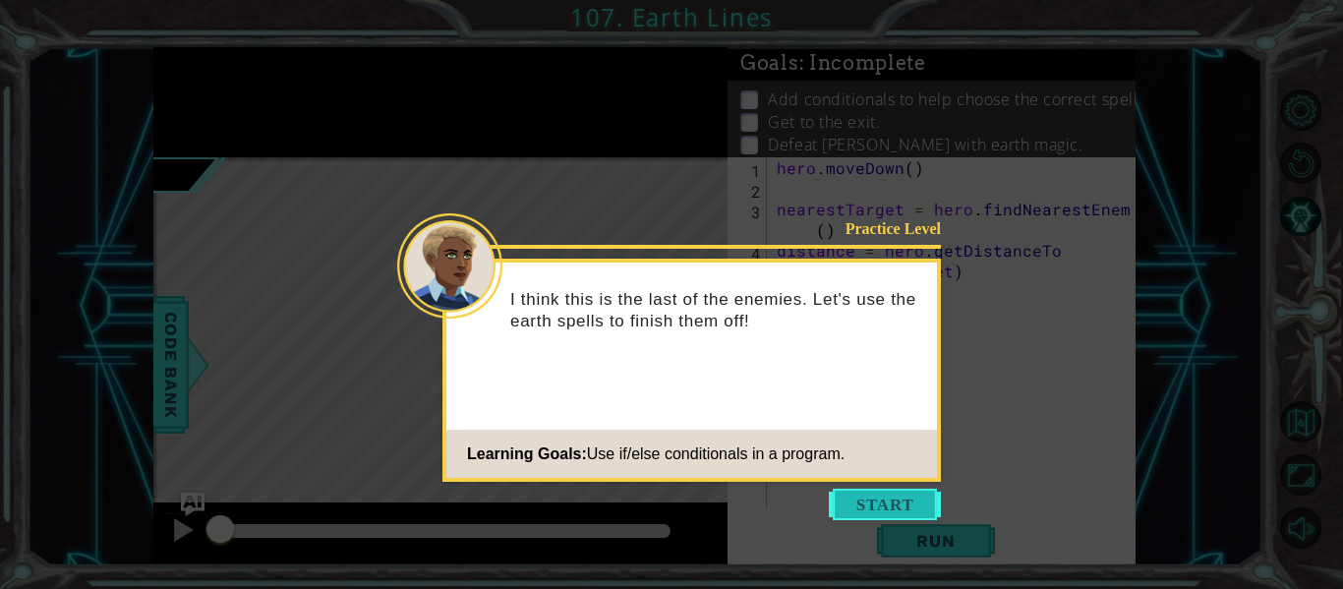
click at [881, 513] on button "Start" at bounding box center [885, 503] width 112 height 31
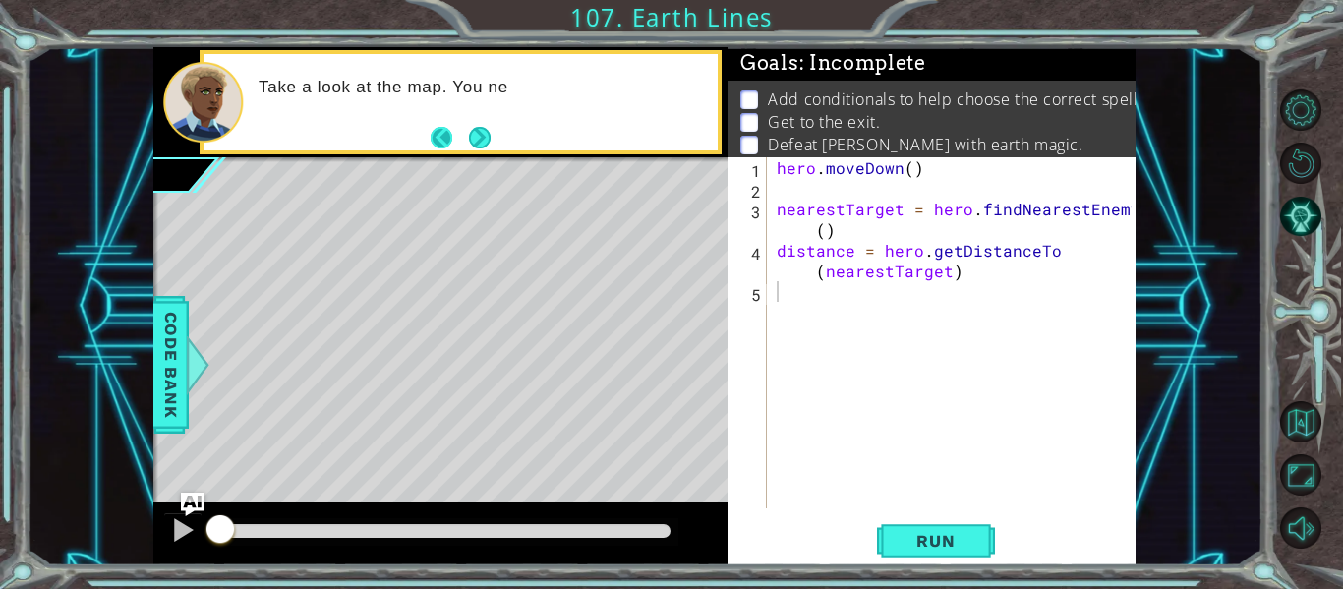
click at [453, 134] on button "Back" at bounding box center [450, 138] width 38 height 22
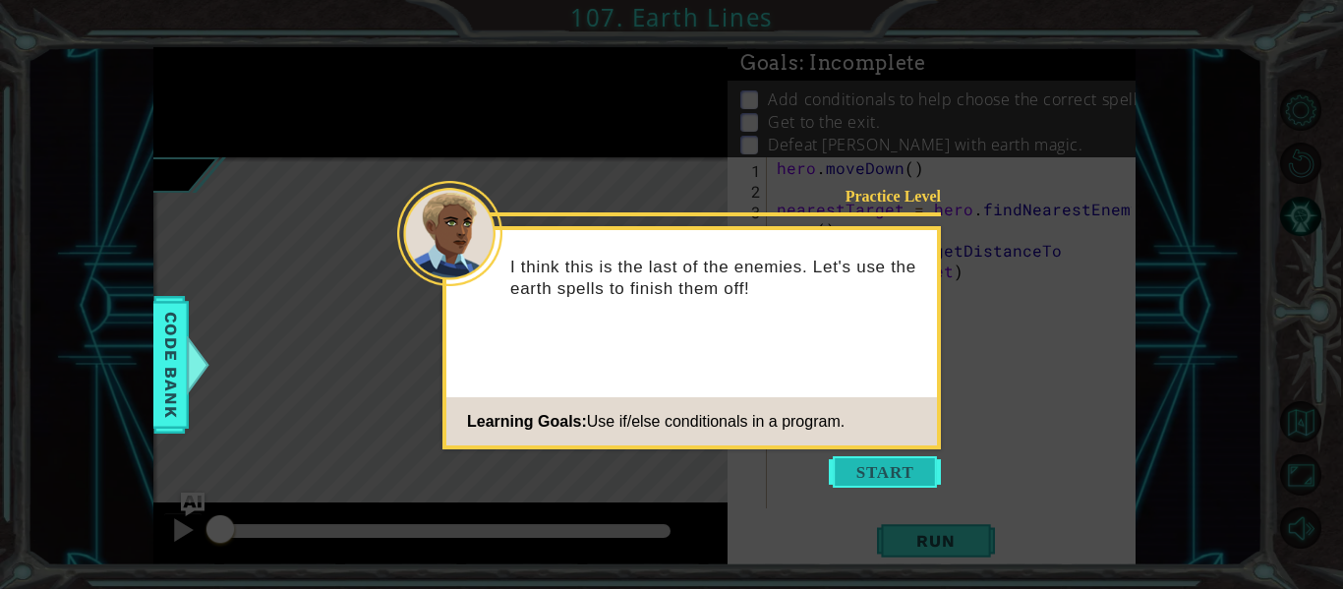
click at [841, 473] on button "Start" at bounding box center [885, 471] width 112 height 31
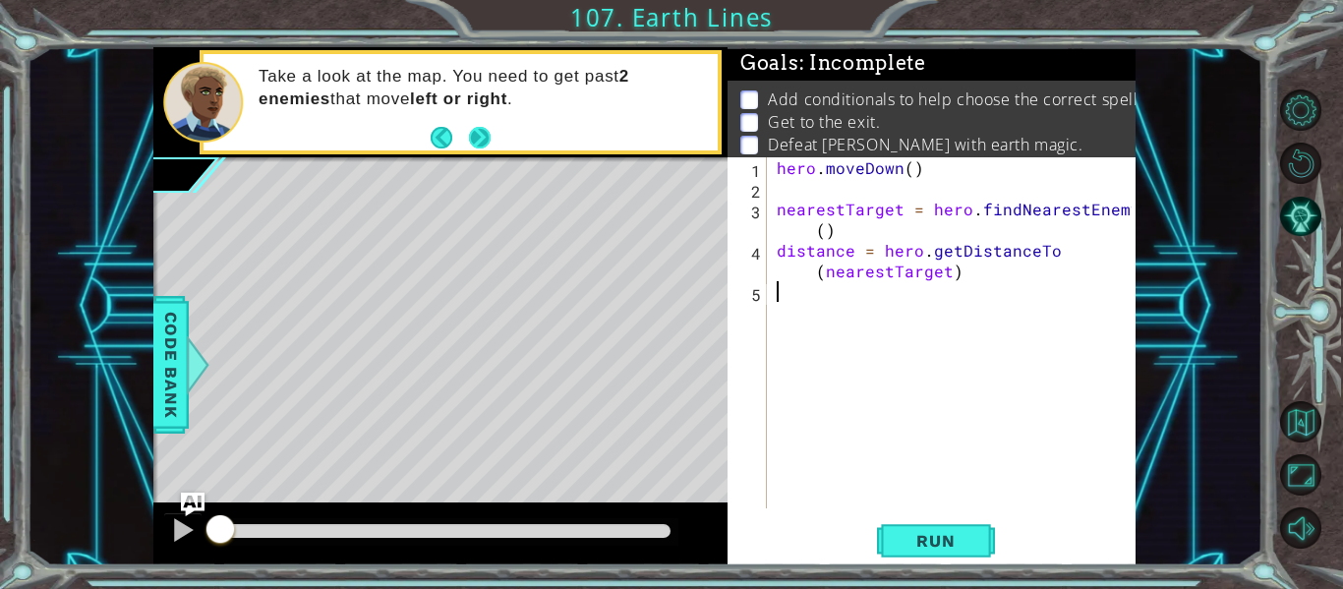
click at [469, 140] on button "Next" at bounding box center [480, 138] width 22 height 22
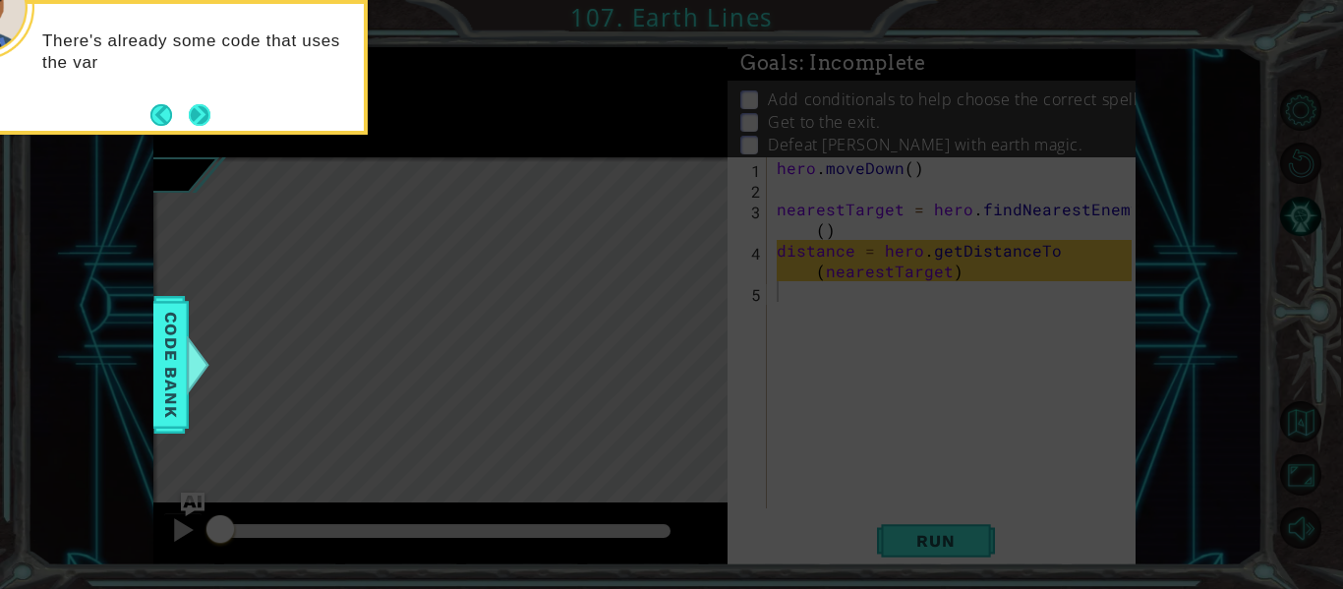
click at [204, 120] on button "Next" at bounding box center [200, 115] width 22 height 22
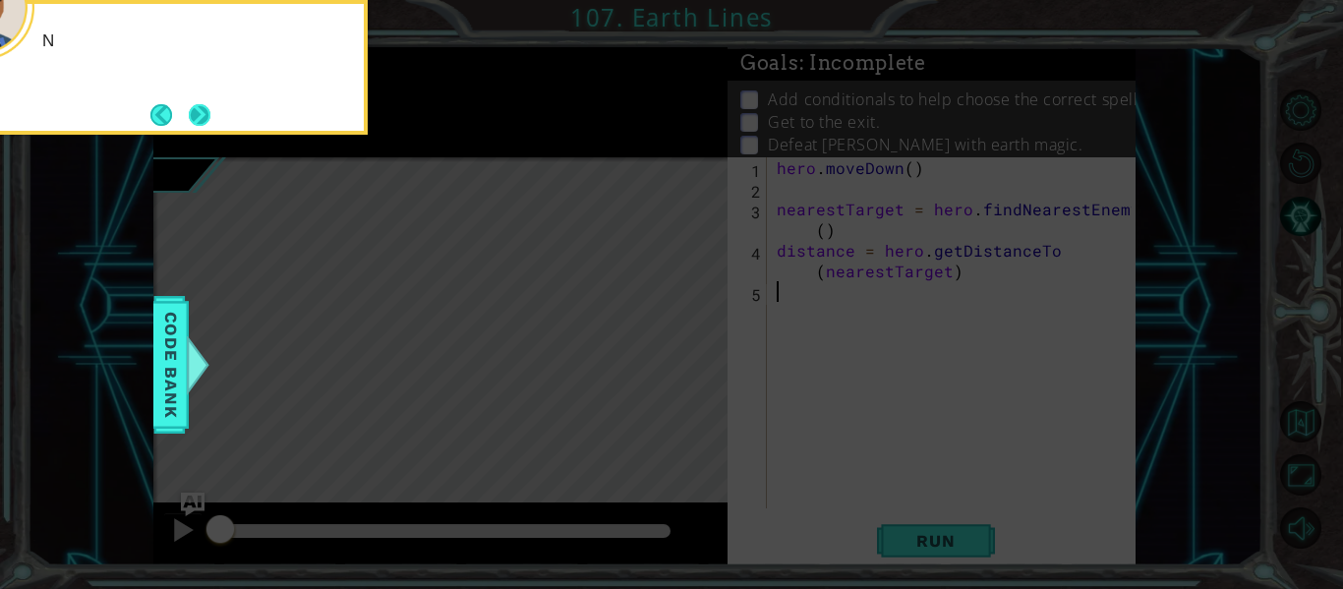
click at [205, 122] on button "Next" at bounding box center [200, 115] width 22 height 22
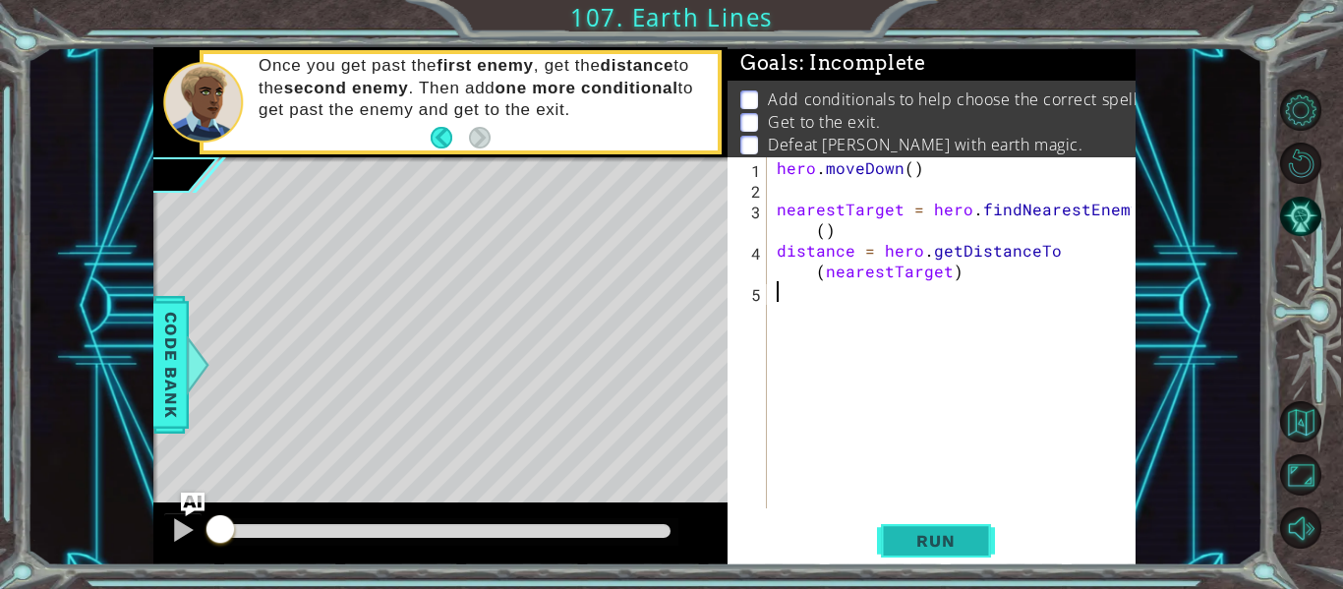
click at [949, 545] on span "Run" at bounding box center [935, 541] width 78 height 20
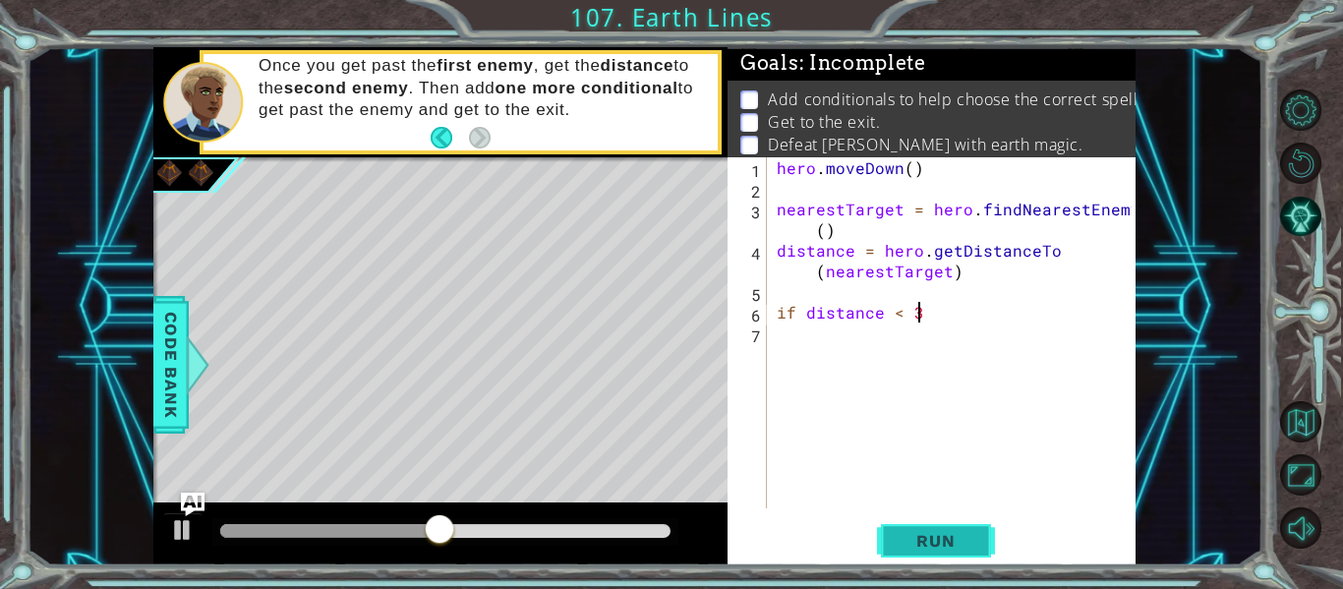
scroll to position [0, 8]
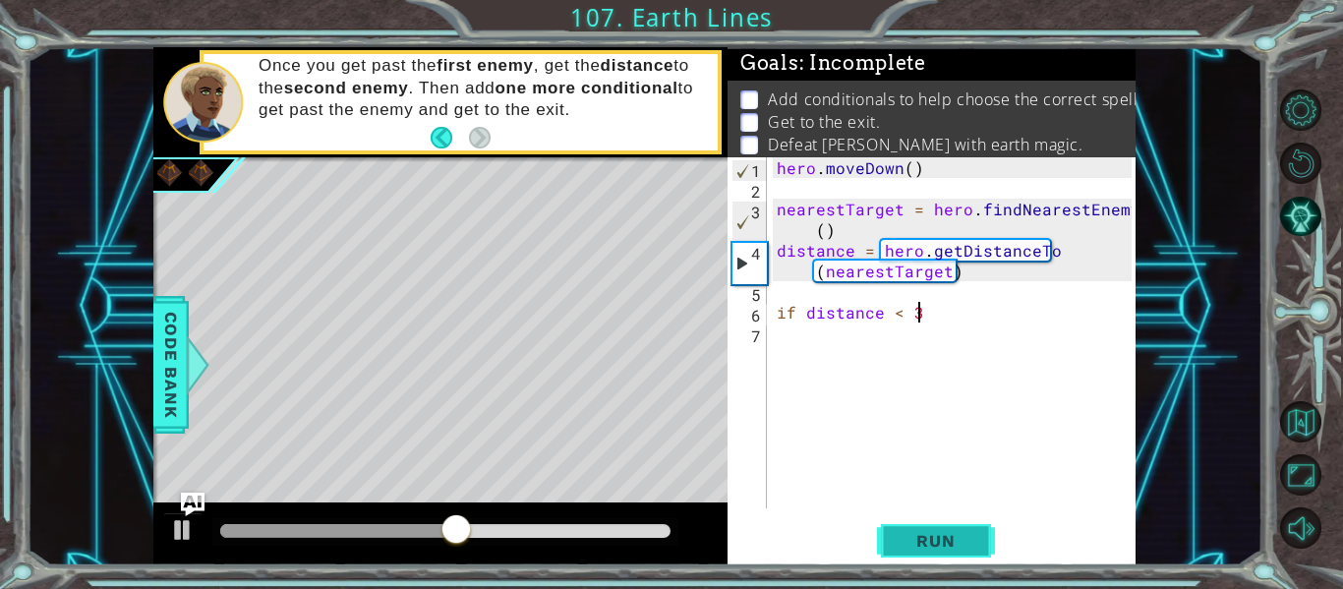
type textarea "if distance < 3:"
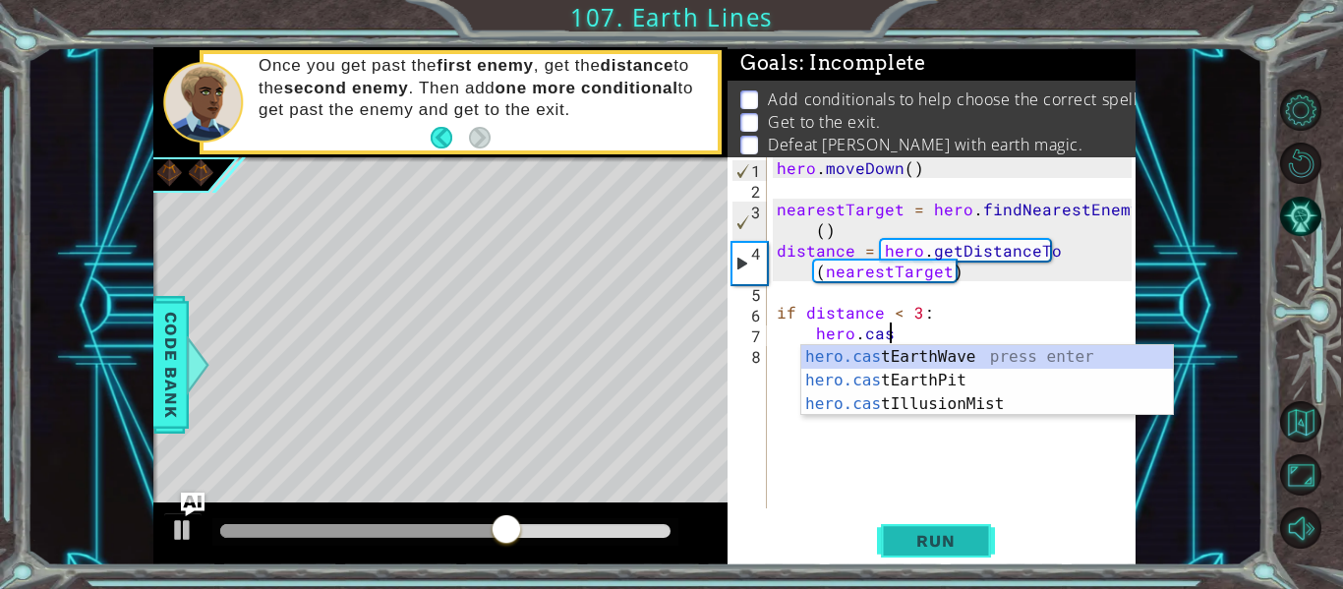
type textarea "hero.cast"
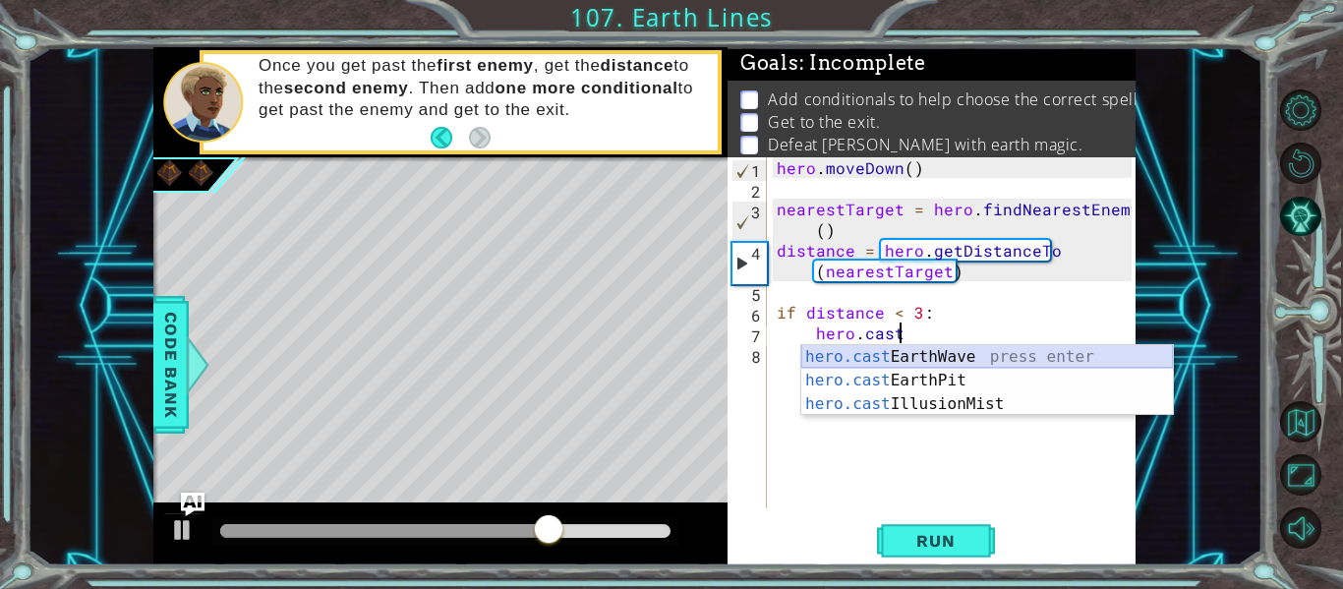
click at [951, 362] on div "hero.cast EarthWave press enter hero.cast EarthPit press enter hero.cast Illusi…" at bounding box center [987, 404] width 372 height 118
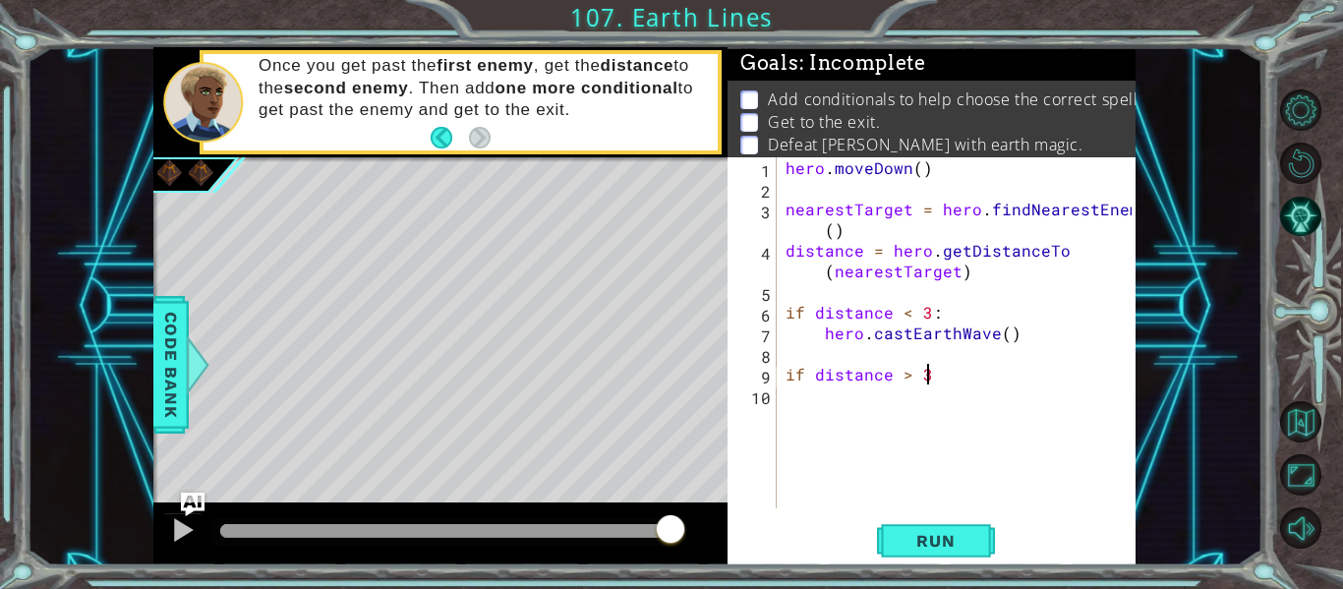
type textarea "if distance > 3:"
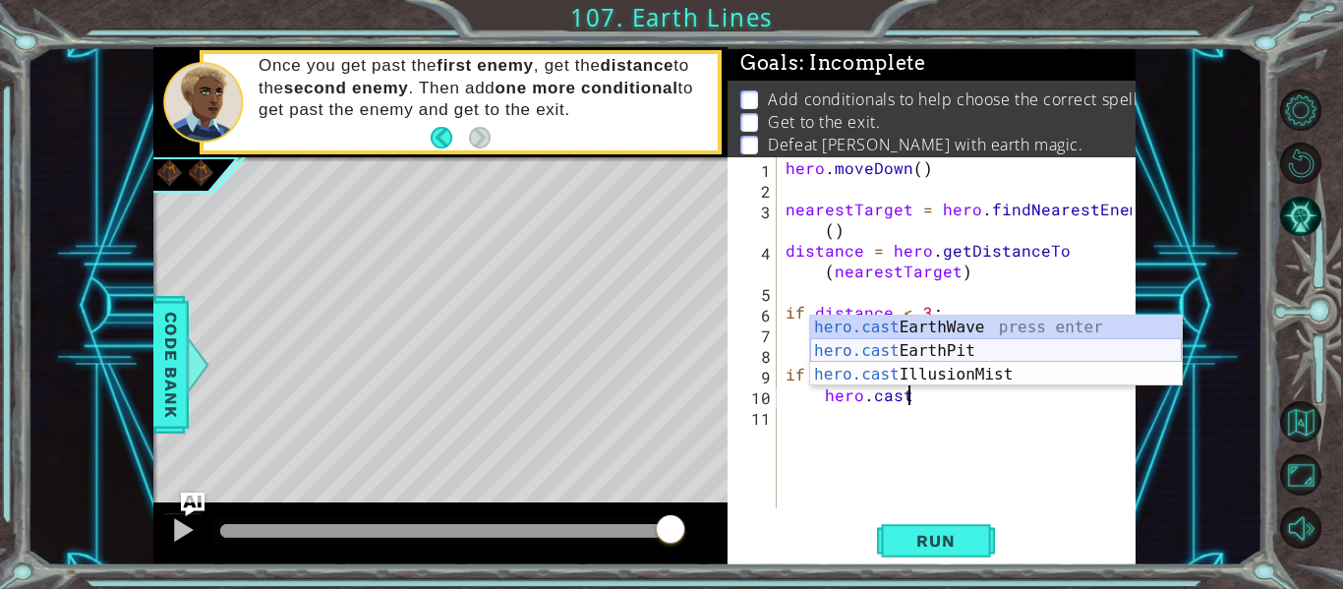
click at [942, 346] on div "hero.cast EarthWave press enter hero.cast EarthPit press enter hero.cast Illusi…" at bounding box center [996, 375] width 372 height 118
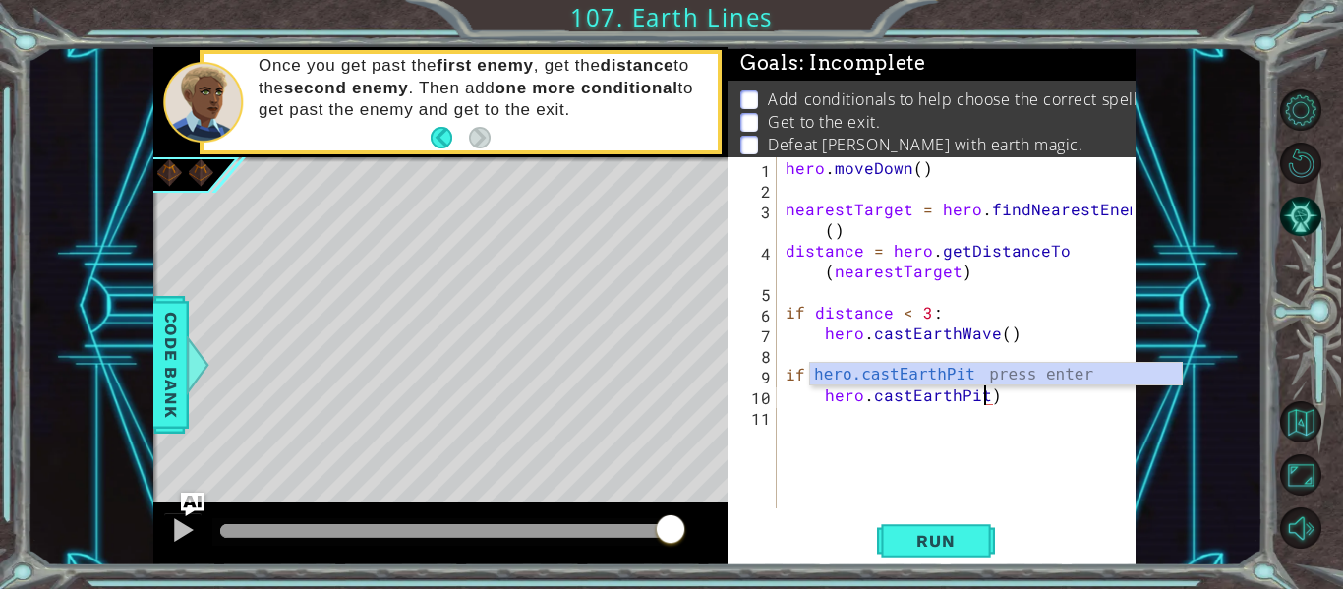
type textarea "hero.castEarthPit()"
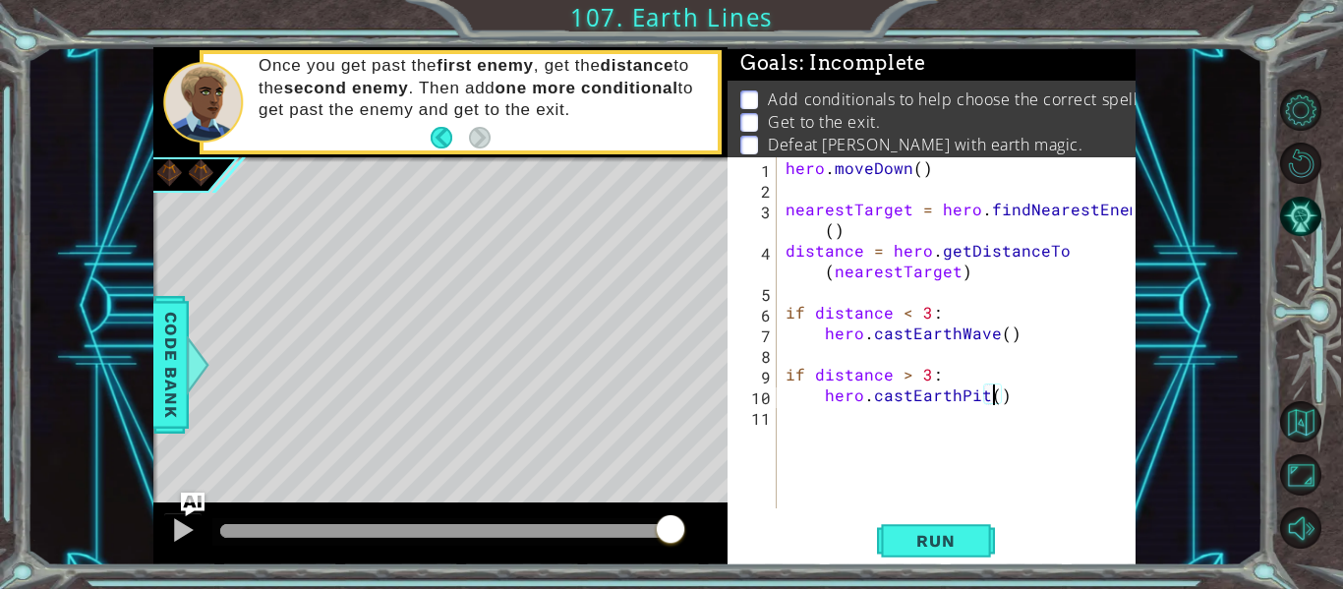
click at [945, 430] on div "hero . [GEOGRAPHIC_DATA] ( ) nearestTarget = hero . findNearestEnemy ( ) distan…" at bounding box center [961, 353] width 360 height 392
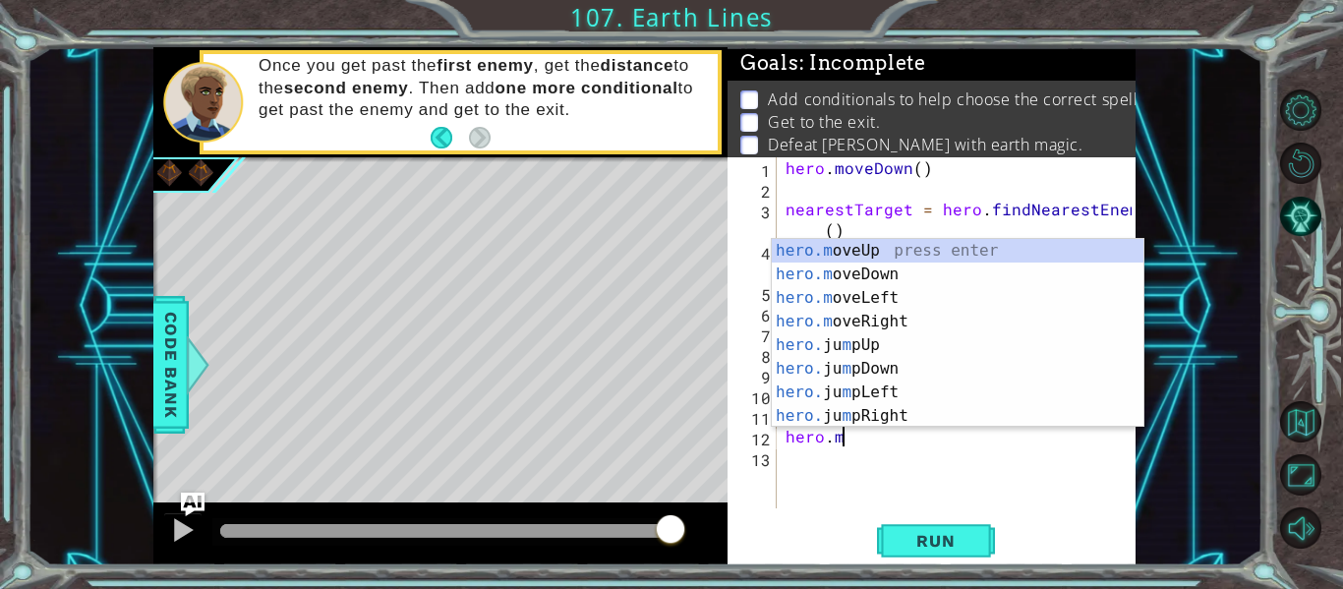
scroll to position [0, 3]
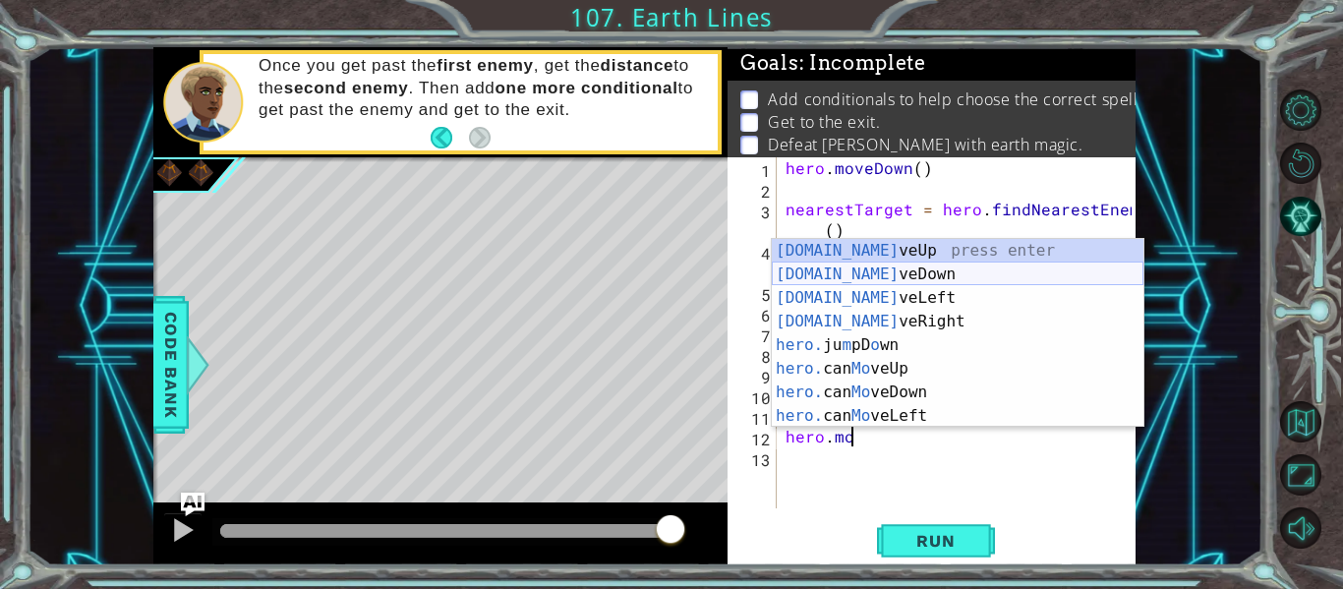
click at [926, 278] on div "[DOMAIN_NAME] veUp press enter [DOMAIN_NAME] veDown press enter [DOMAIN_NAME] v…" at bounding box center [958, 357] width 372 height 236
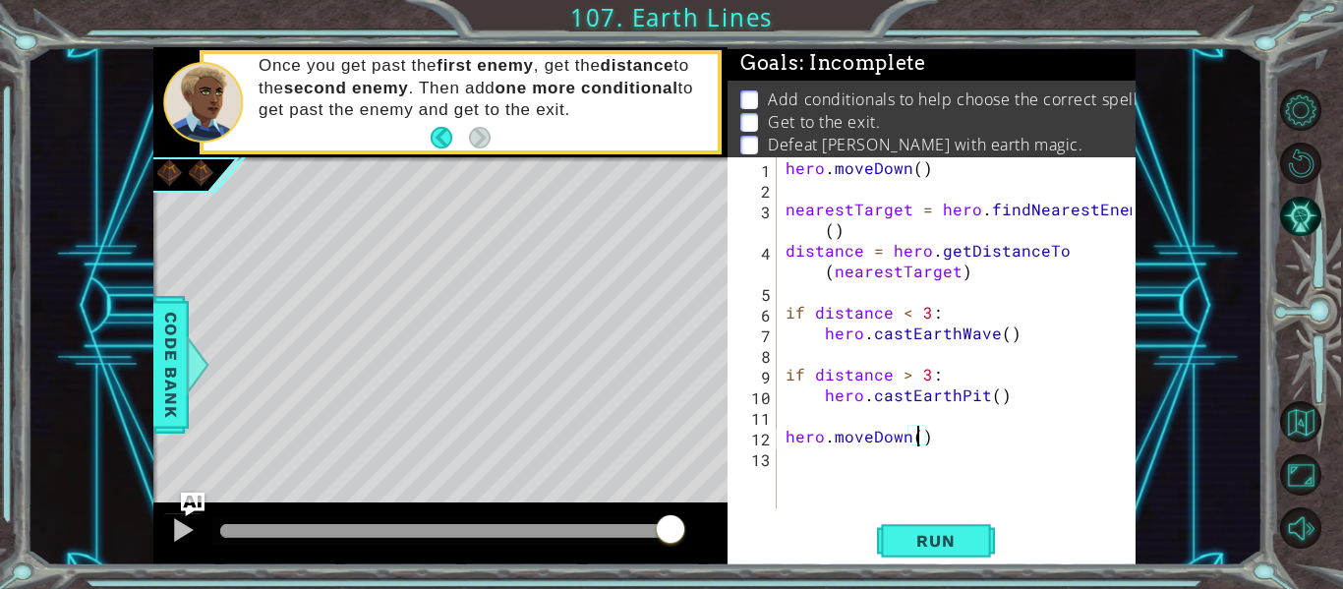
type textarea "hero.moveDown(4)"
click at [837, 456] on div "hero . [GEOGRAPHIC_DATA] ( ) nearestTarget = hero . findNearestEnemy ( ) distan…" at bounding box center [961, 353] width 360 height 392
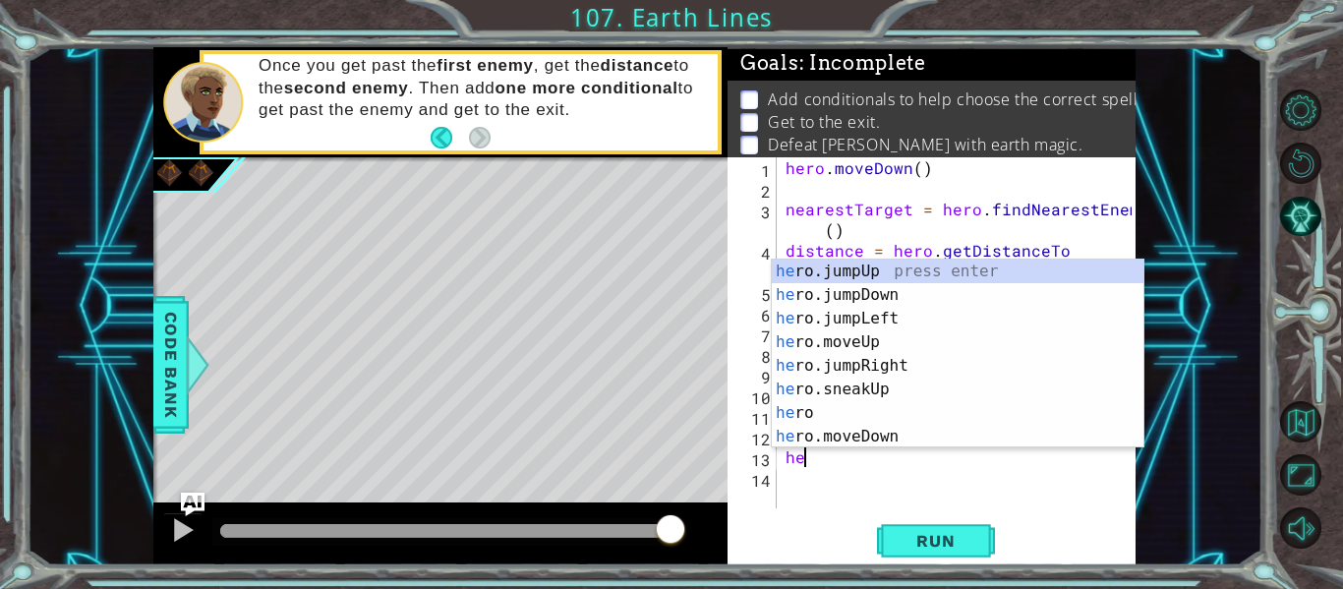
type textarea "h"
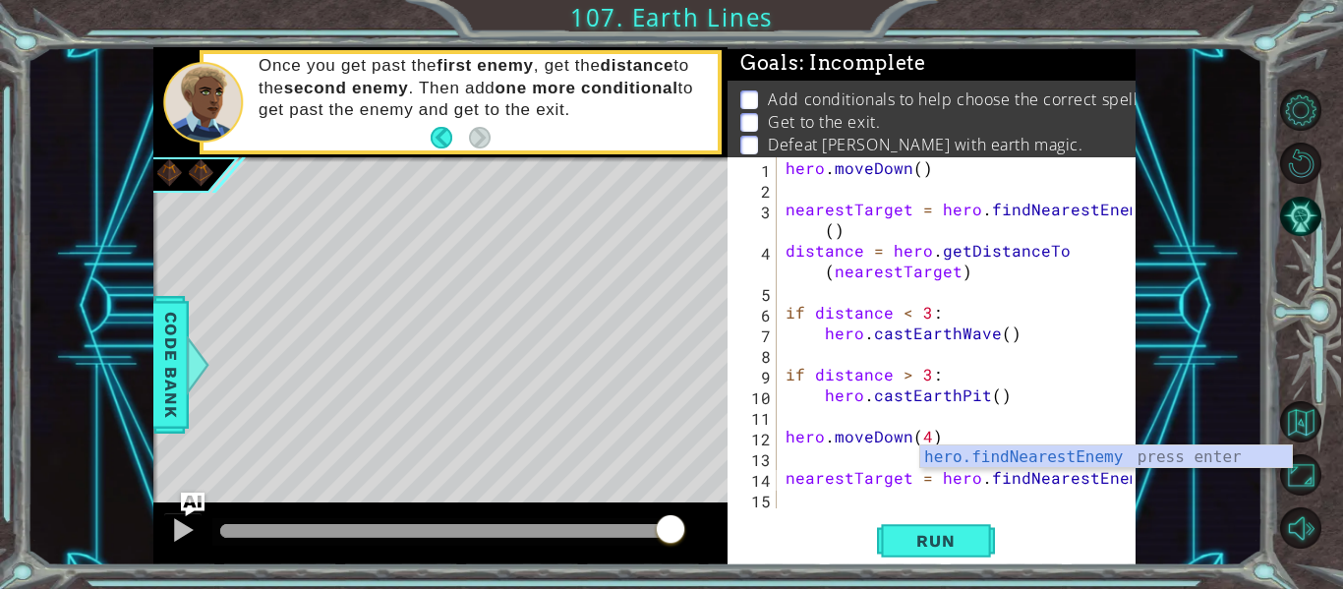
scroll to position [21, 0]
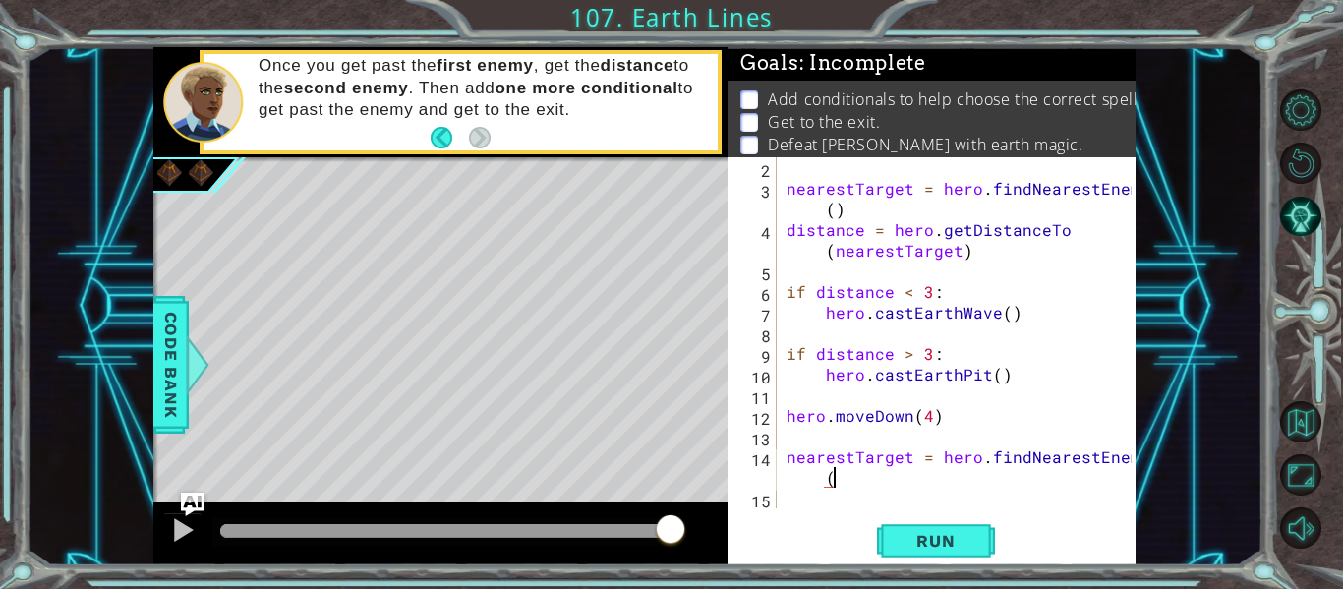
type textarea "nearestTarget = hero.findNearestEnemy()"
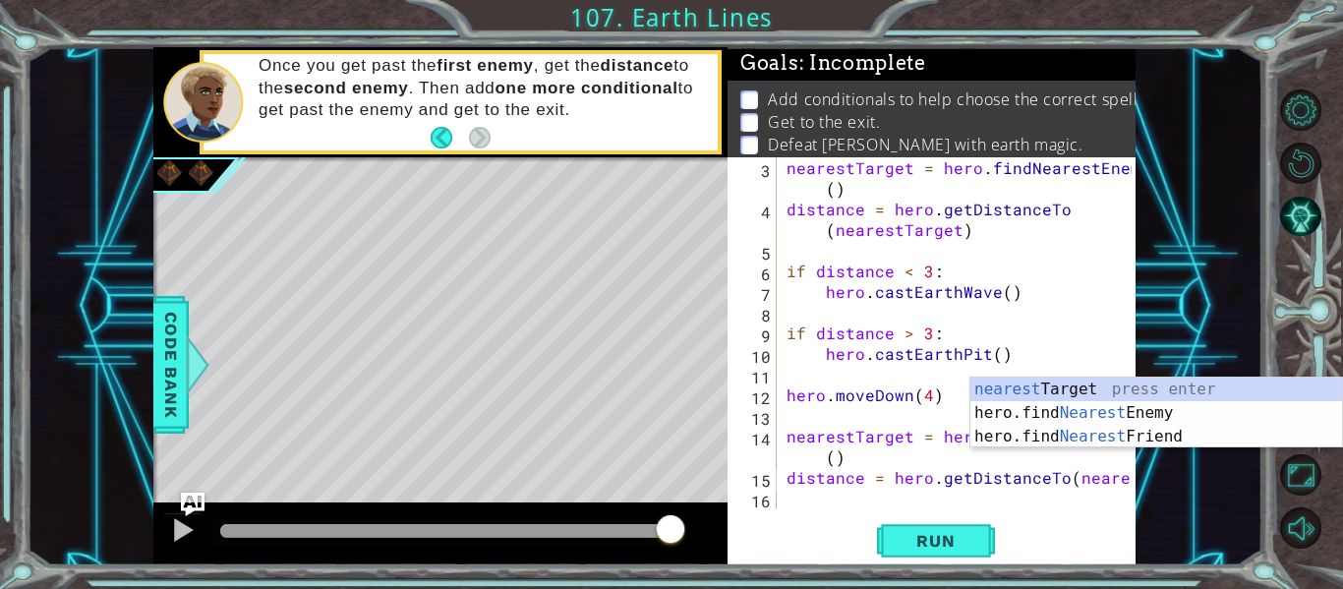
scroll to position [62, 0]
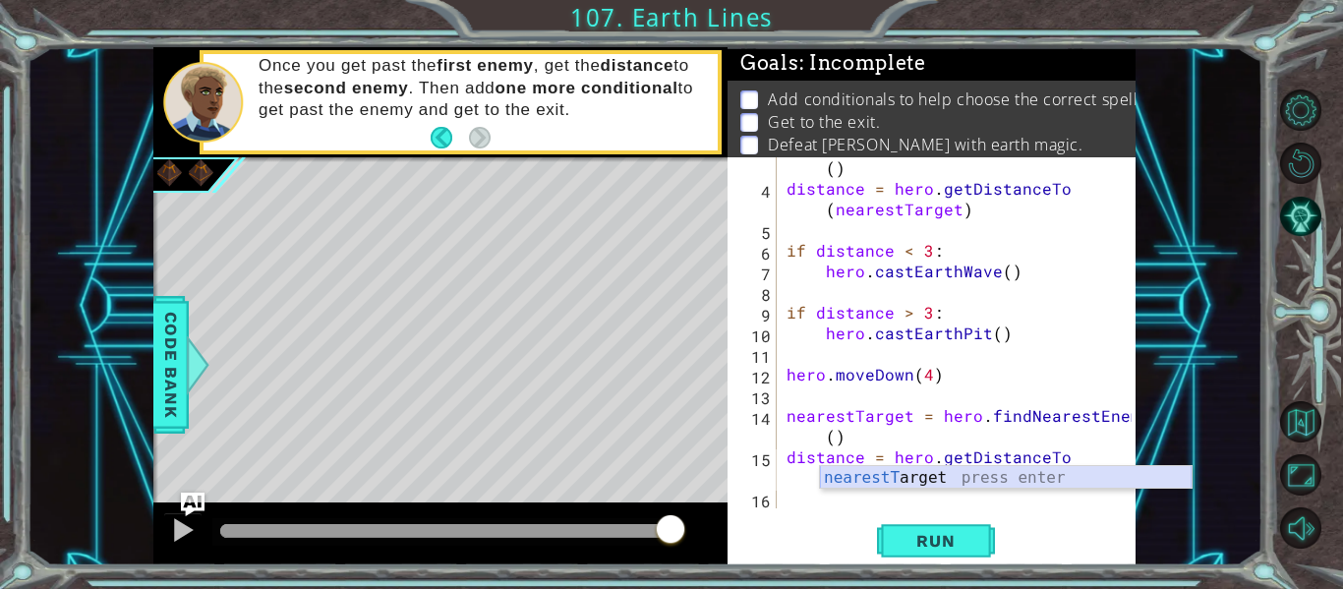
click at [1061, 473] on div "nearestT arget press enter" at bounding box center [1006, 501] width 372 height 71
type textarea "distance = hero.getDistanceTo(nearestTarget"
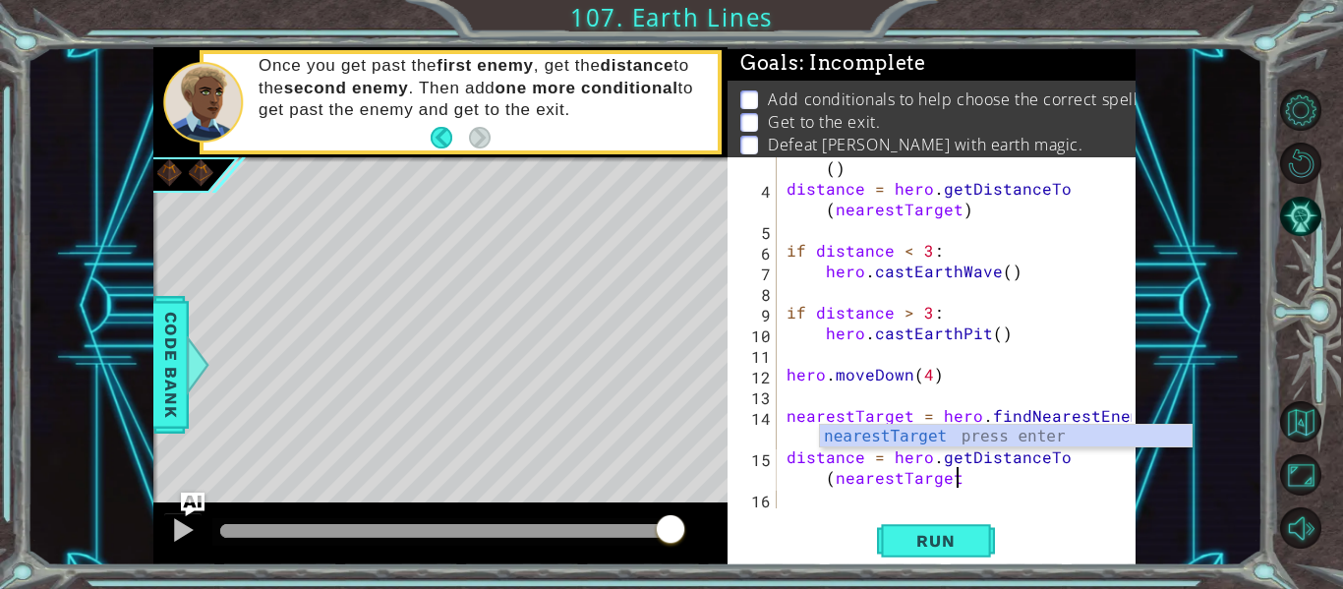
type textarea "distance = hero.getDistanceTo(nearestTarget)"
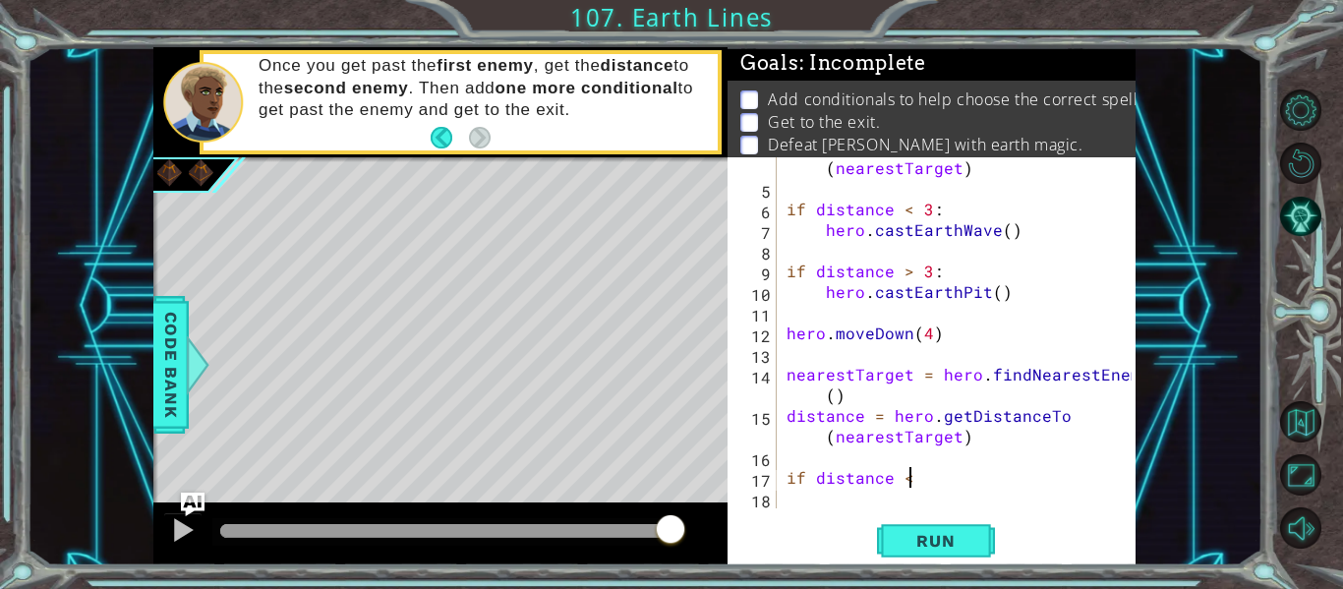
scroll to position [0, 7]
type textarea "if distance < 3:"
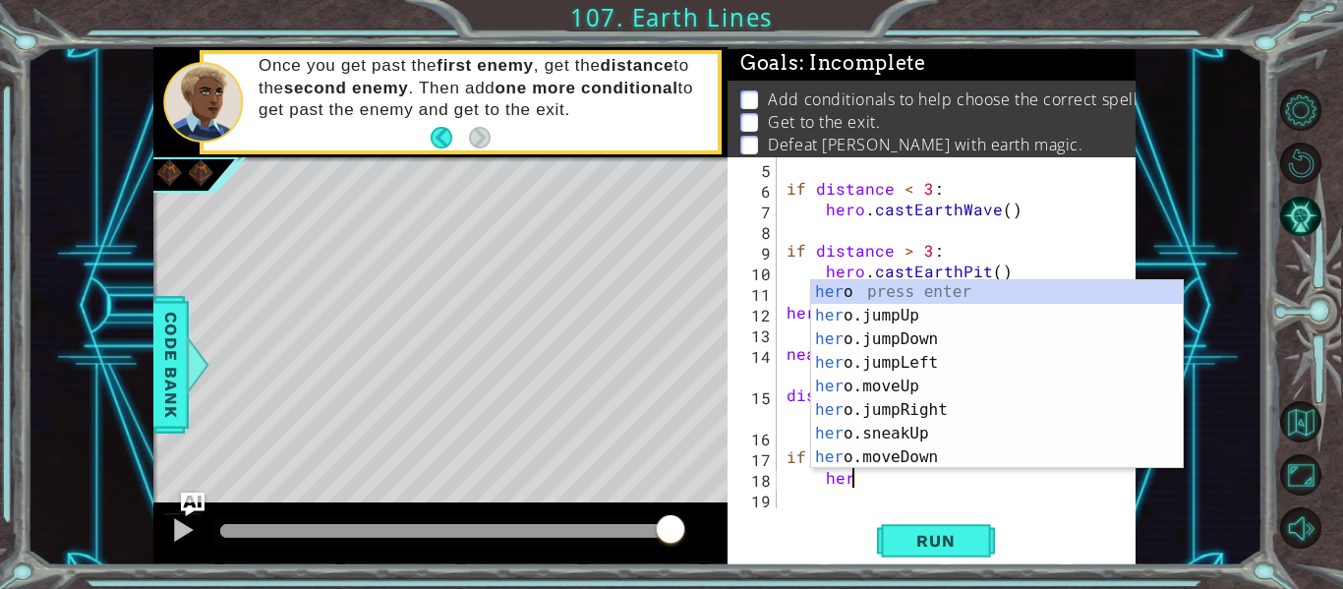
scroll to position [0, 4]
type textarea "hero.c"
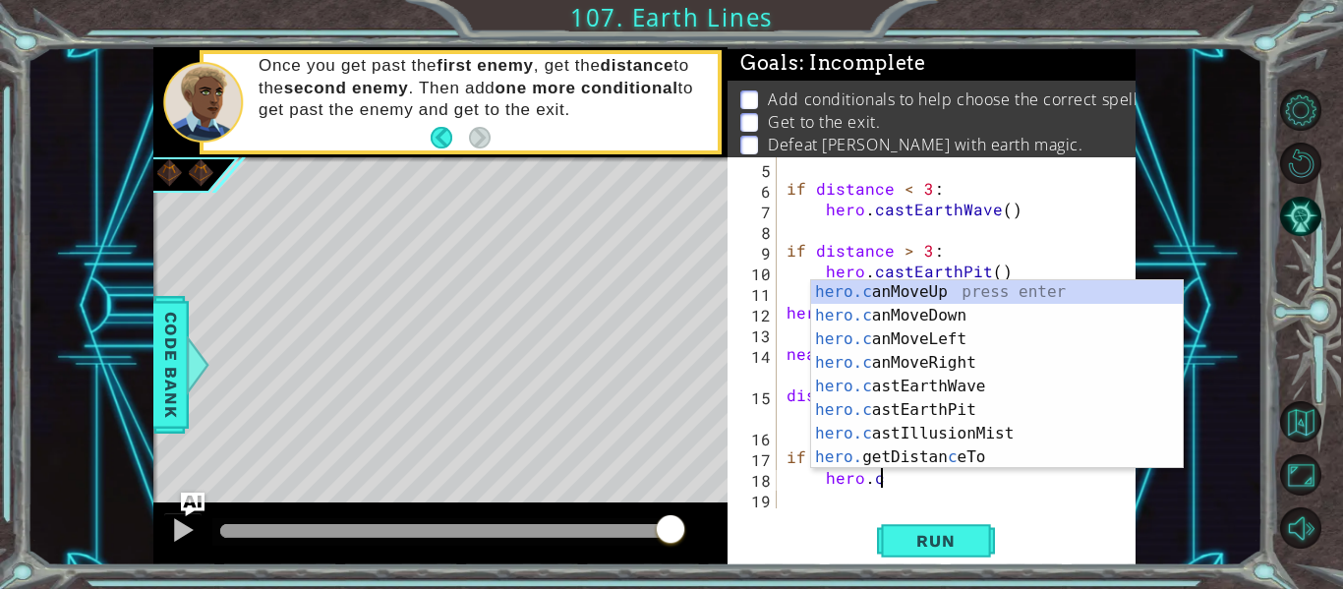
scroll to position [0, 5]
click at [1018, 389] on div "hero.c anMoveUp press enter hero.c anMoveDown press enter hero.c anMoveLeft pre…" at bounding box center [997, 398] width 372 height 236
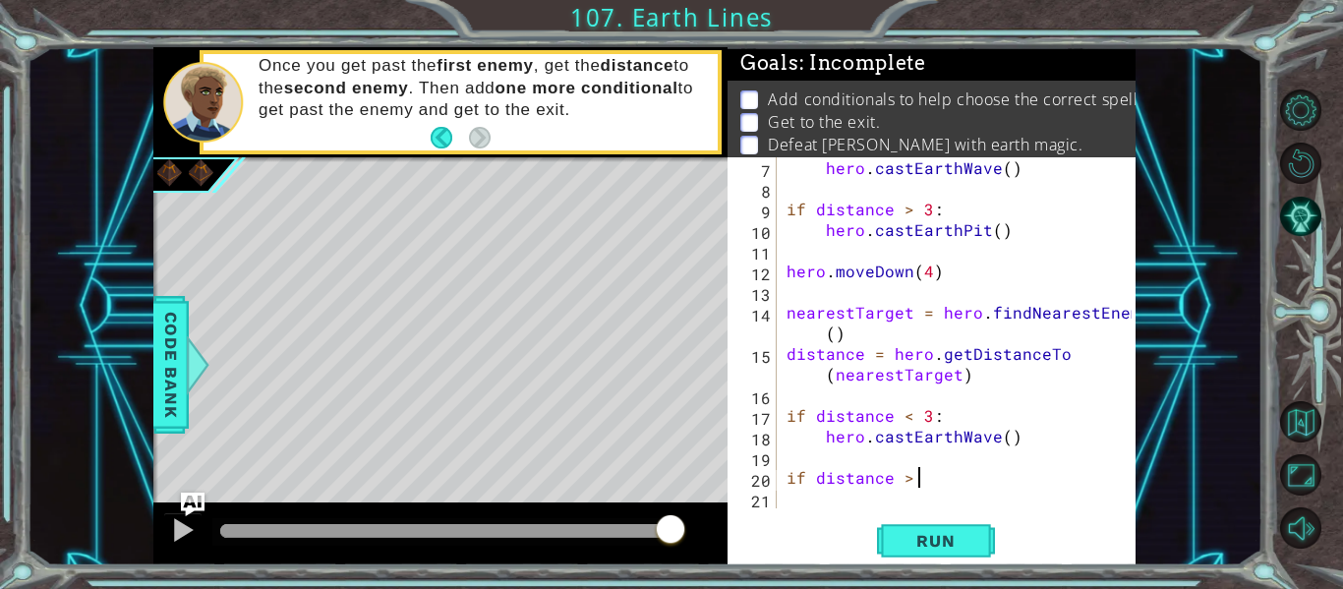
scroll to position [0, 8]
type textarea "if distance > 3:"
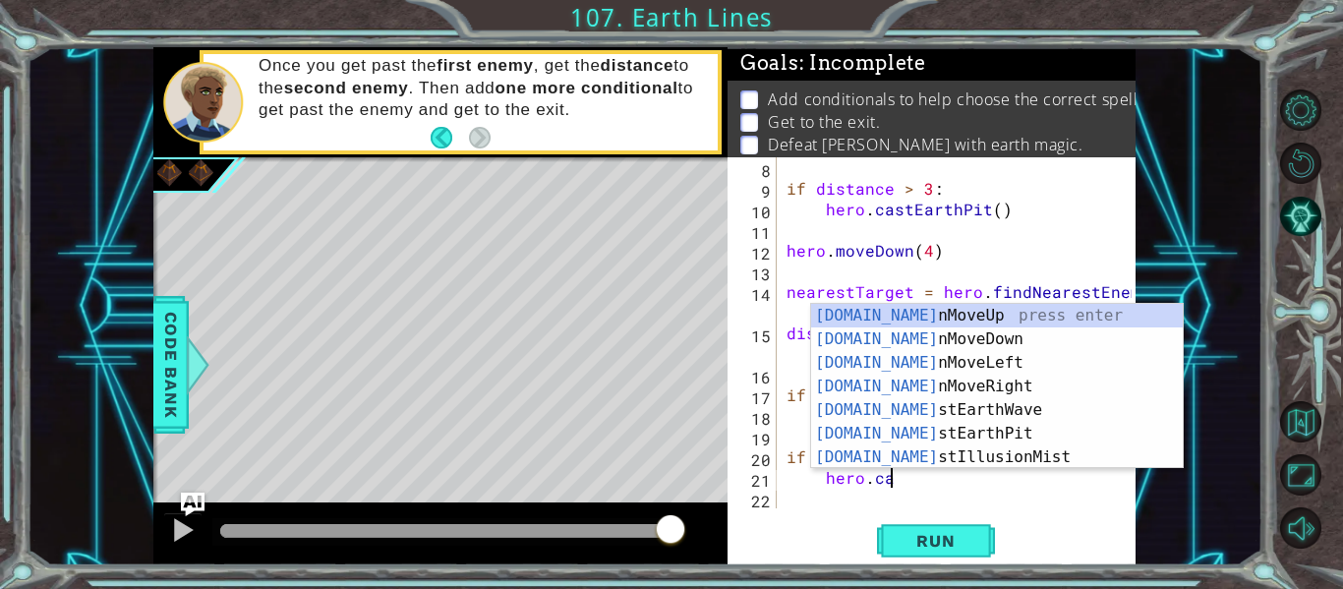
scroll to position [0, 6]
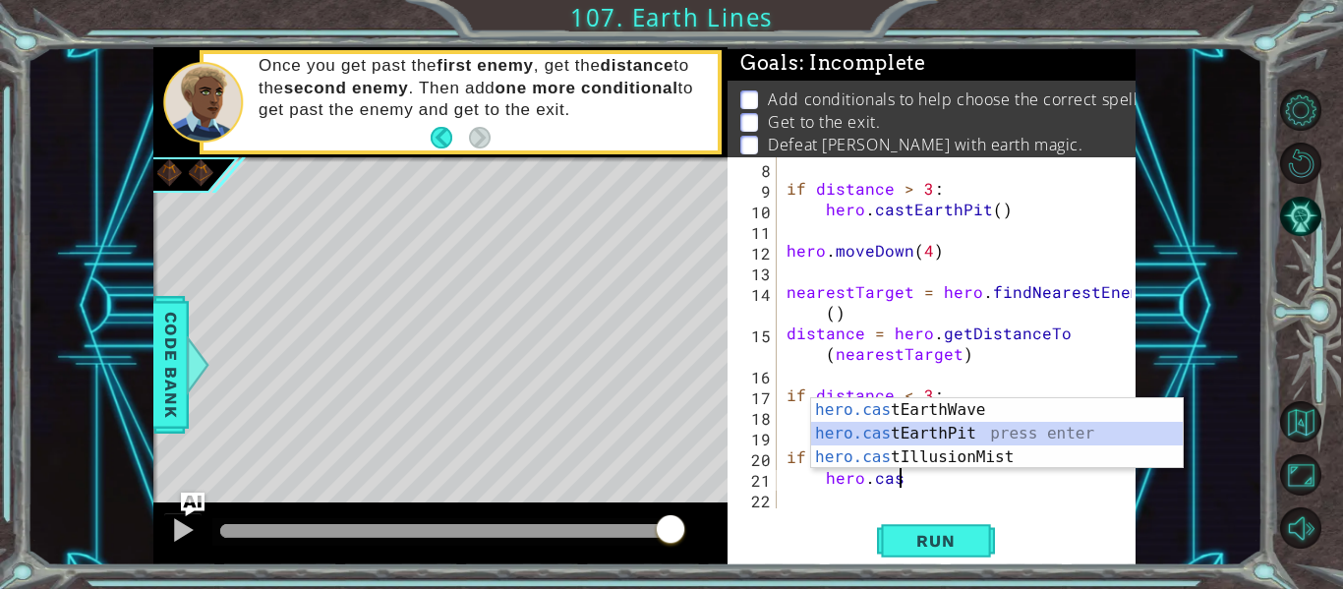
click at [935, 433] on div "hero.cas tEarthWave press enter hero.cas tEarthPit press enter hero.cas tIllusi…" at bounding box center [997, 457] width 372 height 118
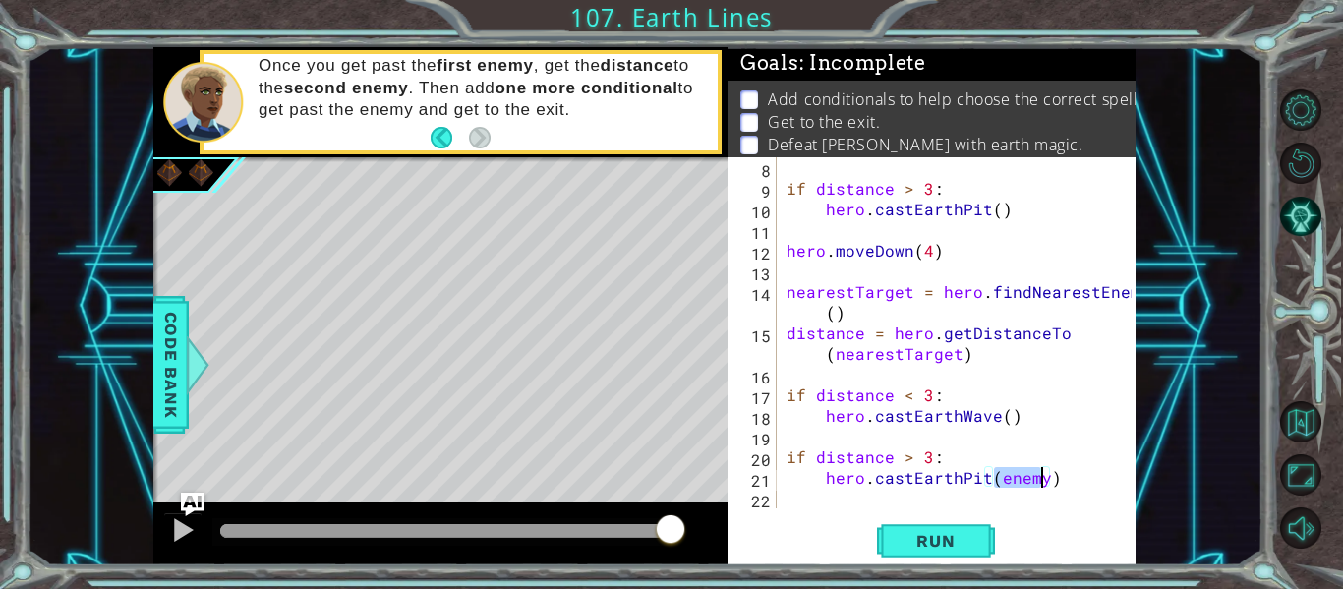
type textarea "hero.castEarthPit()"
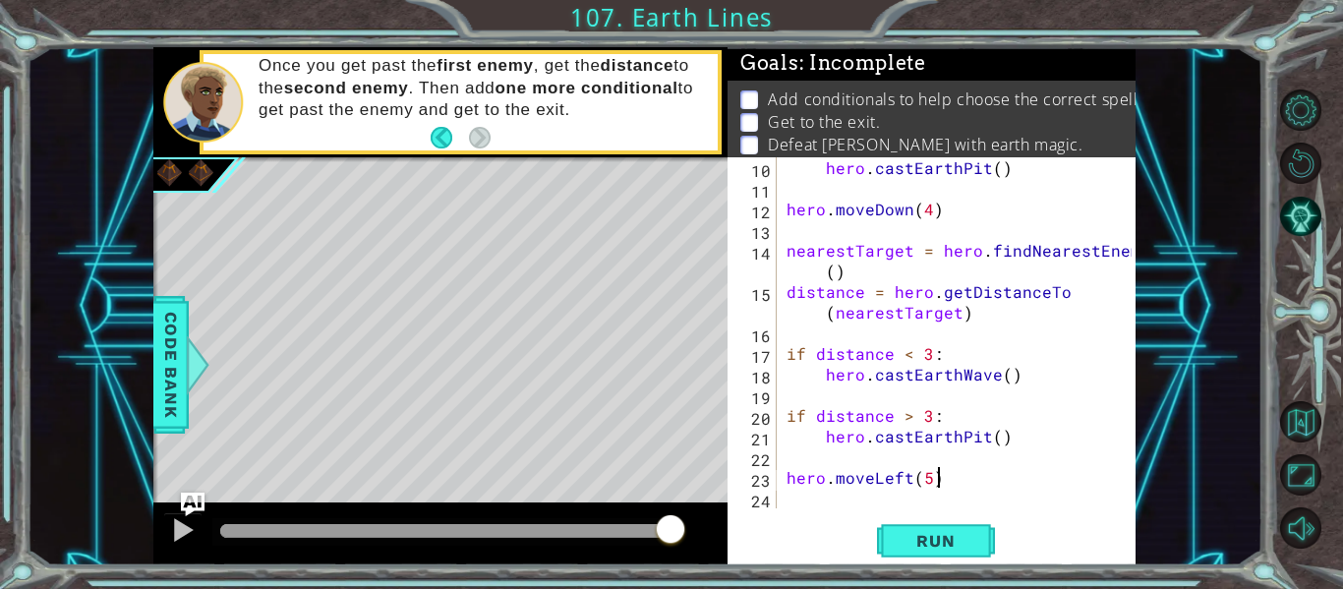
scroll to position [0, 9]
click at [911, 532] on span "Run" at bounding box center [935, 541] width 78 height 20
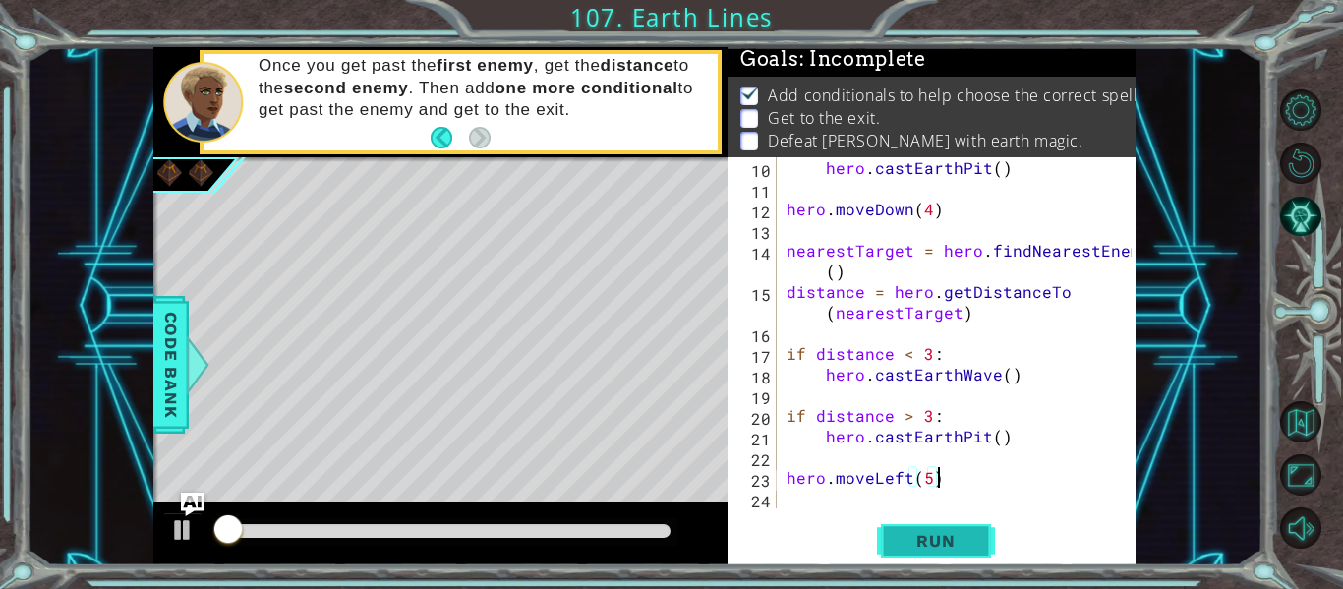
scroll to position [5, 0]
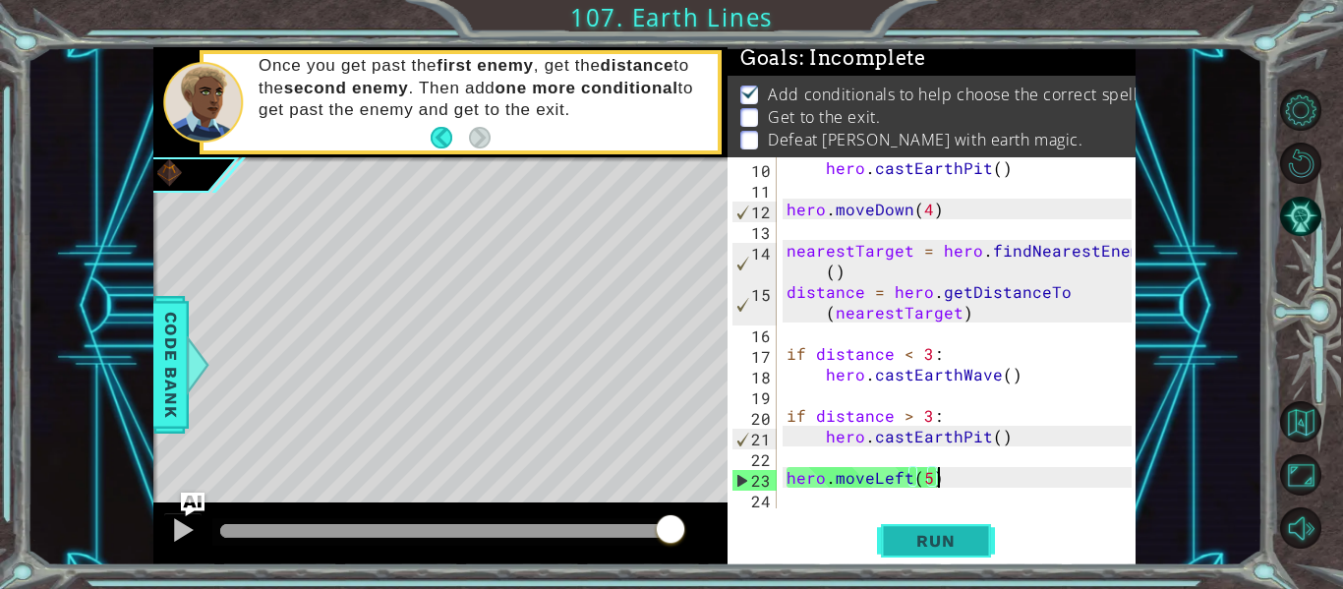
click at [938, 537] on span "Run" at bounding box center [935, 541] width 78 height 20
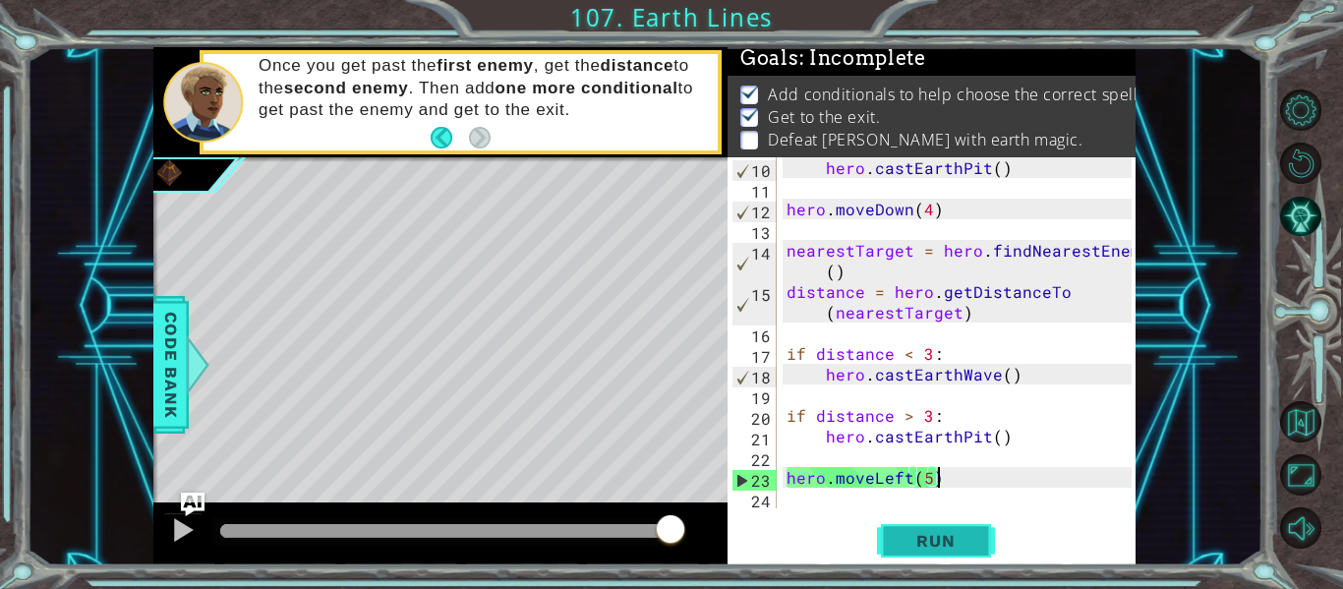
click at [938, 537] on span "Run" at bounding box center [935, 541] width 78 height 20
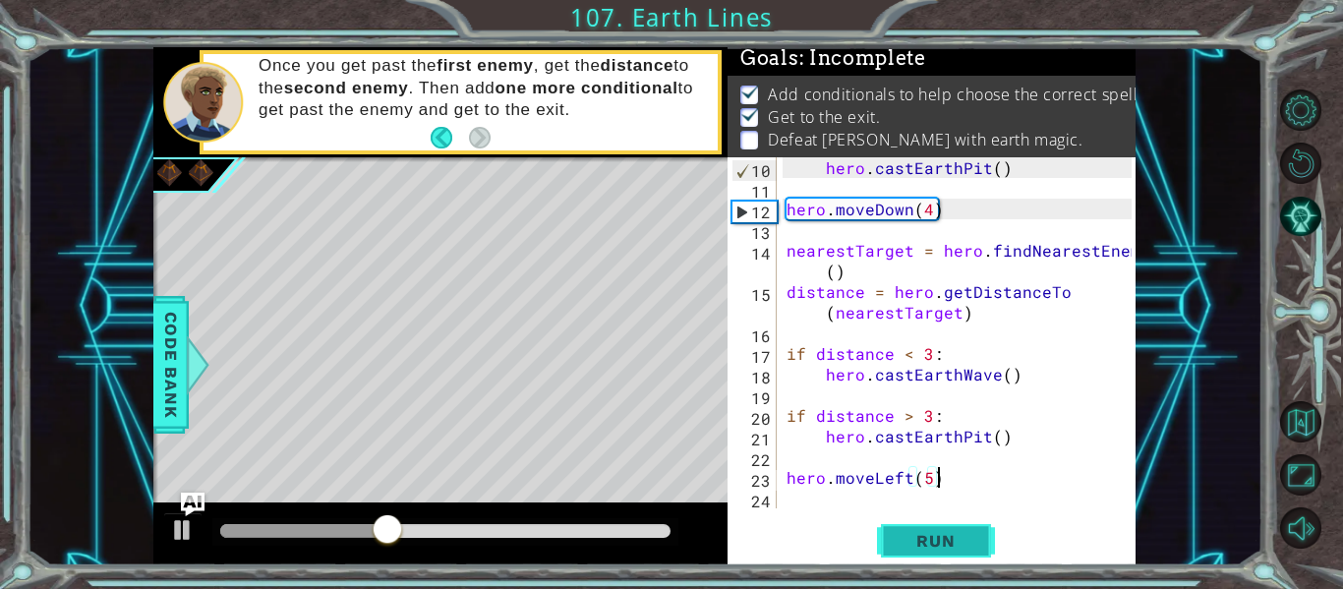
click at [946, 534] on span "Run" at bounding box center [935, 541] width 78 height 20
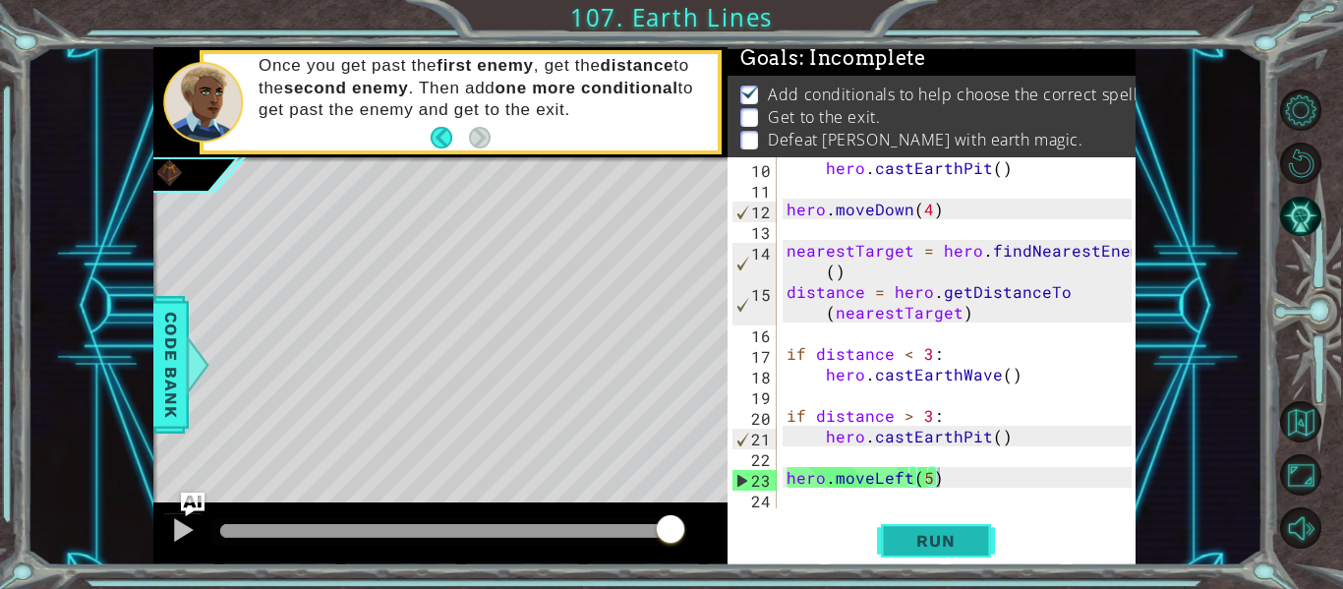
click at [946, 534] on span "Run" at bounding box center [935, 541] width 78 height 20
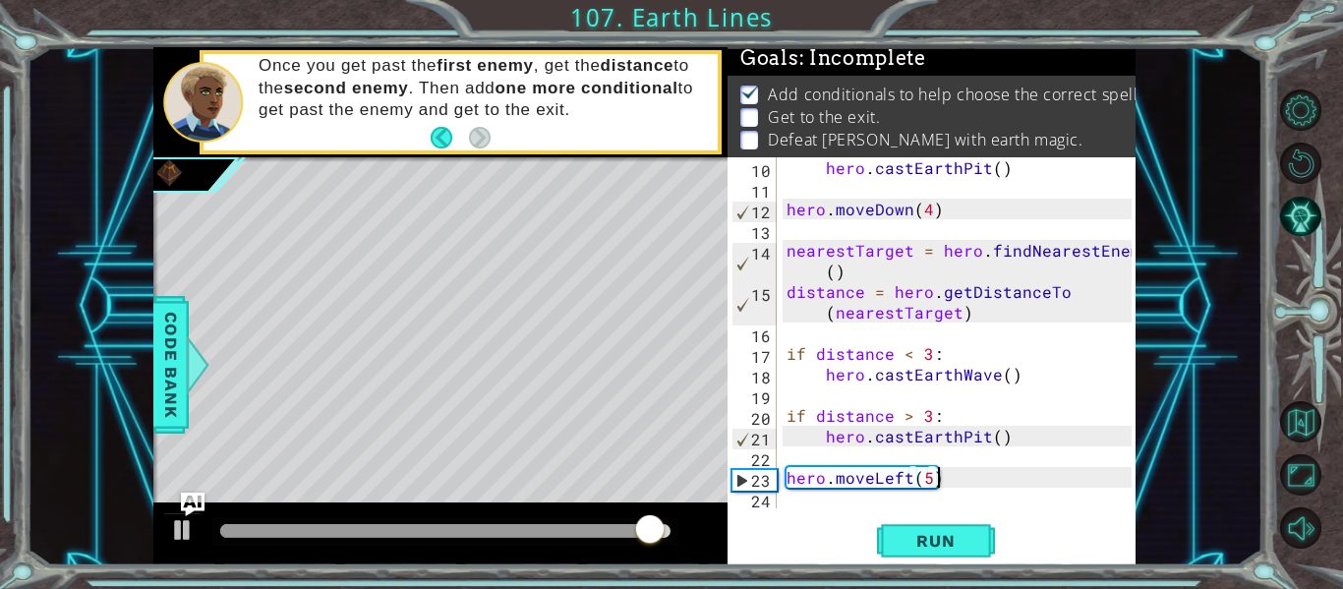
scroll to position [227, 0]
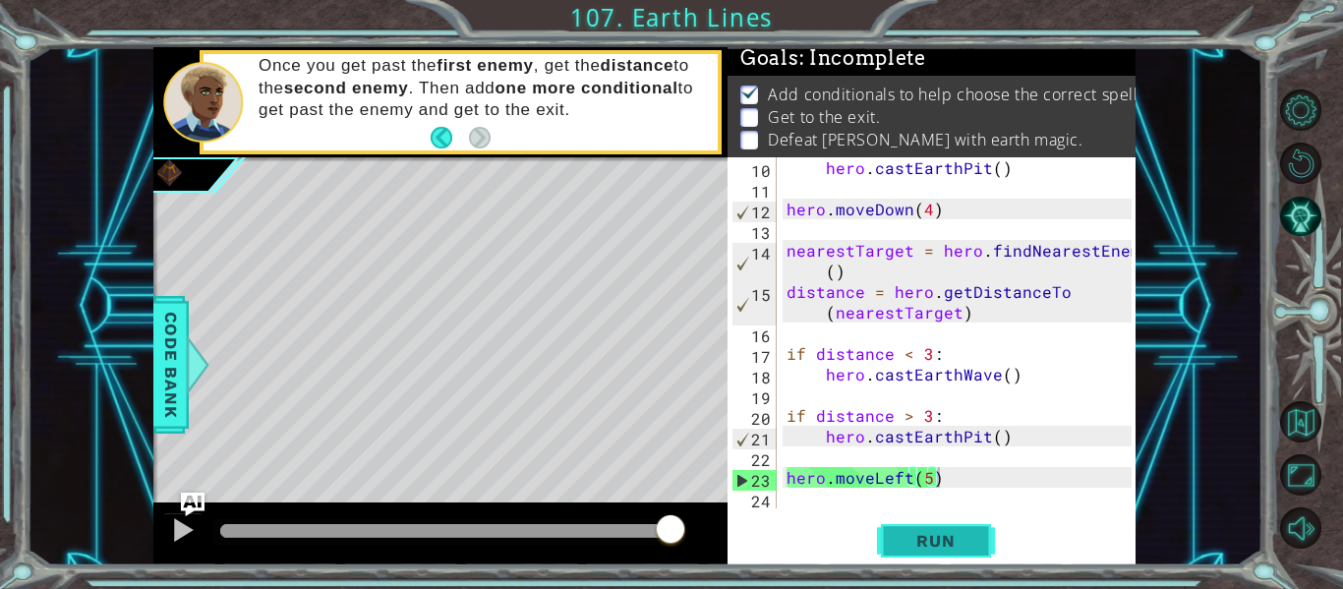
click at [962, 550] on button "Run" at bounding box center [936, 541] width 118 height 40
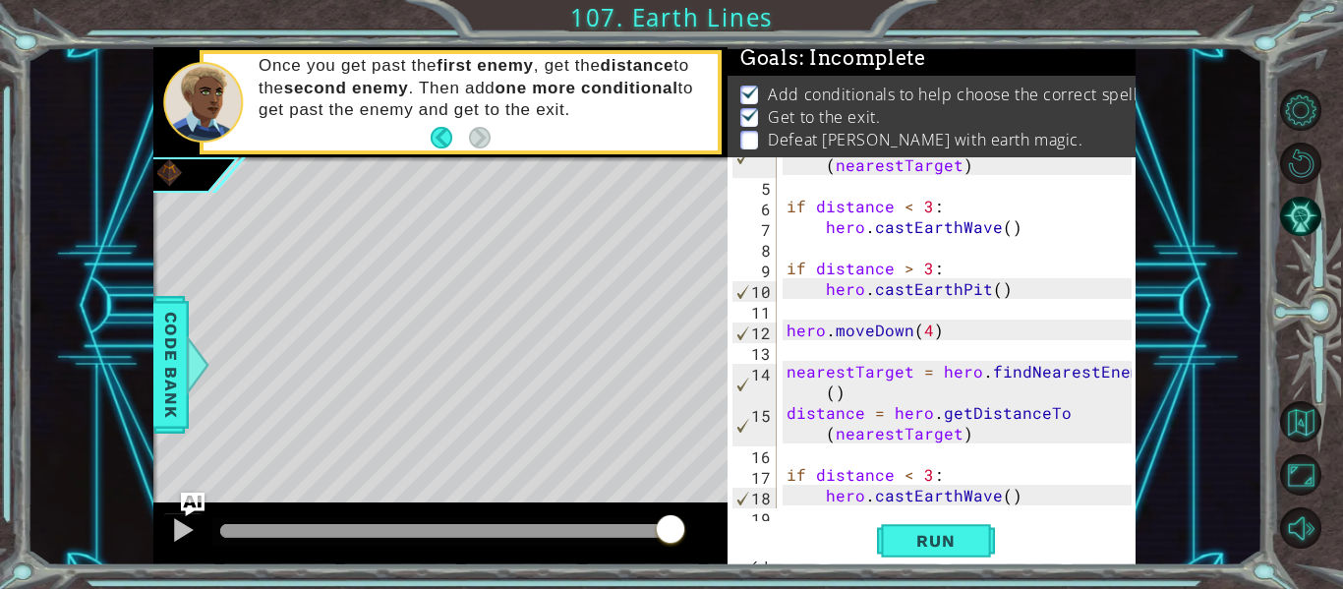
scroll to position [0, 0]
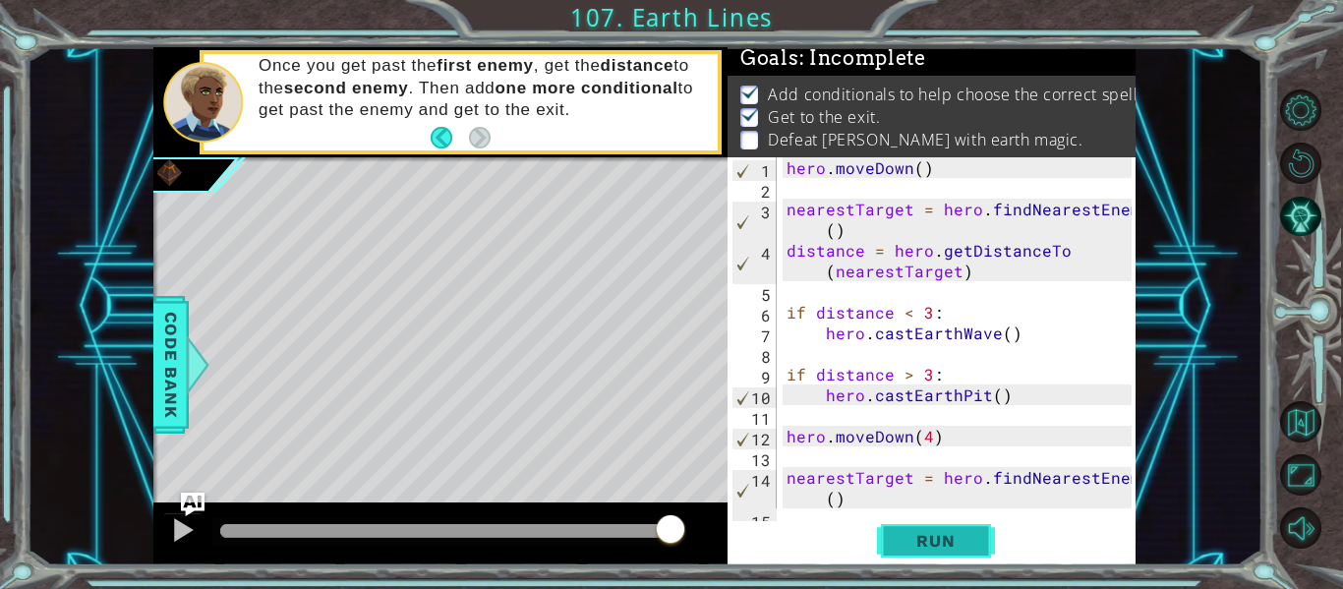
click at [977, 536] on button "Run" at bounding box center [936, 541] width 118 height 40
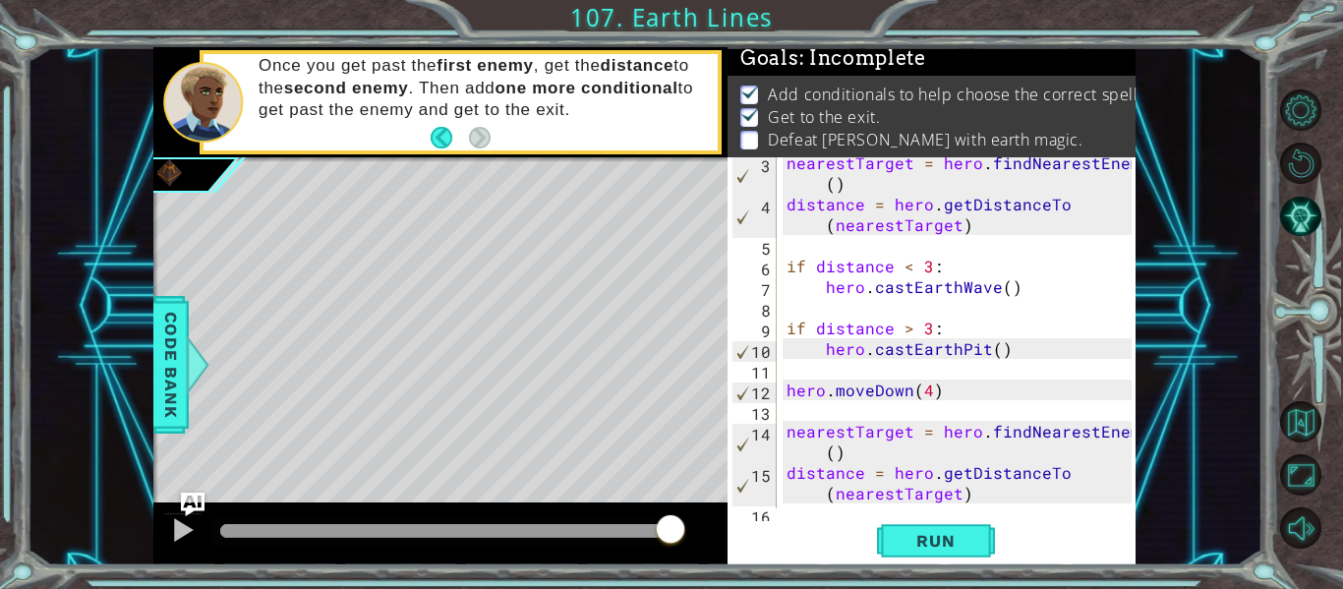
scroll to position [227, 0]
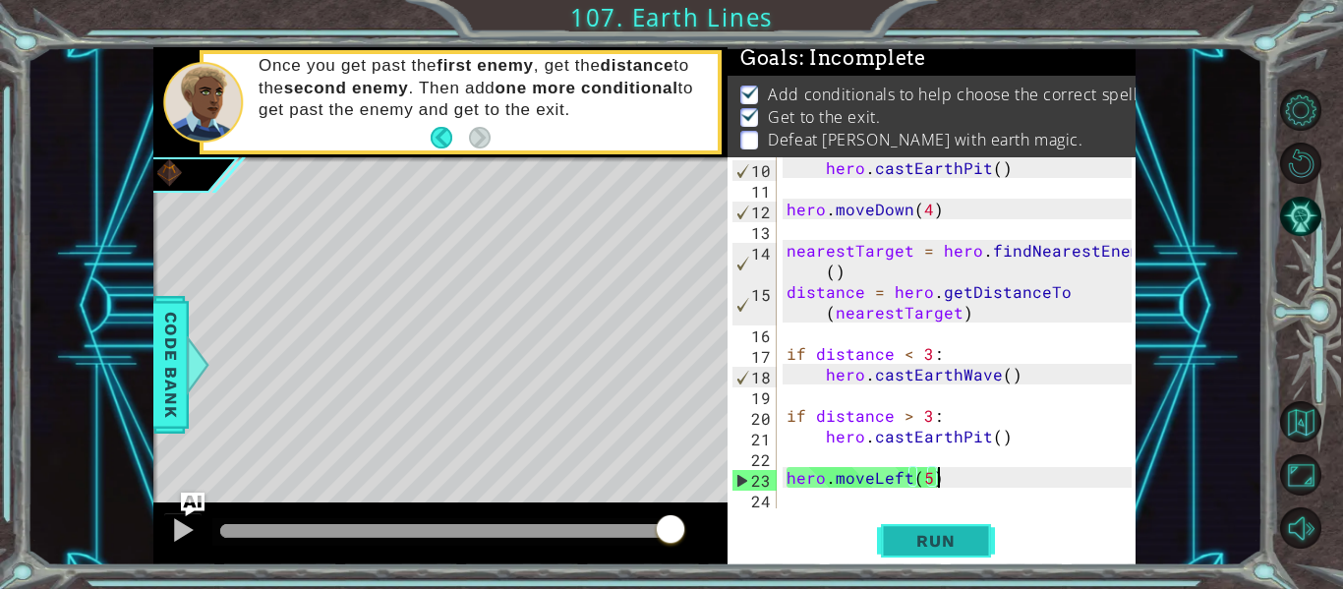
click at [898, 553] on button "Run" at bounding box center [936, 541] width 118 height 40
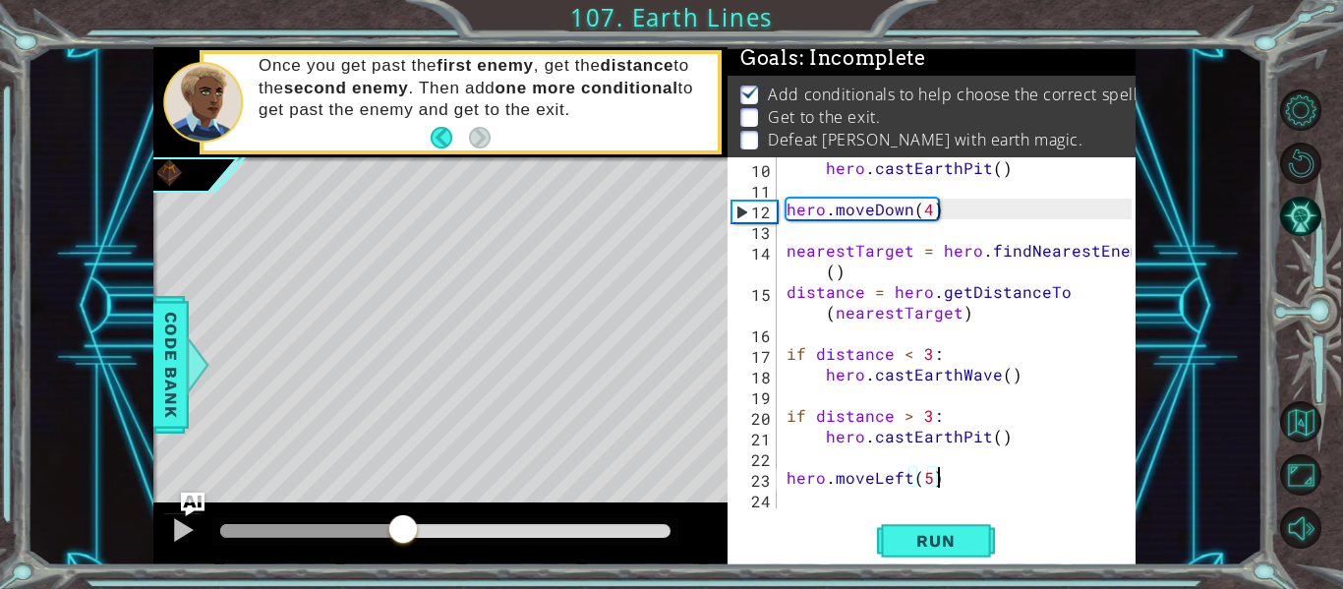
drag, startPoint x: 550, startPoint y: 523, endPoint x: 224, endPoint y: 468, distance: 330.9
click at [224, 468] on div "methods hero use(thing) moveUp(steps) moveDown(steps) moveLeft(steps) moveRight…" at bounding box center [644, 306] width 982 height 518
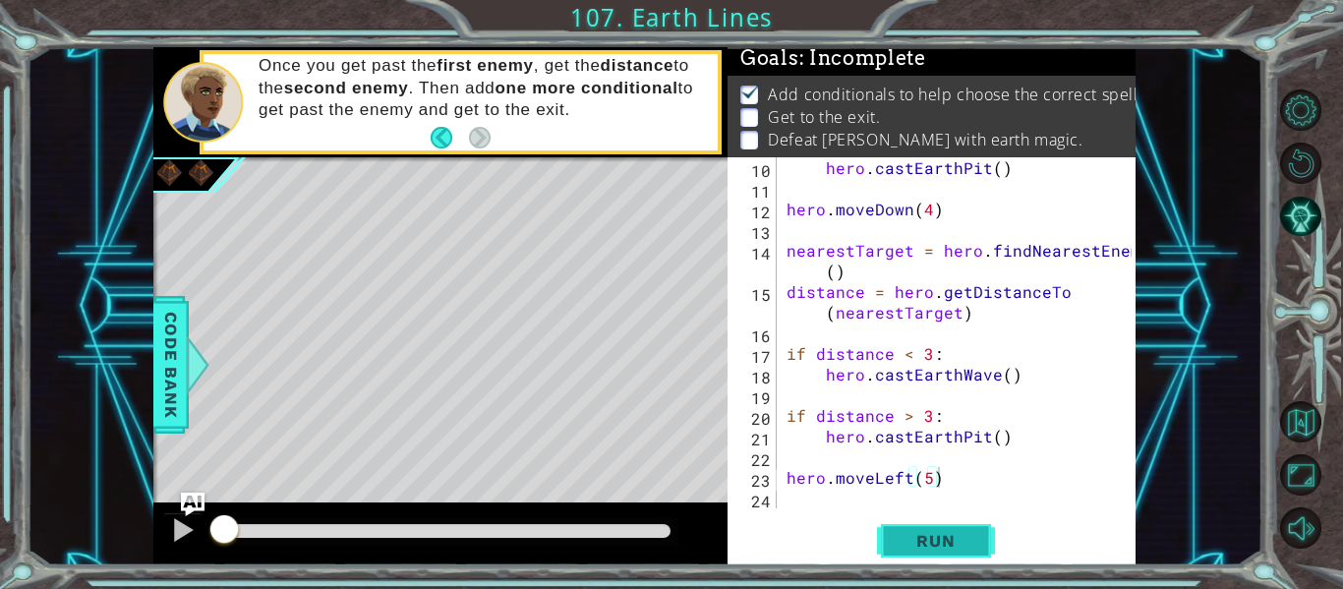
click at [881, 544] on button "Run" at bounding box center [936, 541] width 118 height 40
drag, startPoint x: 410, startPoint y: 527, endPoint x: 187, endPoint y: 506, distance: 224.1
click at [187, 506] on div "1 ההההההההההההההההההההההההההההההההההההההההההההההההההההההההההההההההההההההההההההה…" at bounding box center [644, 306] width 982 height 518
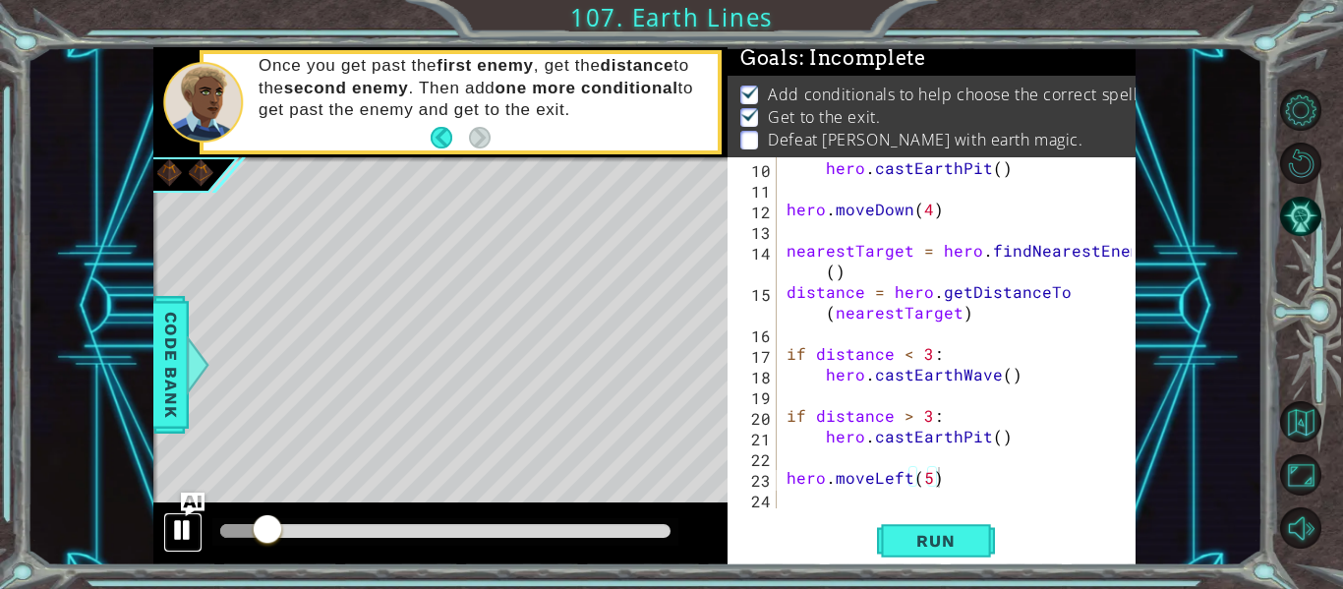
click at [171, 524] on div at bounding box center [183, 530] width 26 height 26
drag, startPoint x: 262, startPoint y: 534, endPoint x: 203, endPoint y: 527, distance: 59.4
click at [203, 527] on div at bounding box center [220, 530] width 35 height 35
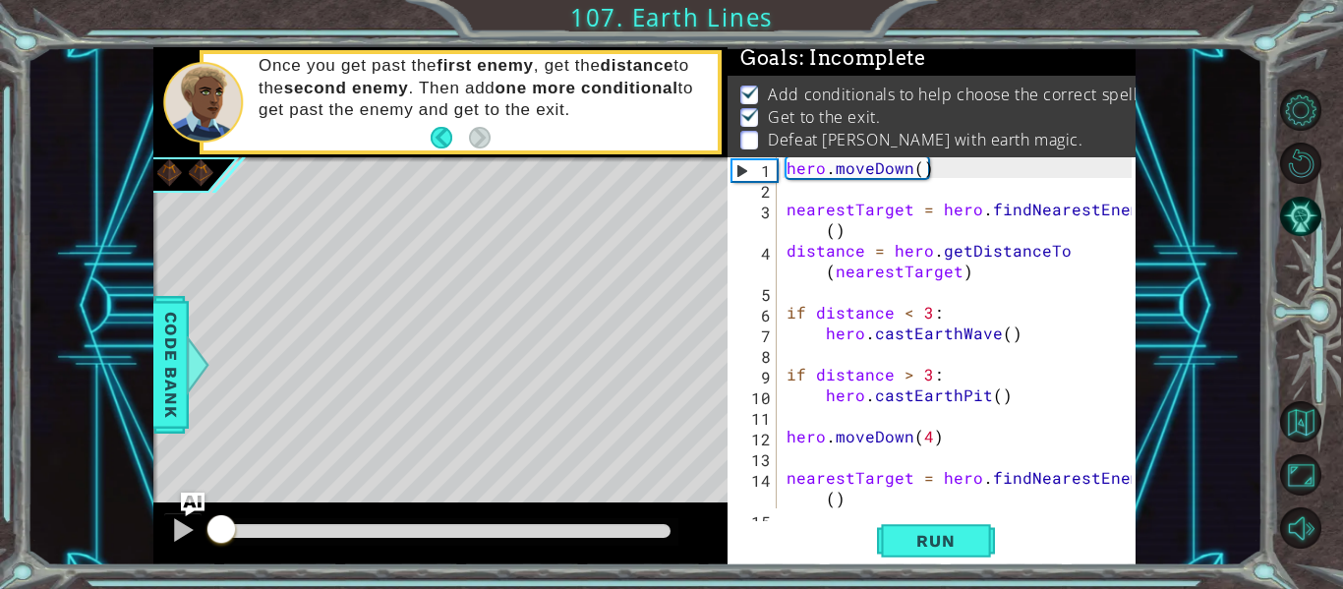
scroll to position [0, 0]
click at [994, 397] on div "hero . [GEOGRAPHIC_DATA] ( ) nearestTarget = hero . findNearestEnemy ( ) distan…" at bounding box center [961, 363] width 359 height 413
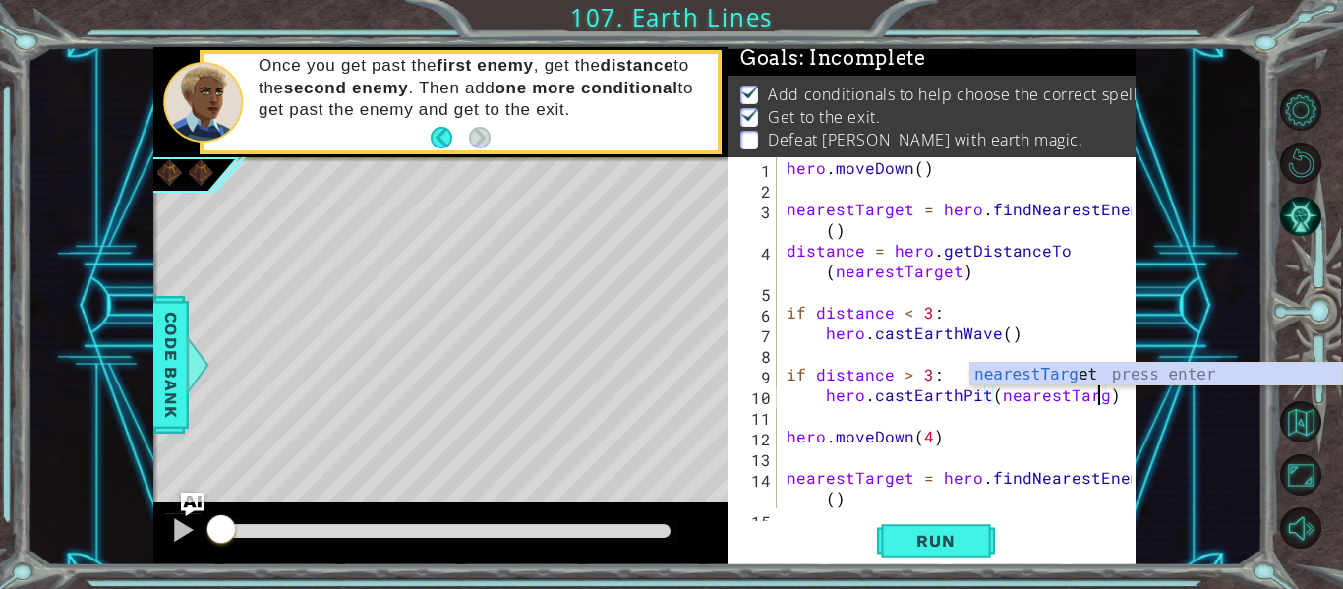
scroll to position [0, 21]
click at [923, 388] on div "hero . [GEOGRAPHIC_DATA] ( ) nearestTarget = hero . findNearestEnemy ( ) distan…" at bounding box center [961, 363] width 359 height 413
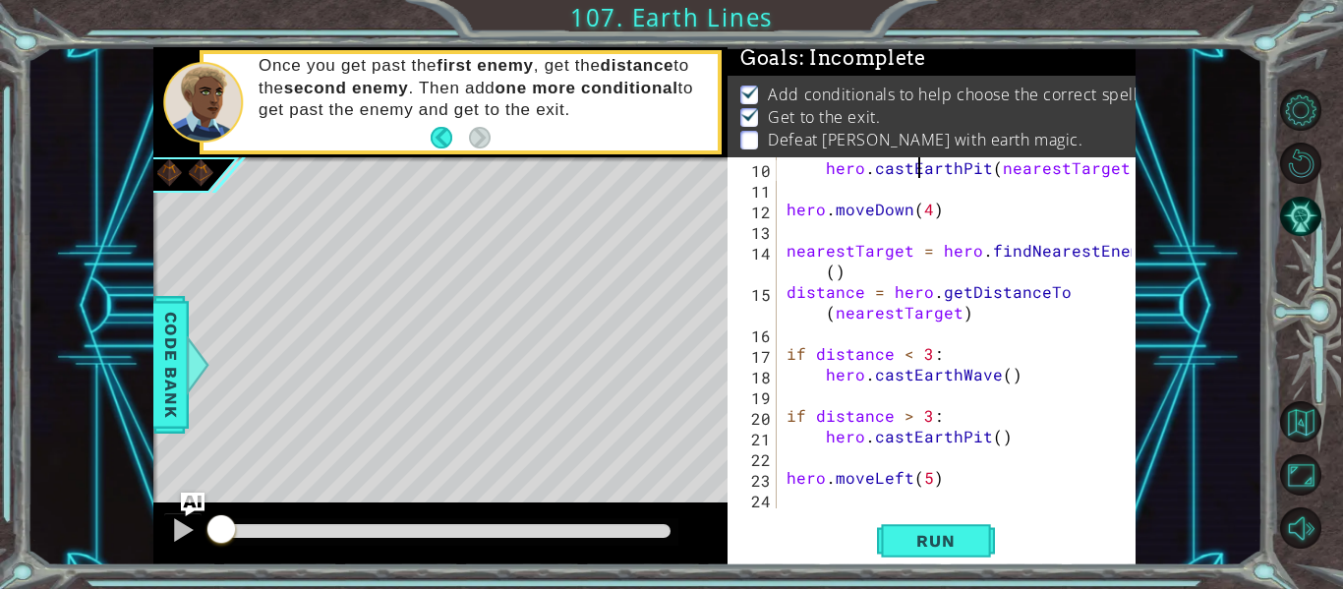
scroll to position [227, 0]
click at [993, 436] on div "hero . [GEOGRAPHIC_DATA] ( nearestTarget ) hero . moveDown ( 4 ) nearestTarget …" at bounding box center [961, 353] width 359 height 392
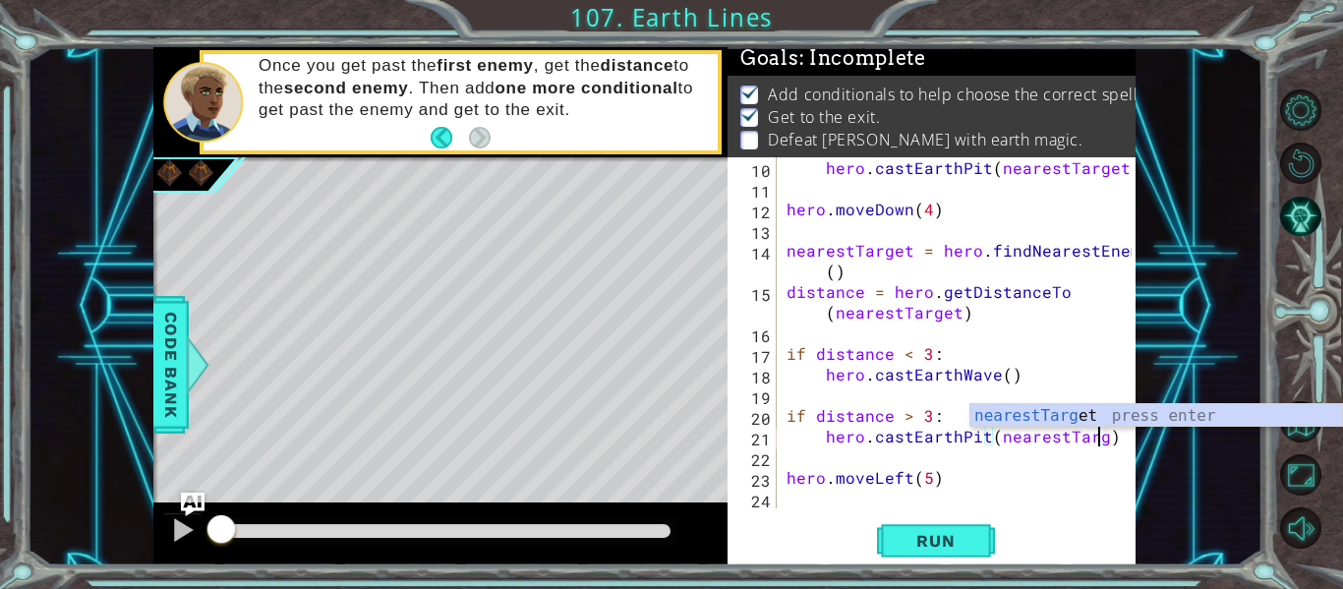
scroll to position [0, 21]
type textarea "hero.castEarthPit(nearestTarget)"
click at [961, 535] on span "Run" at bounding box center [935, 541] width 78 height 20
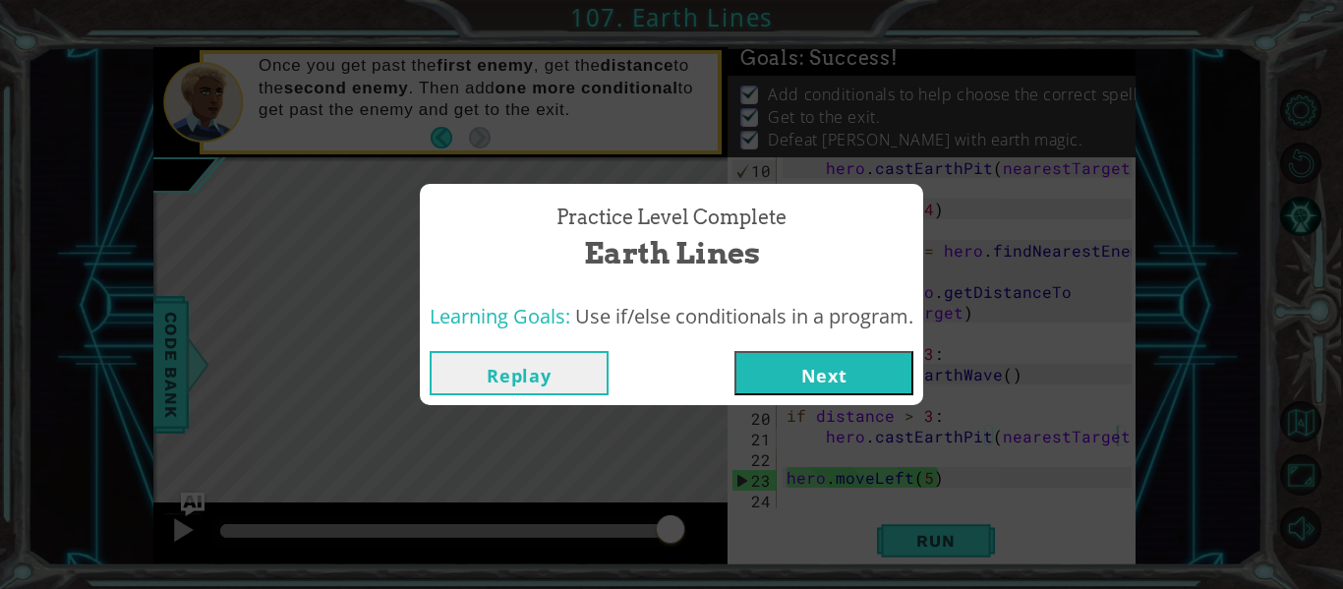
click at [792, 368] on button "Next" at bounding box center [823, 373] width 179 height 44
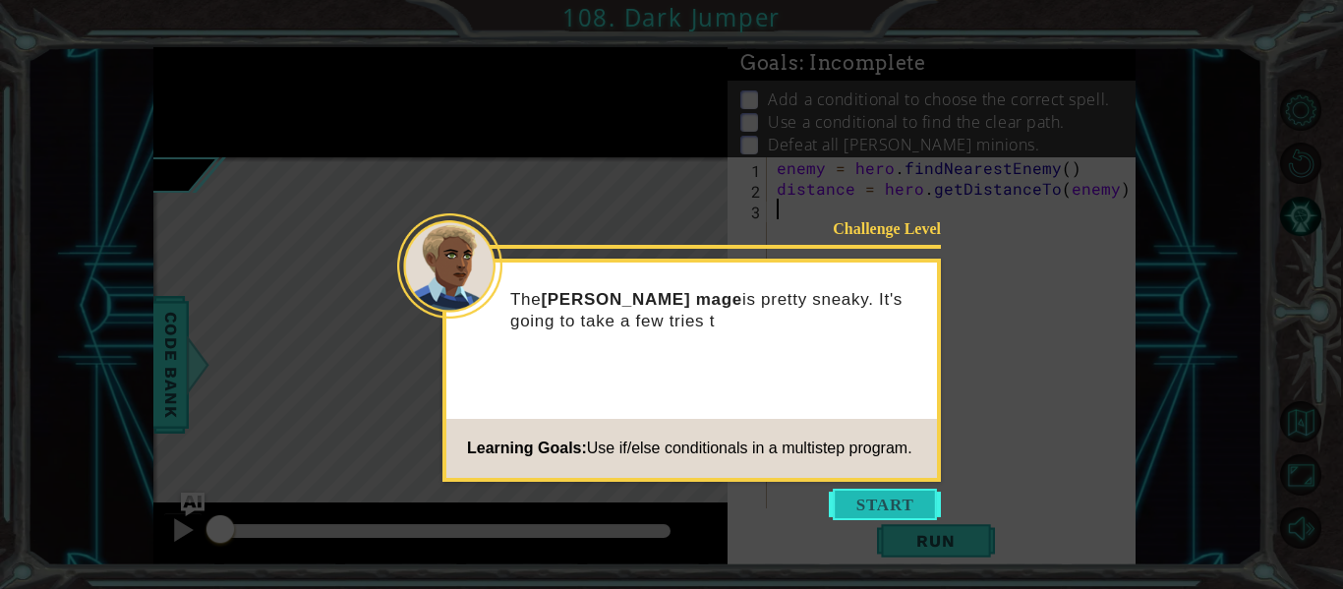
click at [852, 495] on button "Start" at bounding box center [885, 503] width 112 height 31
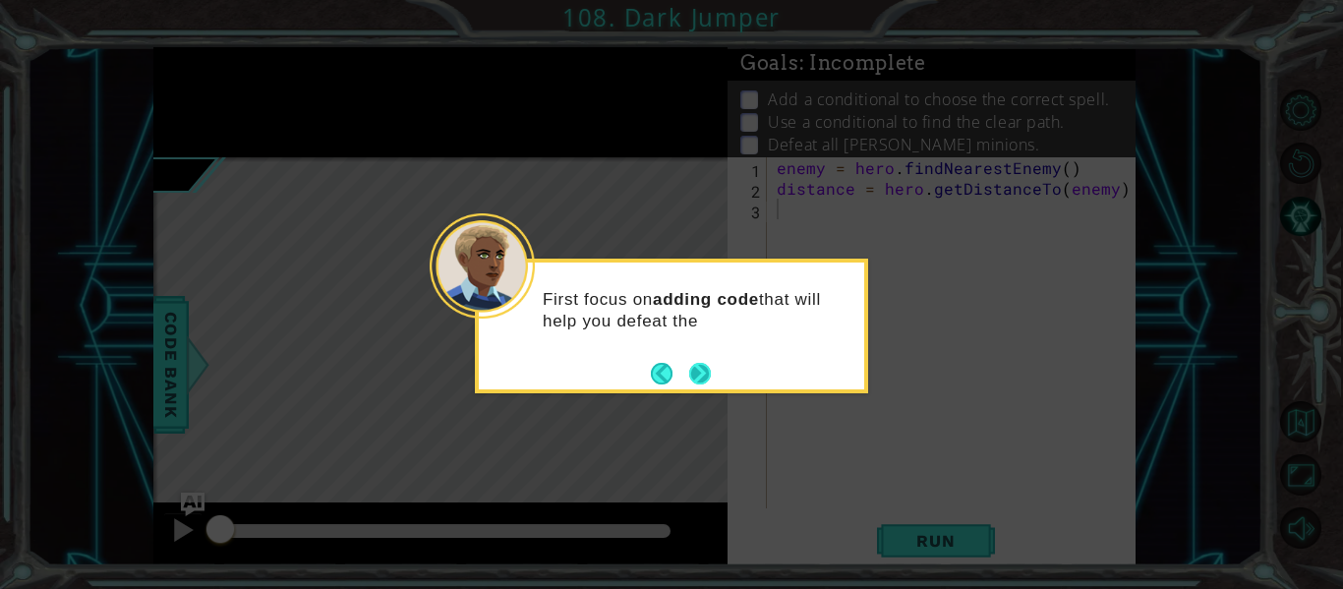
click at [709, 374] on button "Next" at bounding box center [700, 374] width 22 height 22
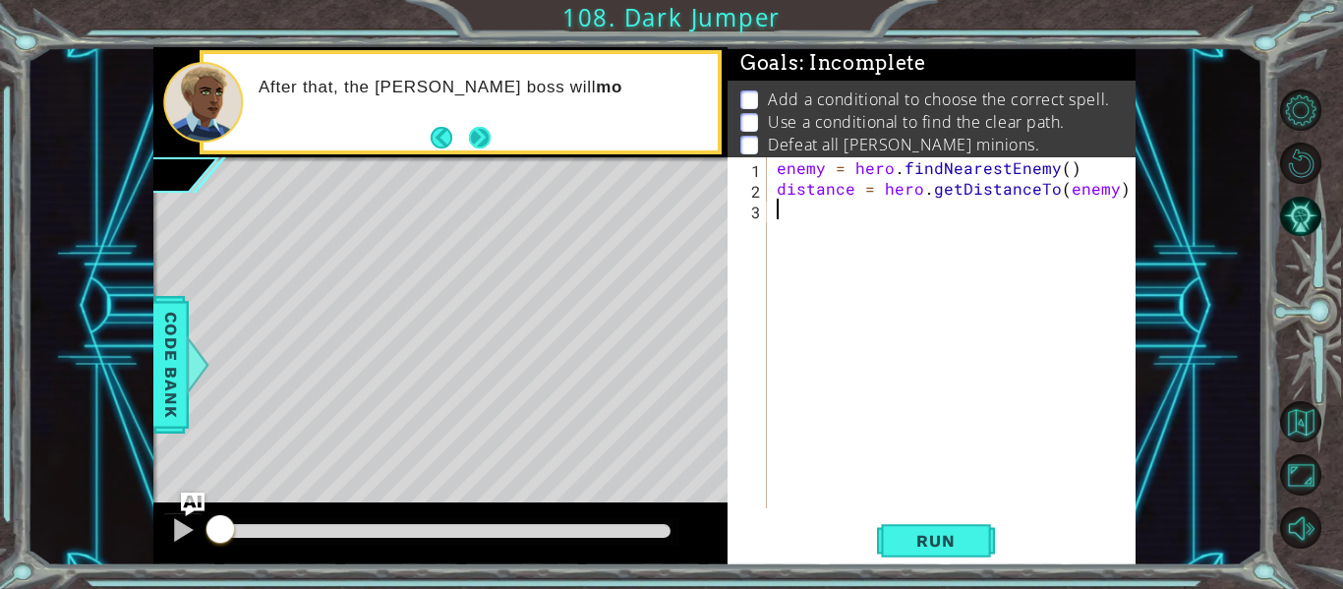
click at [474, 131] on button "Next" at bounding box center [480, 138] width 22 height 22
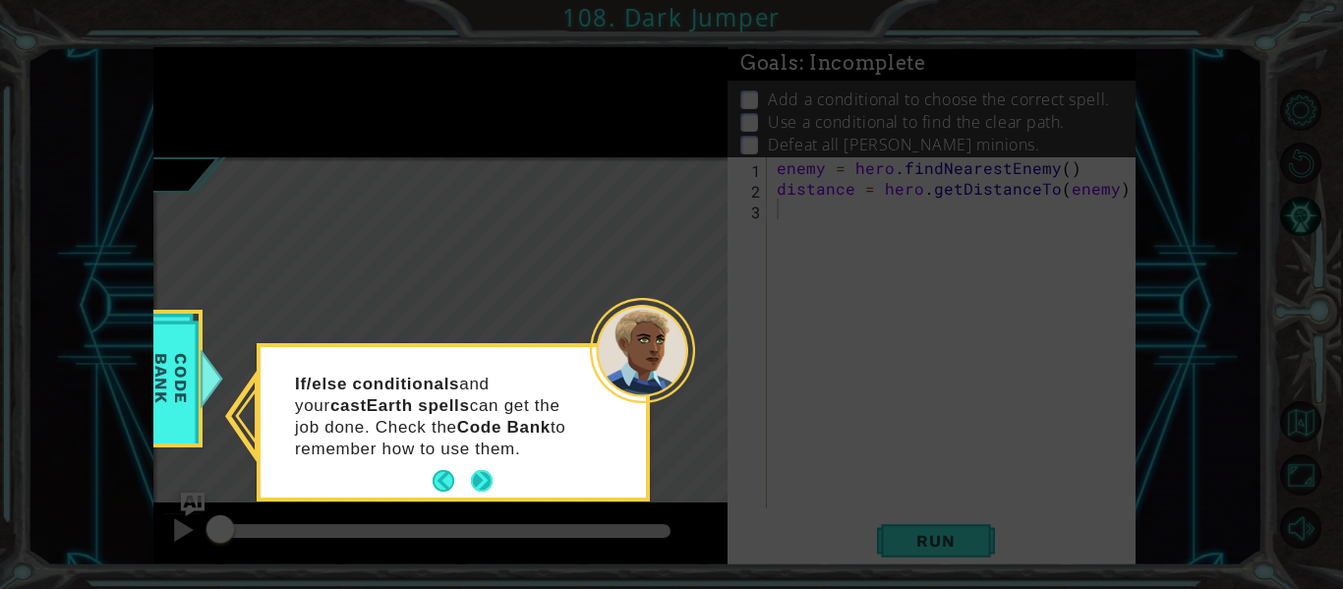
click at [488, 472] on button "Next" at bounding box center [482, 481] width 22 height 22
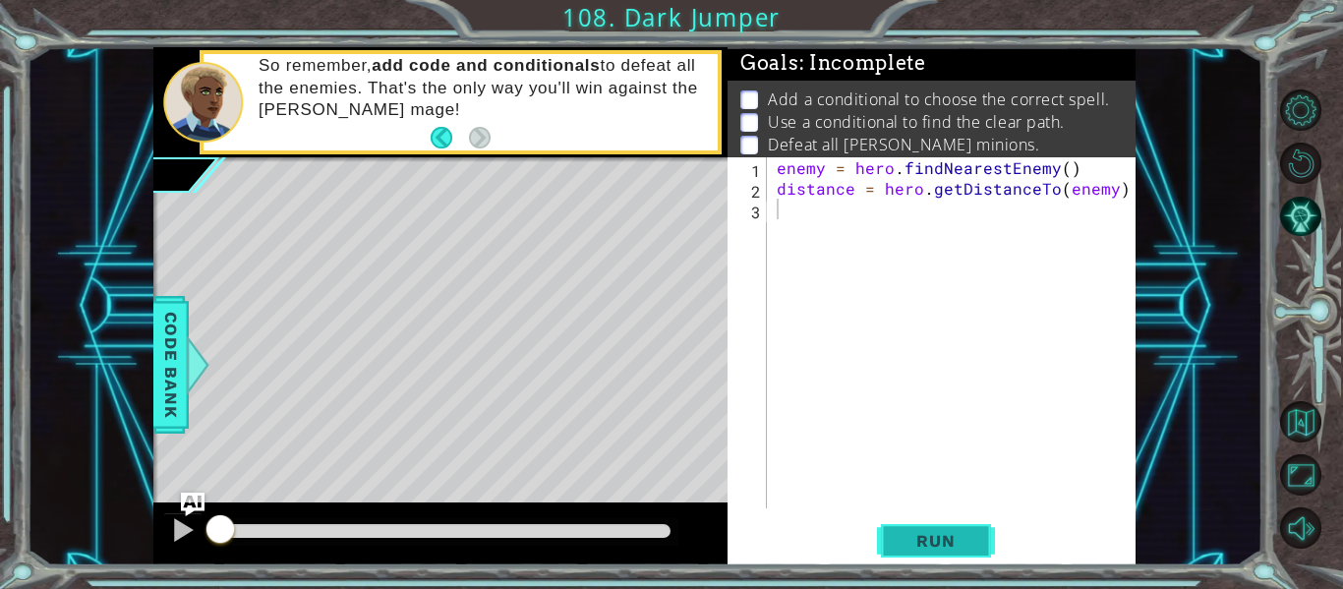
click at [934, 535] on span "Run" at bounding box center [935, 541] width 78 height 20
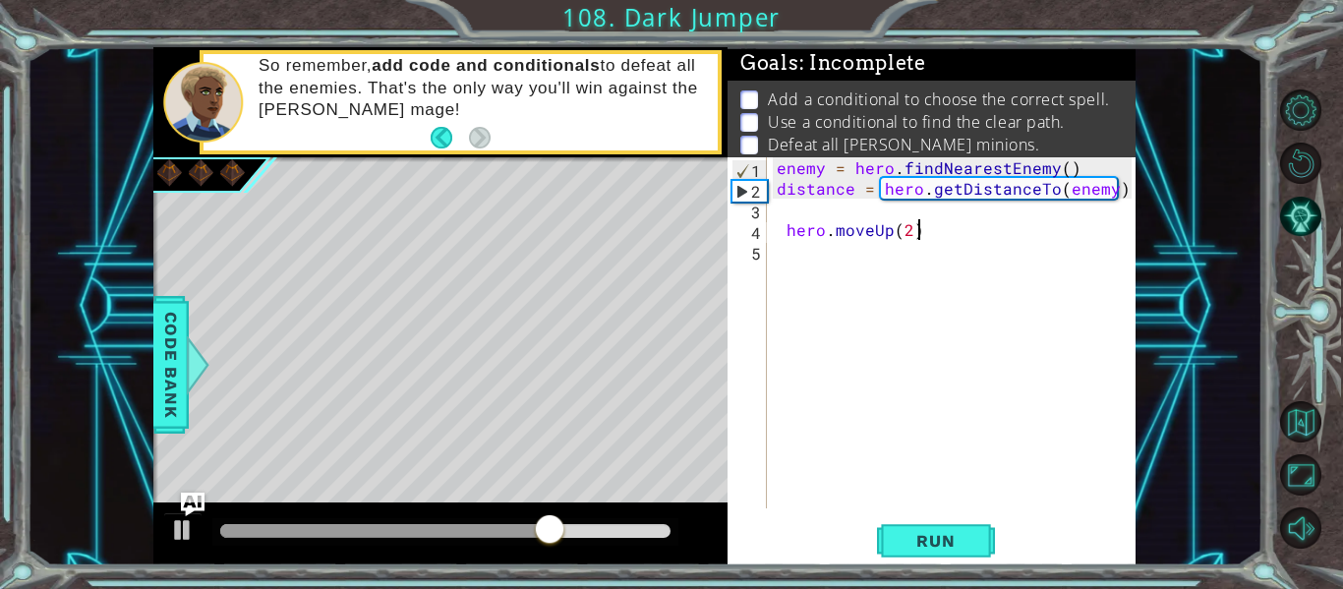
scroll to position [0, 8]
click at [780, 240] on div "enemy = hero . findNearestEnemy ( ) distance = hero . getDistanceTo ( enemy ) h…" at bounding box center [957, 353] width 369 height 392
click at [794, 231] on div "enemy = hero . findNearestEnemy ( ) distance = hero . getDistanceTo ( enemy ) h…" at bounding box center [957, 353] width 369 height 392
type textarea "hero.moveUp(2)"
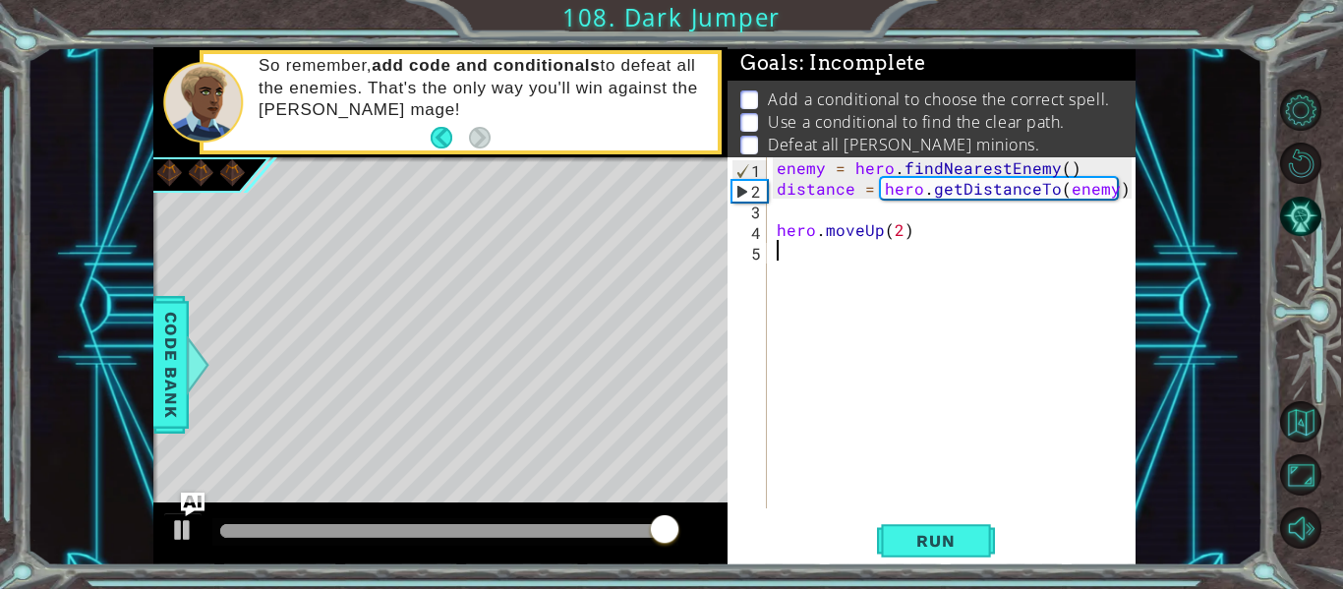
click at [784, 254] on div "enemy = hero . findNearestEnemy ( ) distance = hero . getDistanceTo ( enemy ) h…" at bounding box center [957, 353] width 369 height 392
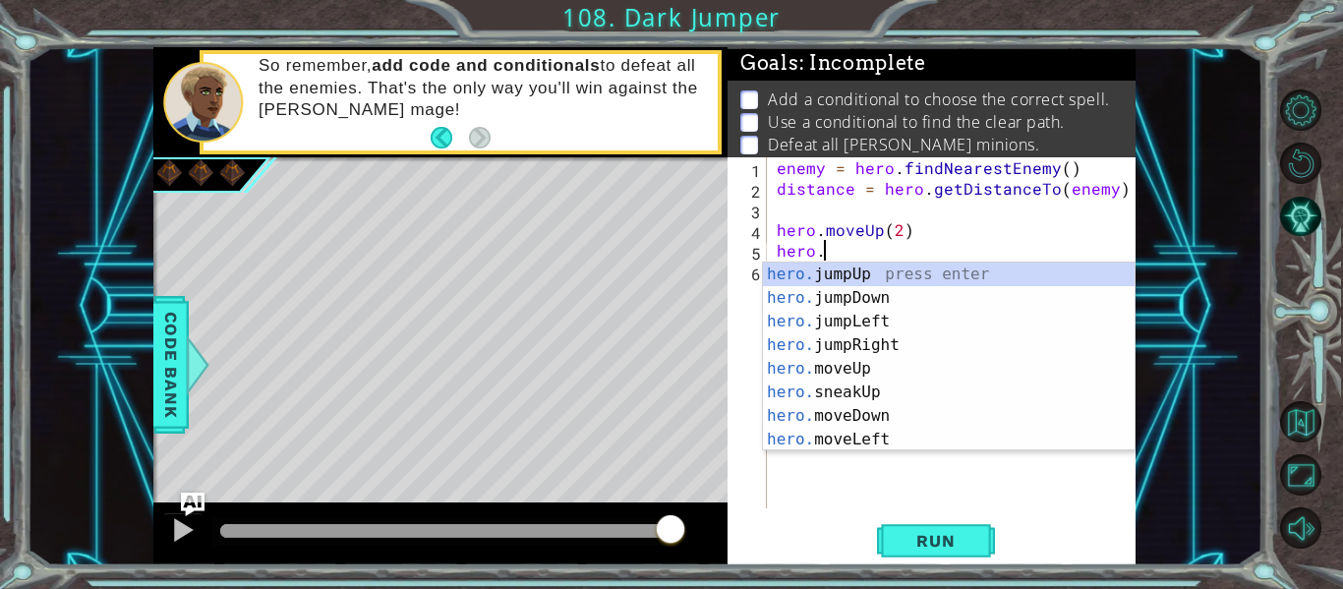
scroll to position [0, 0]
type textarea "h"
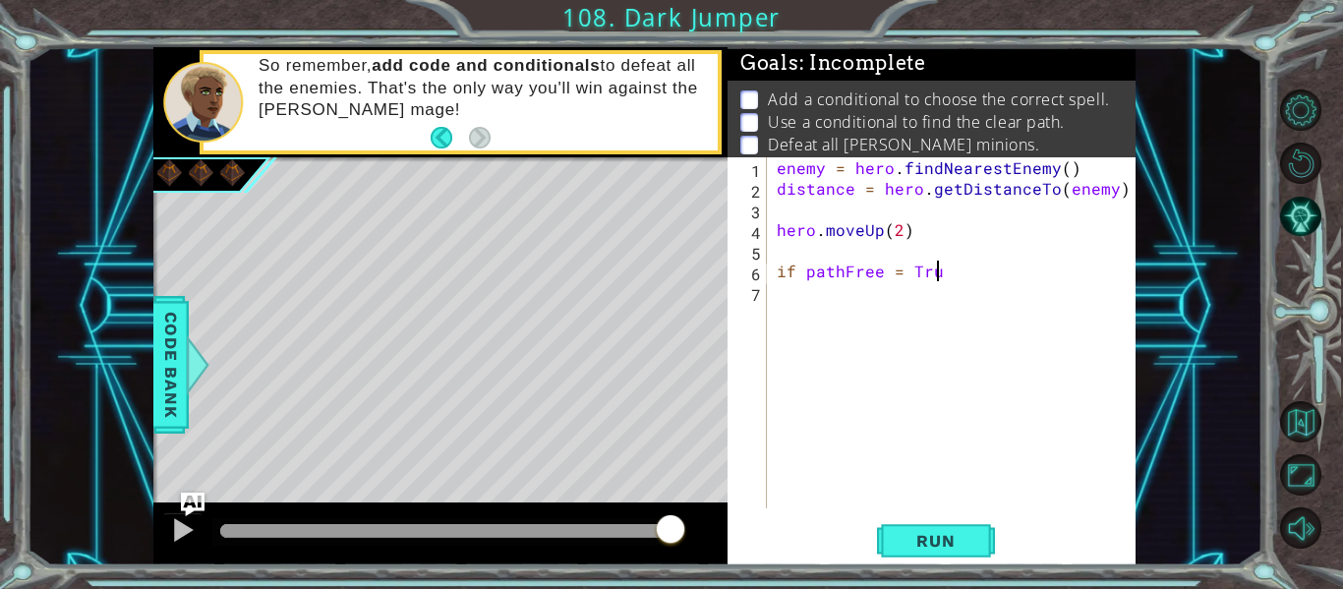
scroll to position [0, 10]
type textarea "if pathFree = True"
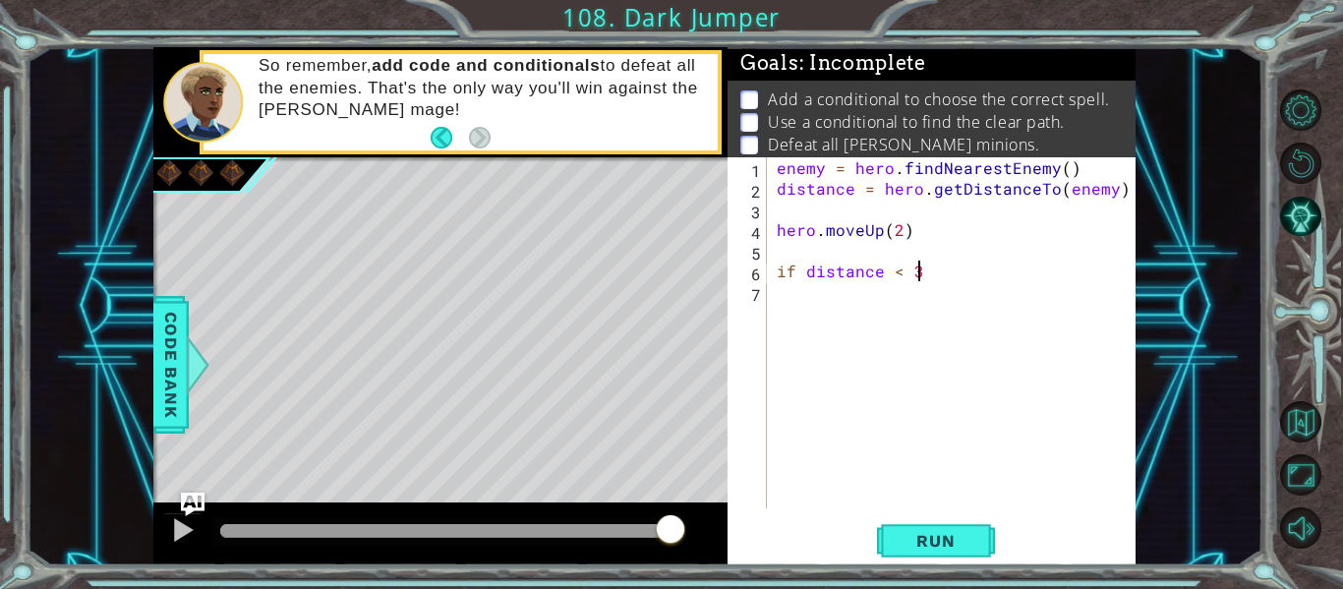
type textarea "if distance < 3:"
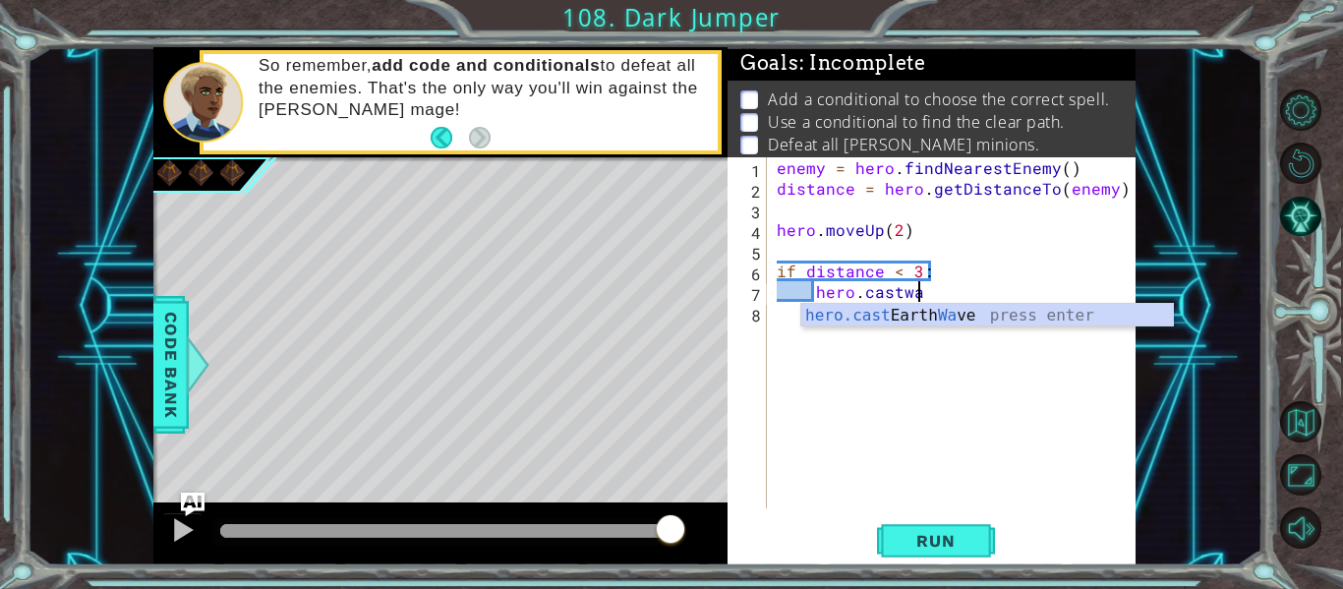
scroll to position [0, 7]
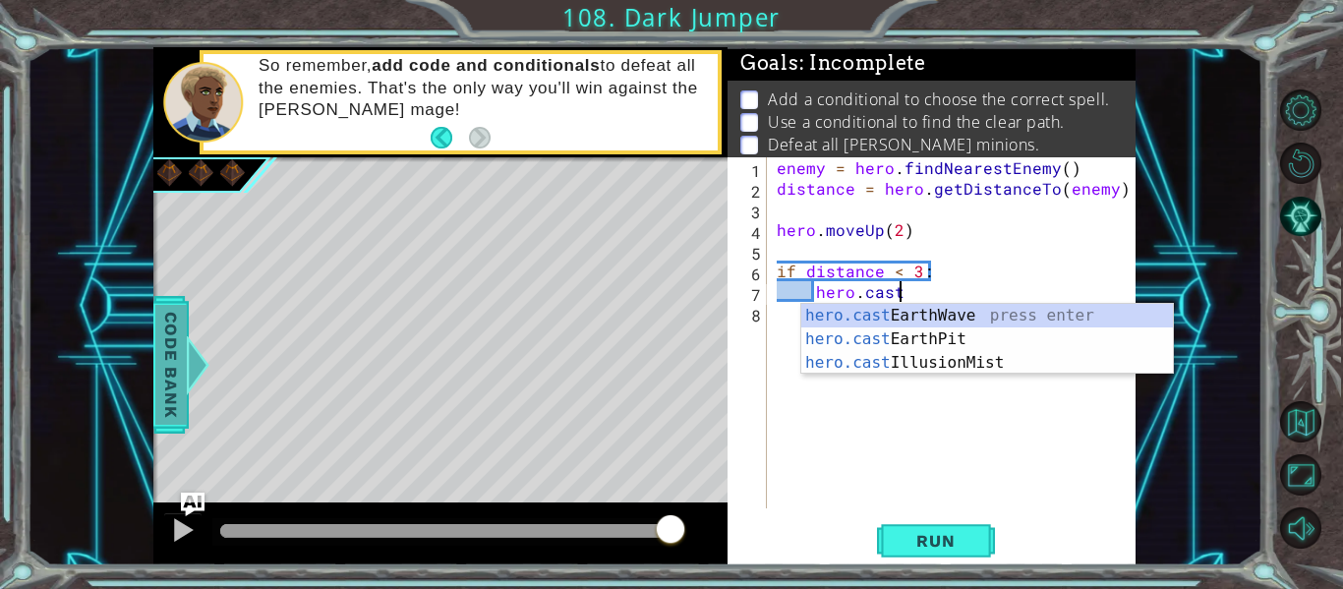
click at [195, 373] on div at bounding box center [198, 364] width 25 height 59
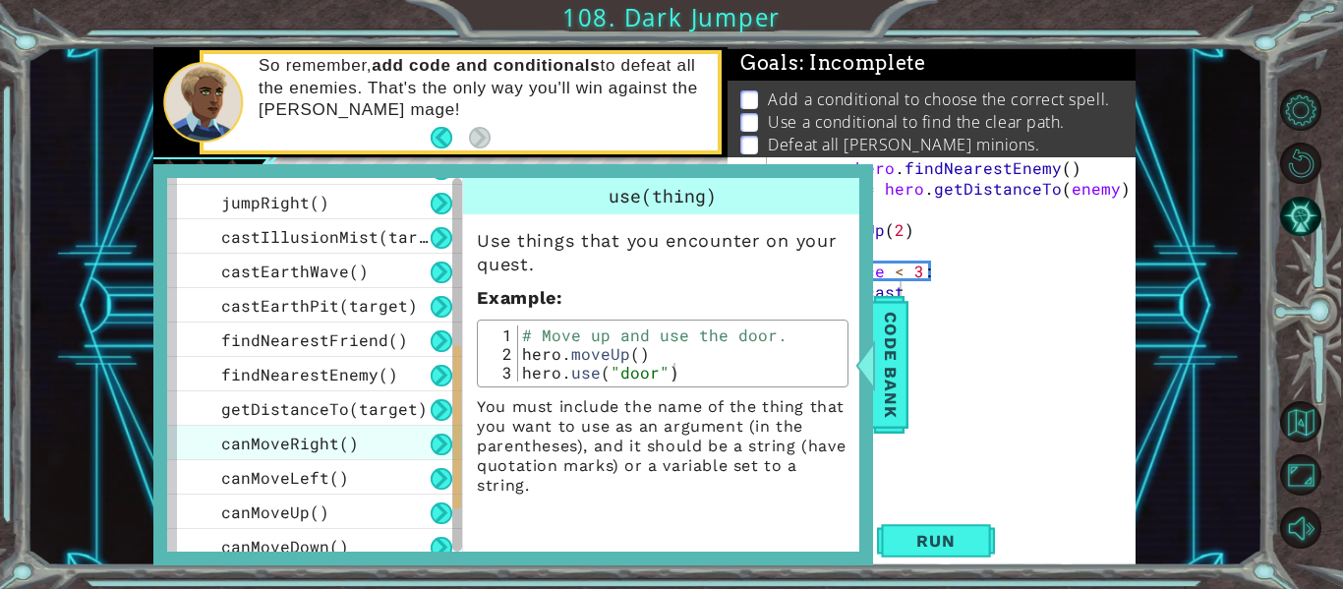
scroll to position [464, 0]
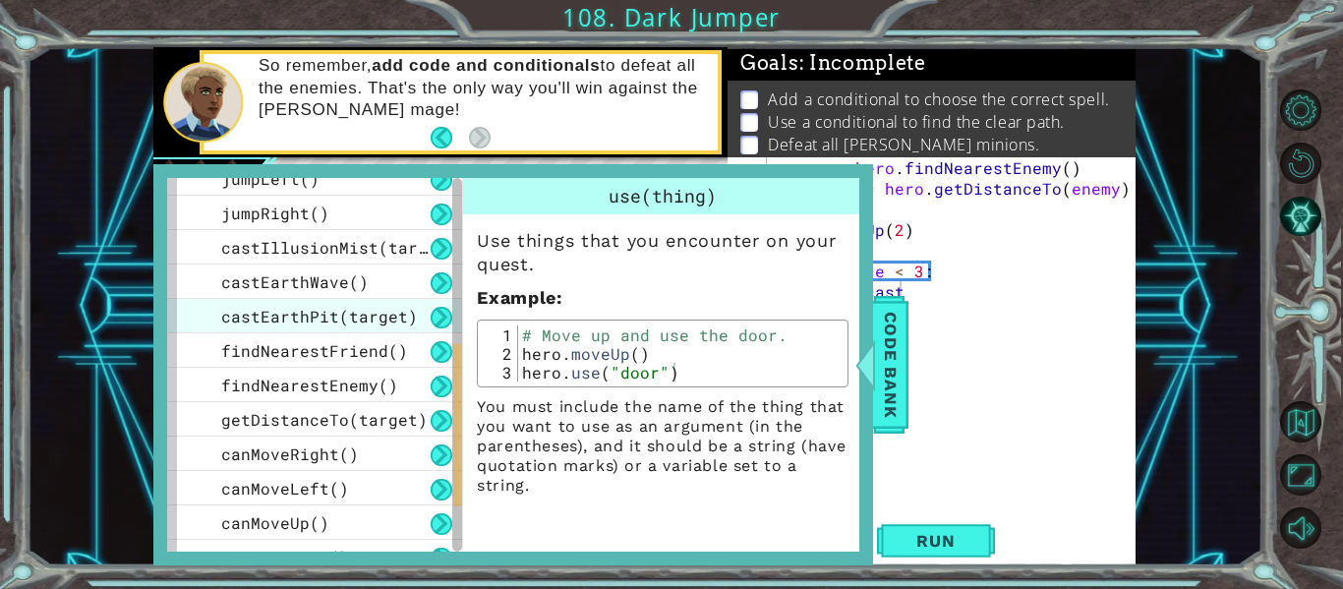
click at [220, 316] on div "castEarthPit(target)" at bounding box center [314, 316] width 295 height 34
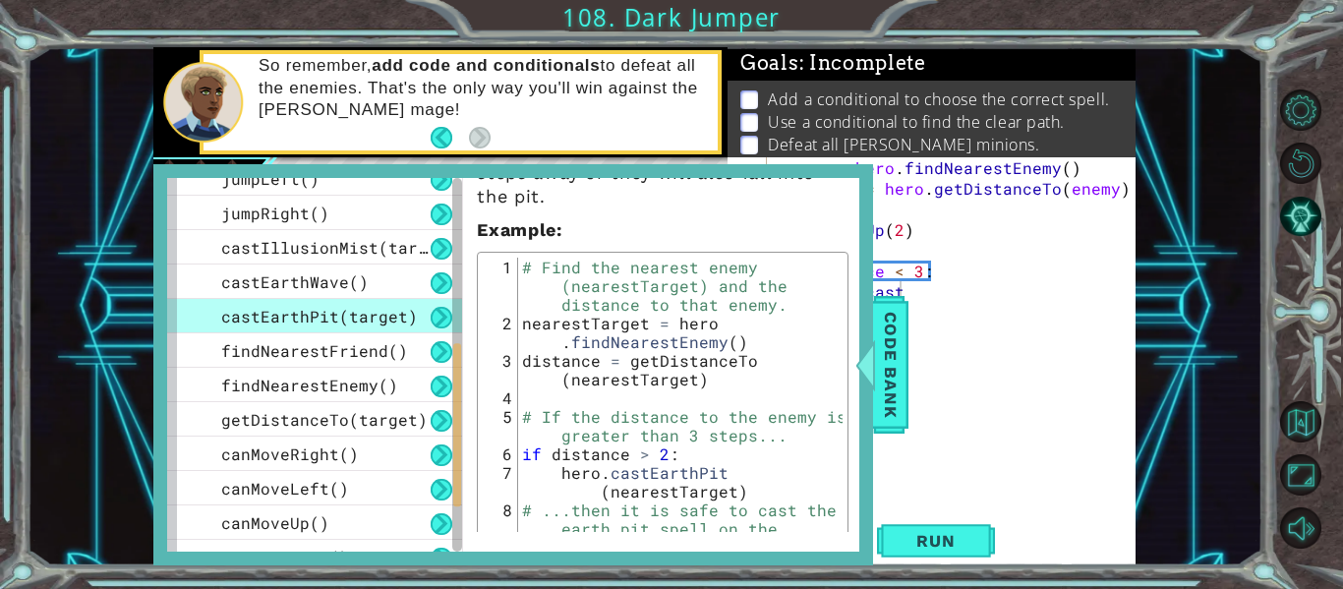
scroll to position [122, 0]
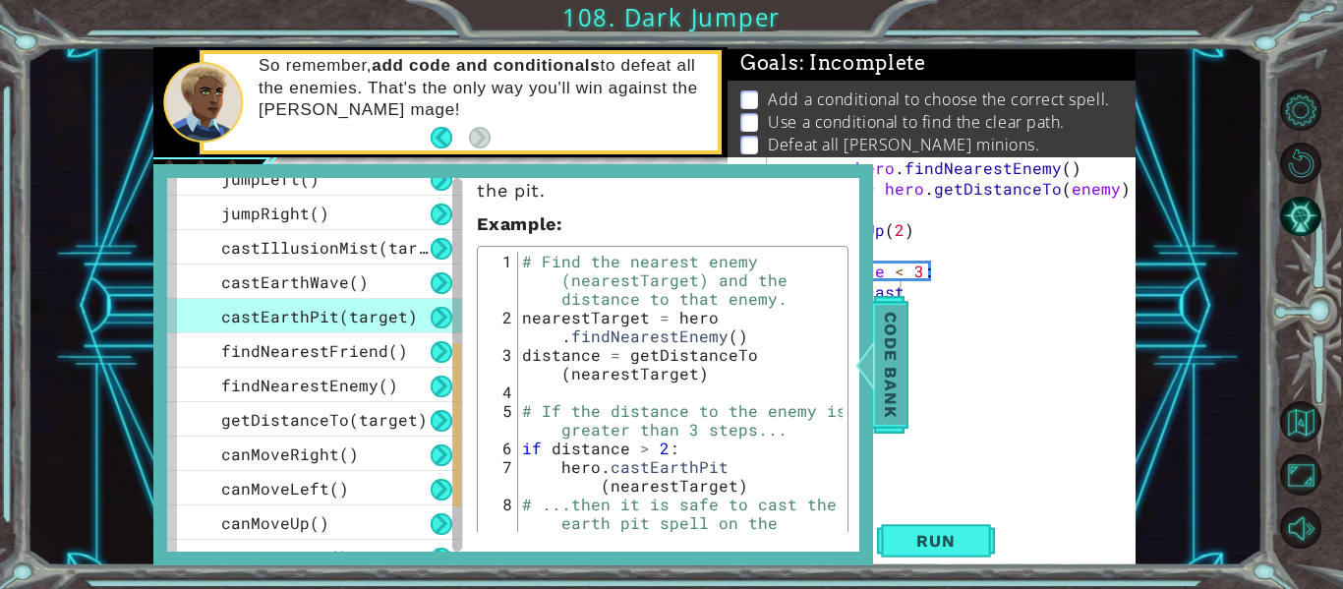
click at [906, 353] on div "Code Bank" at bounding box center [890, 365] width 35 height 138
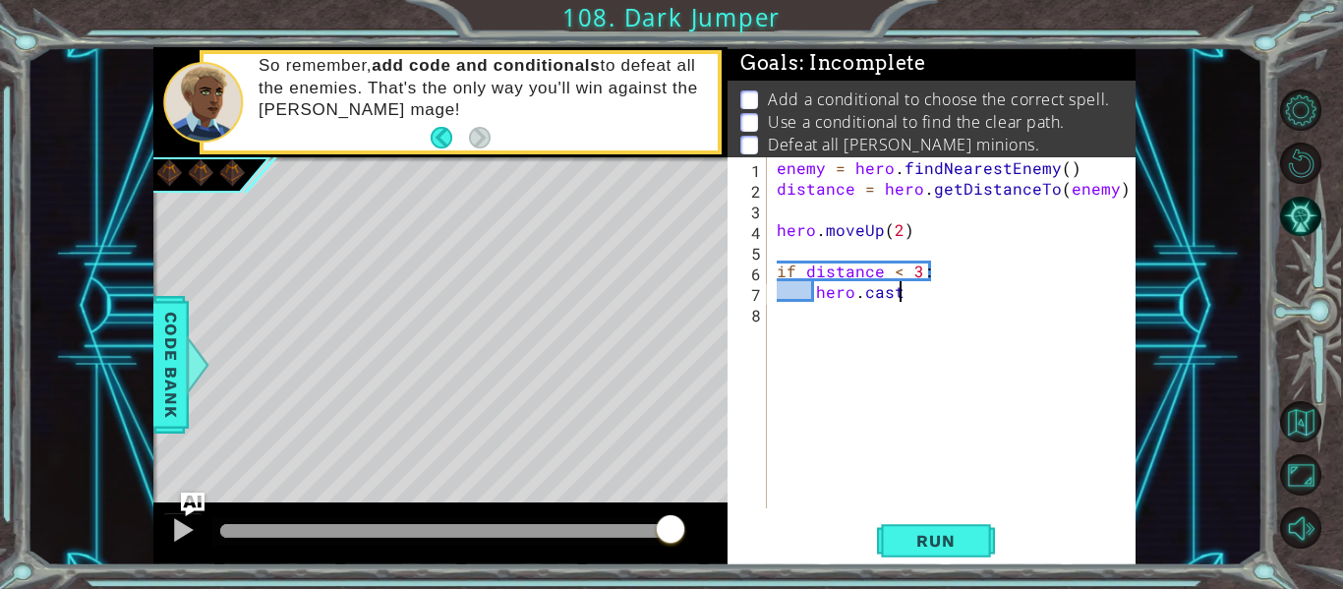
click at [899, 289] on div "enemy = hero . findNearestEnemy ( ) distance = hero . getDistanceTo ( enemy ) h…" at bounding box center [957, 353] width 369 height 392
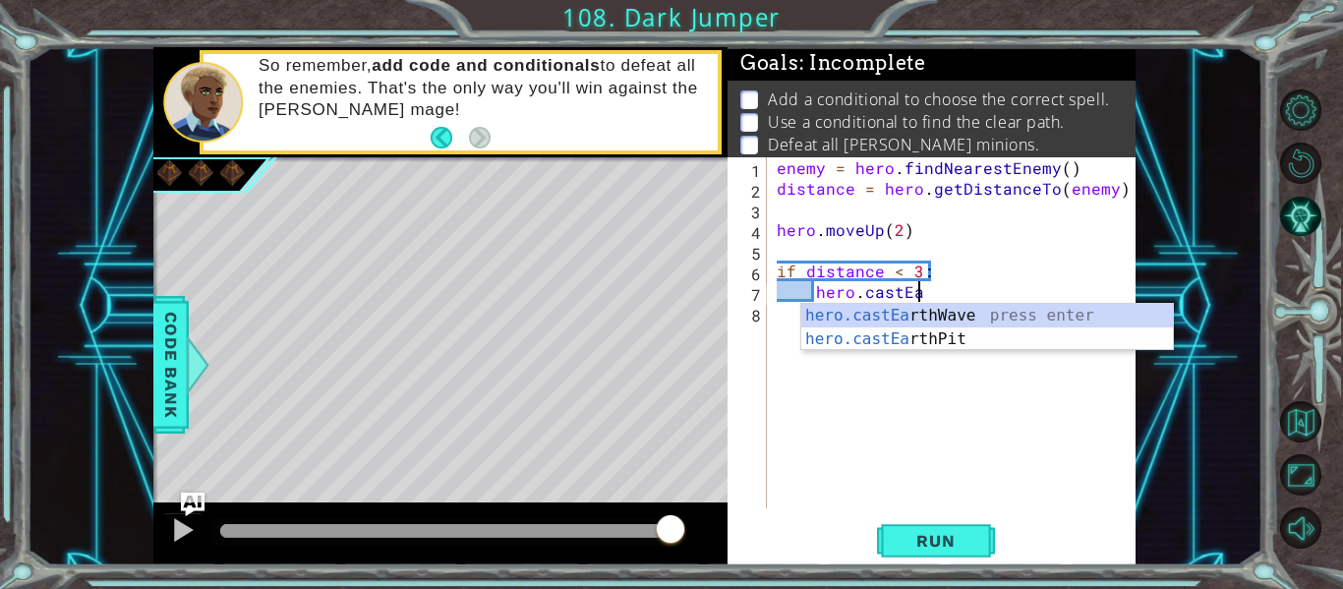
scroll to position [0, 8]
type textarea "hero.castEarth"
click at [917, 314] on div "hero.castEarth Wave press enter hero.castEarth Pit press enter" at bounding box center [987, 351] width 372 height 94
